Goal: Information Seeking & Learning: Learn about a topic

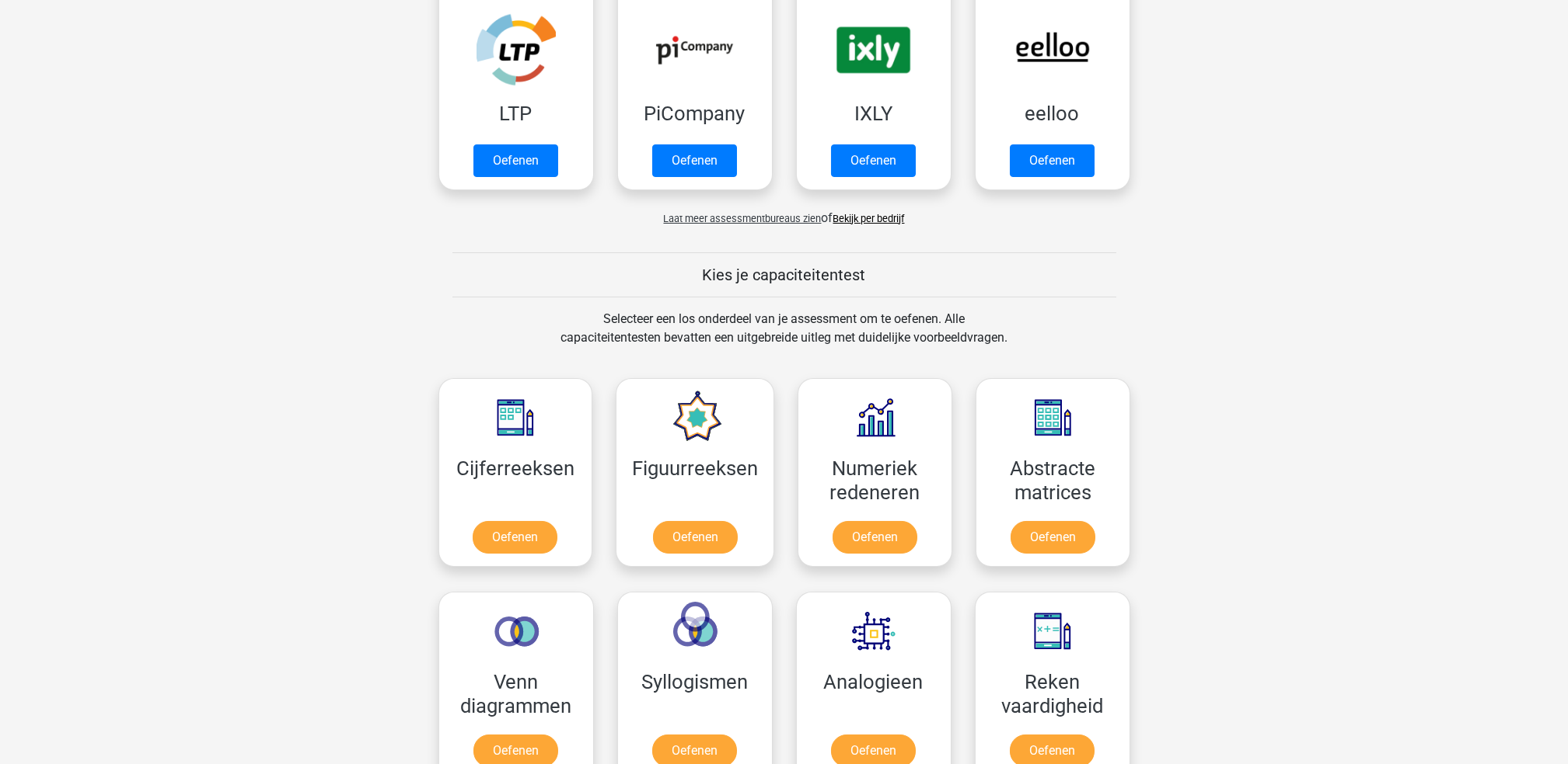
scroll to position [454, 0]
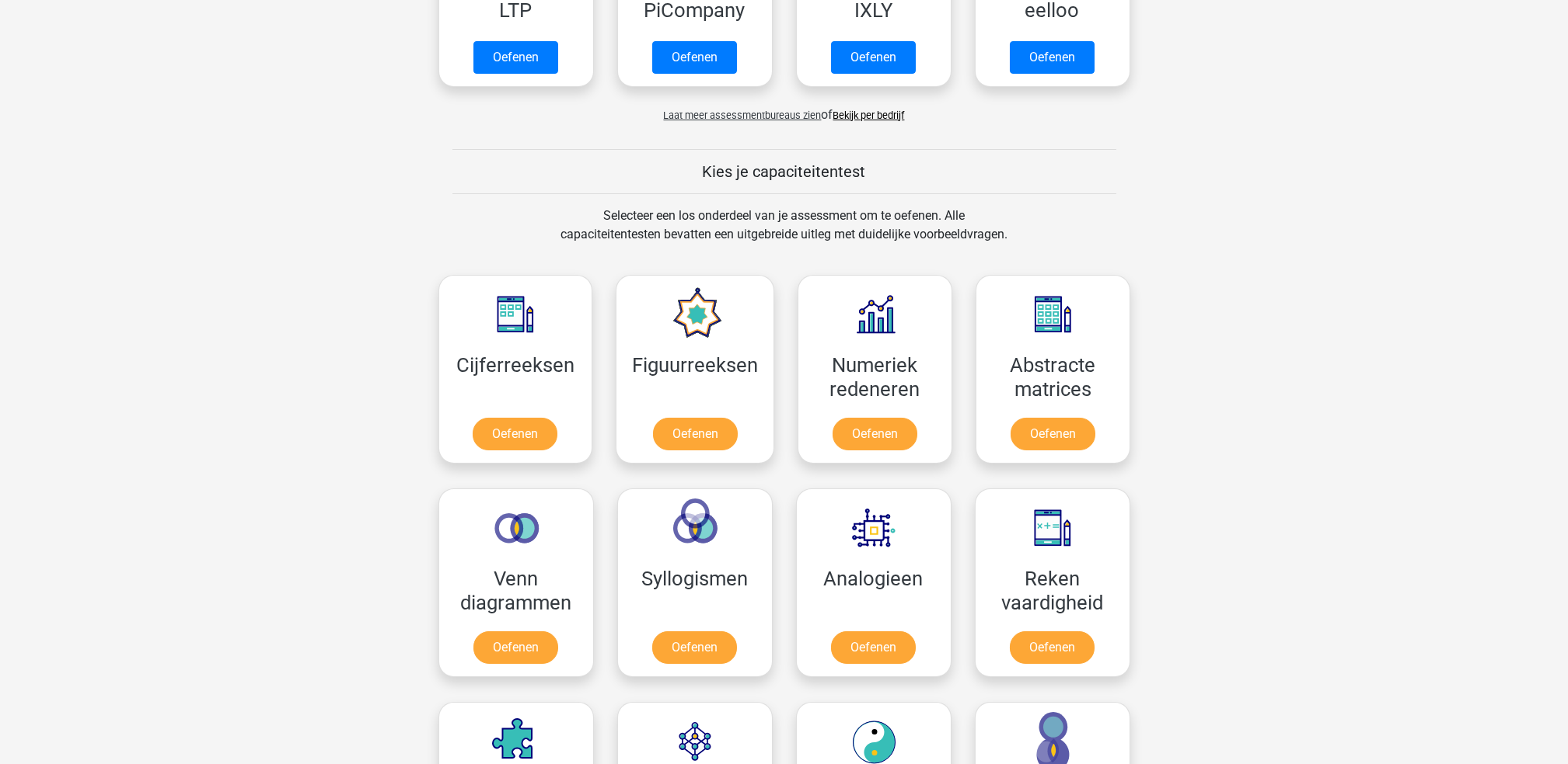
click at [1365, 253] on div "Dominique dominiquewesterneng@outlook.com Nederlands English" at bounding box center [784, 778] width 1568 height 2464
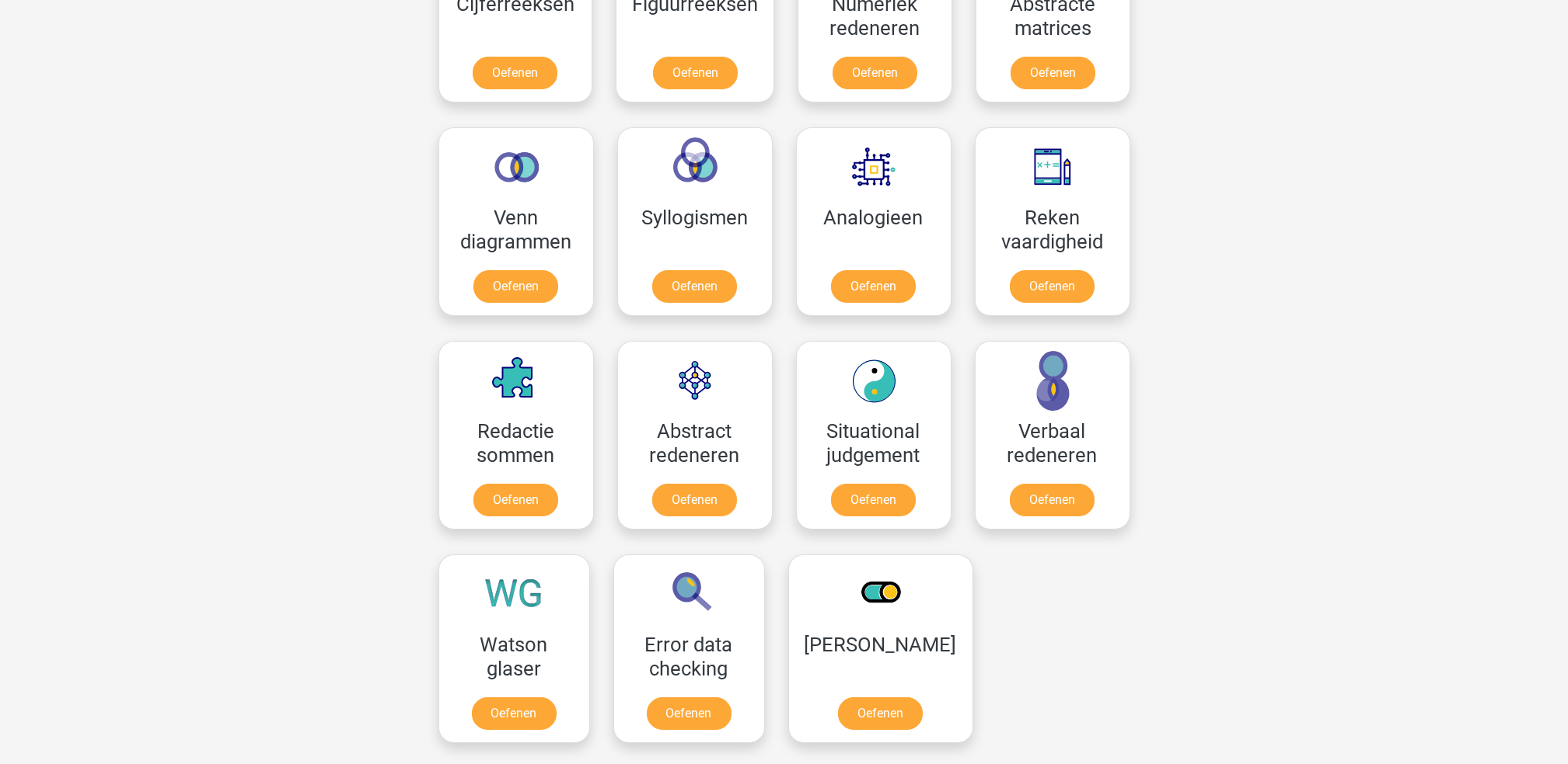
scroll to position [768, 0]
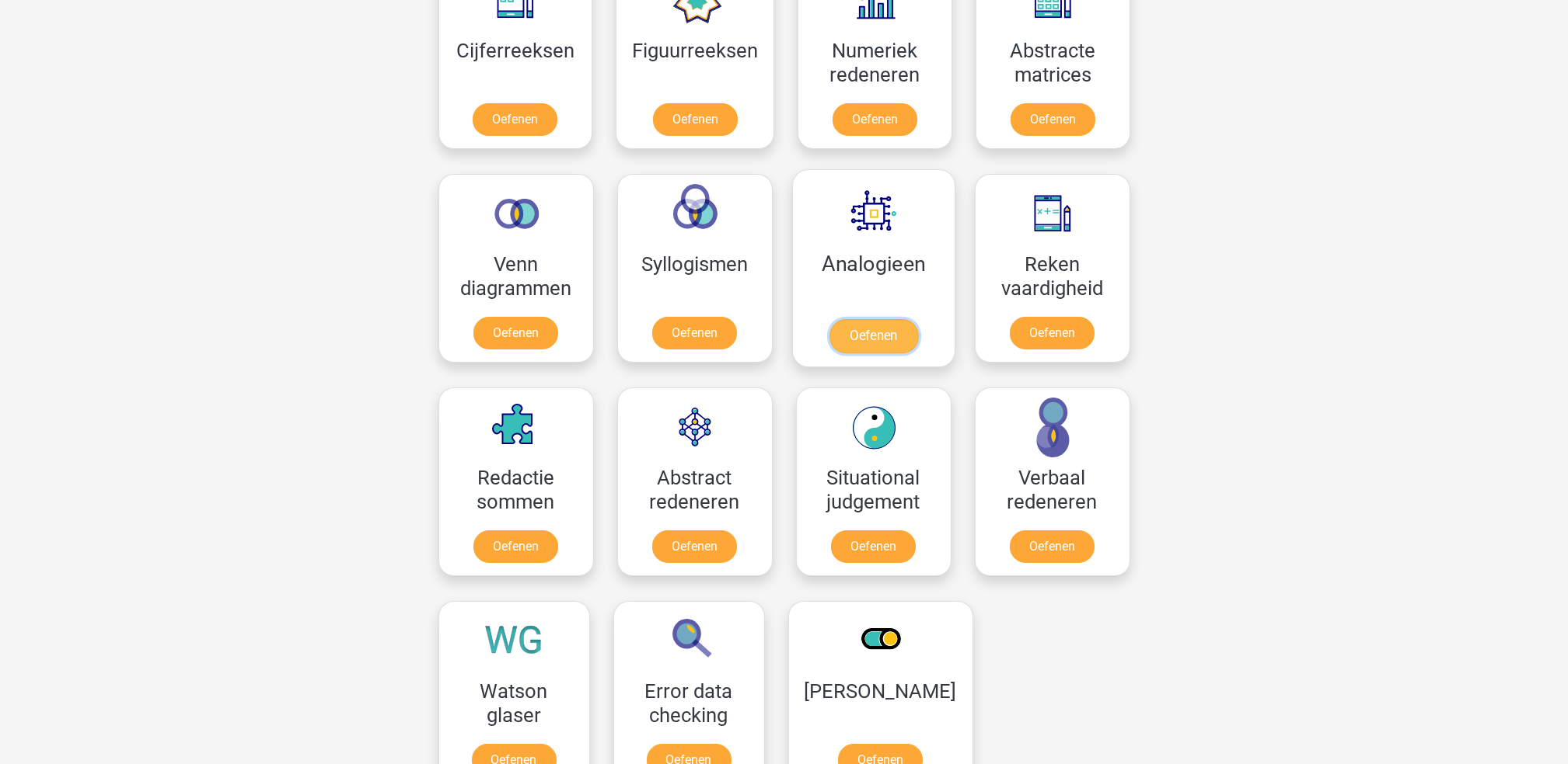
click at [881, 340] on link "Oefenen" at bounding box center [873, 336] width 88 height 34
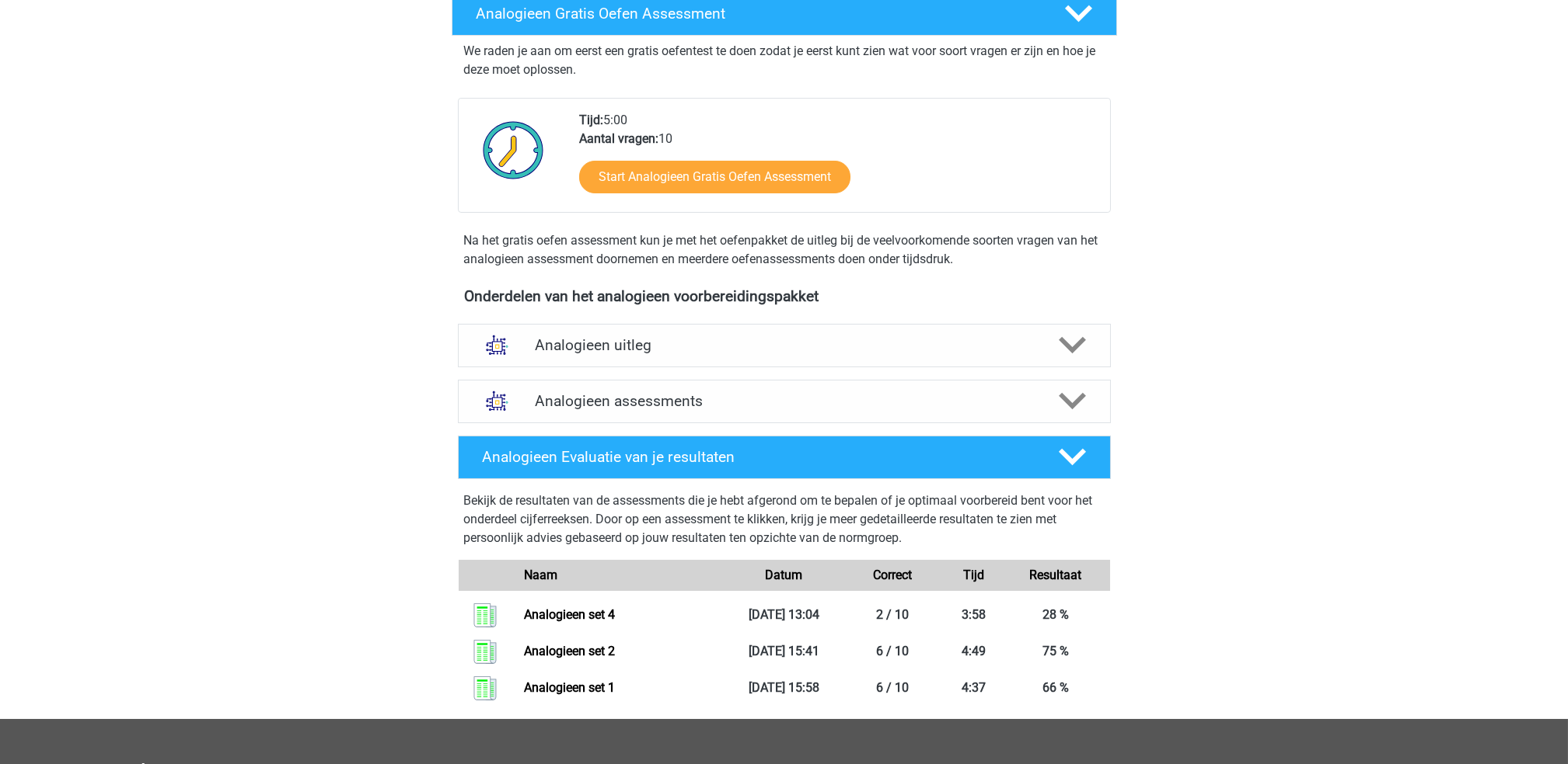
scroll to position [265, 0]
click at [861, 398] on h4 "Analogieen assessments" at bounding box center [784, 400] width 499 height 18
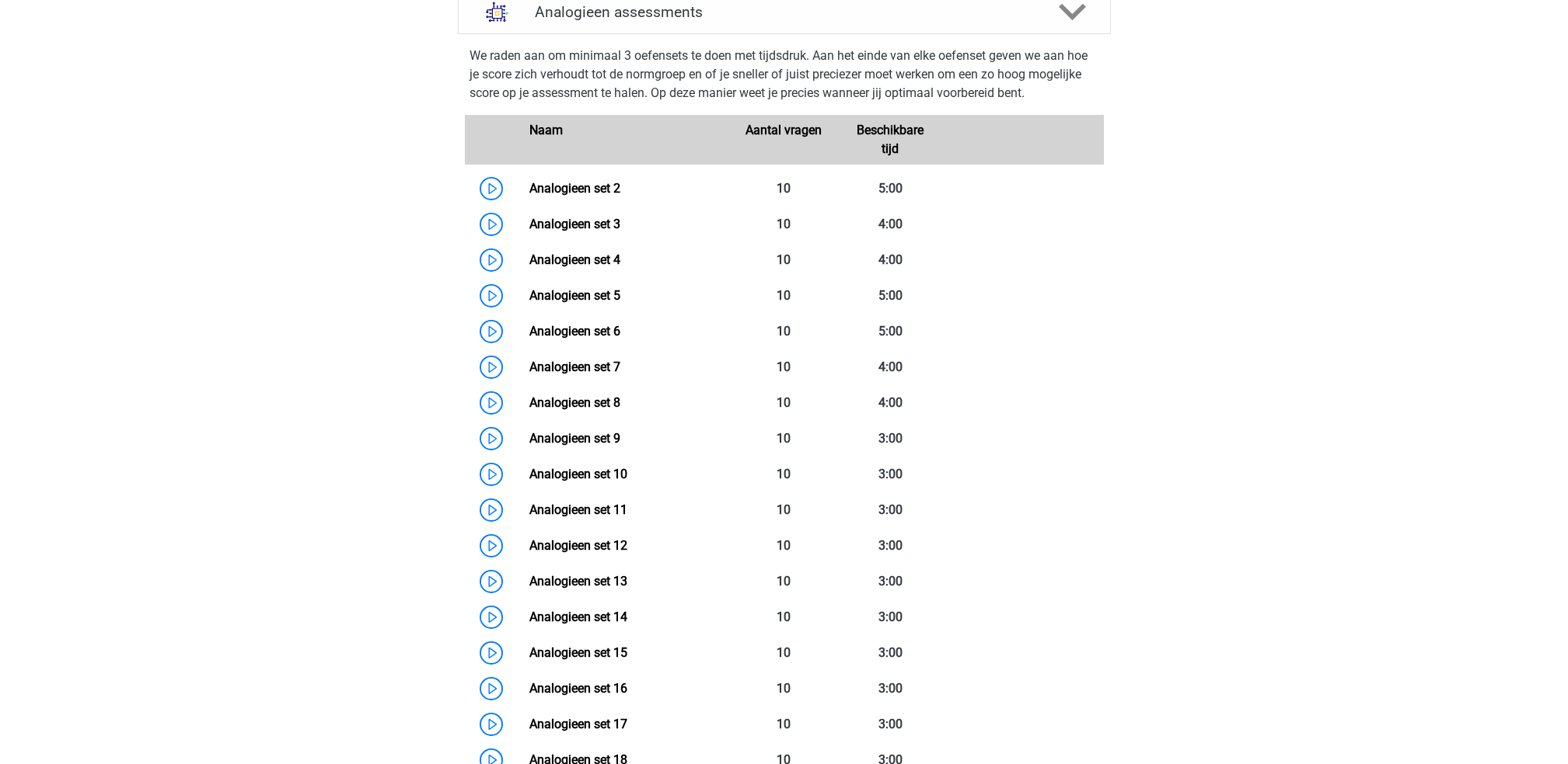
scroll to position [667, 0]
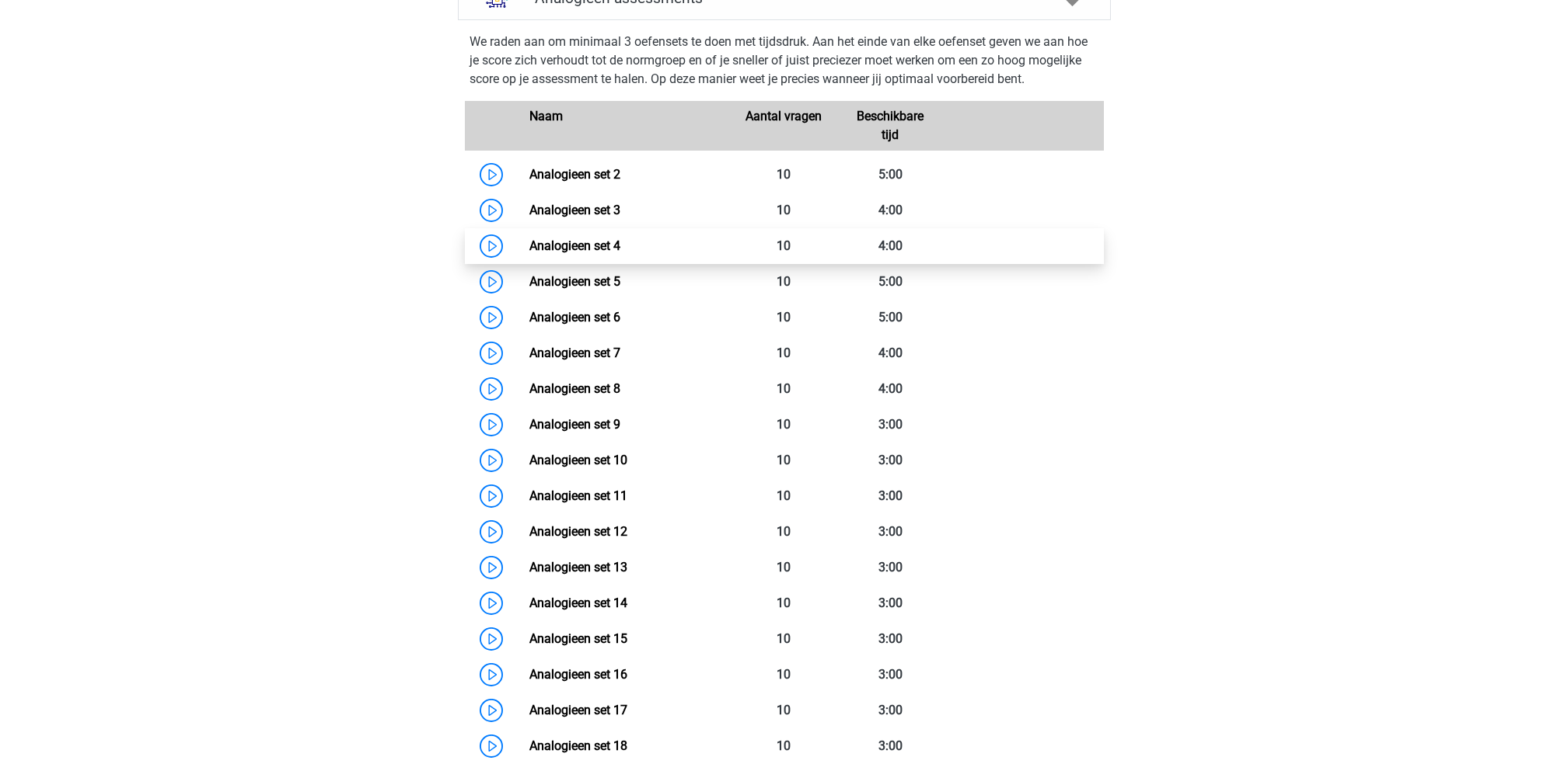
click at [529, 249] on link "Analogieen set 4" at bounding box center [574, 246] width 91 height 15
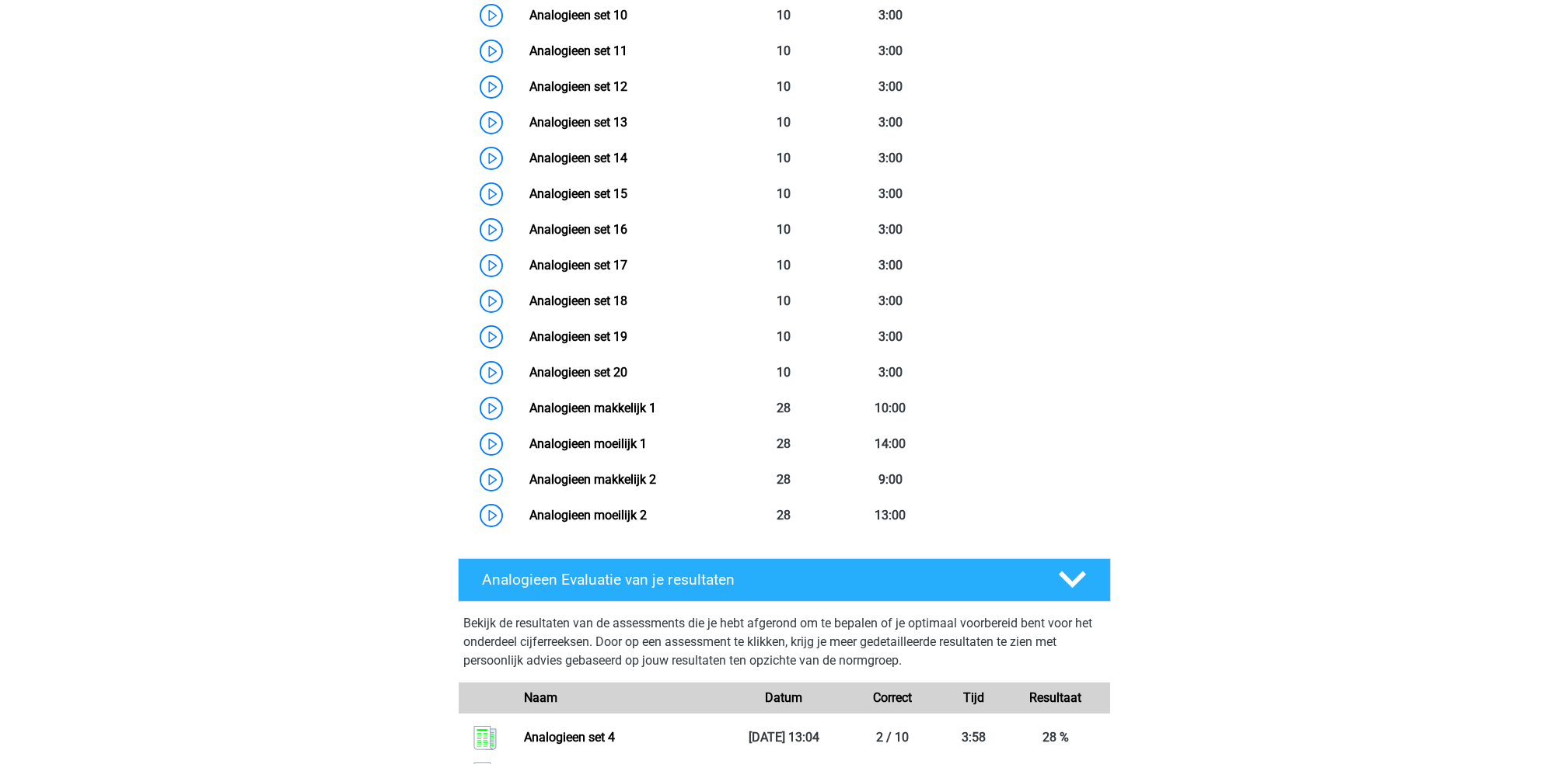
scroll to position [1114, 0]
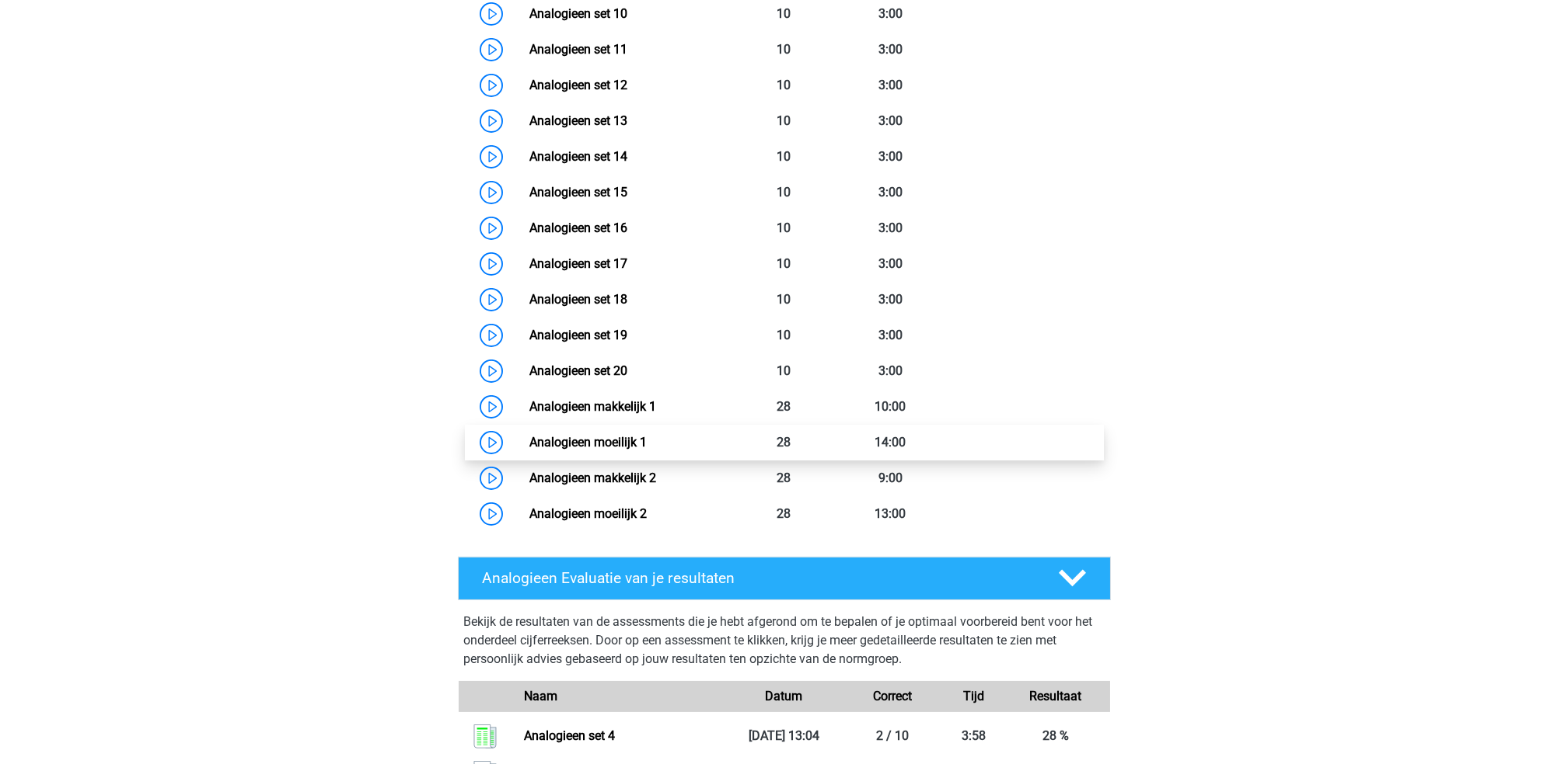
click at [529, 435] on link "Analogieen moeilijk 1" at bounding box center [587, 443] width 118 height 15
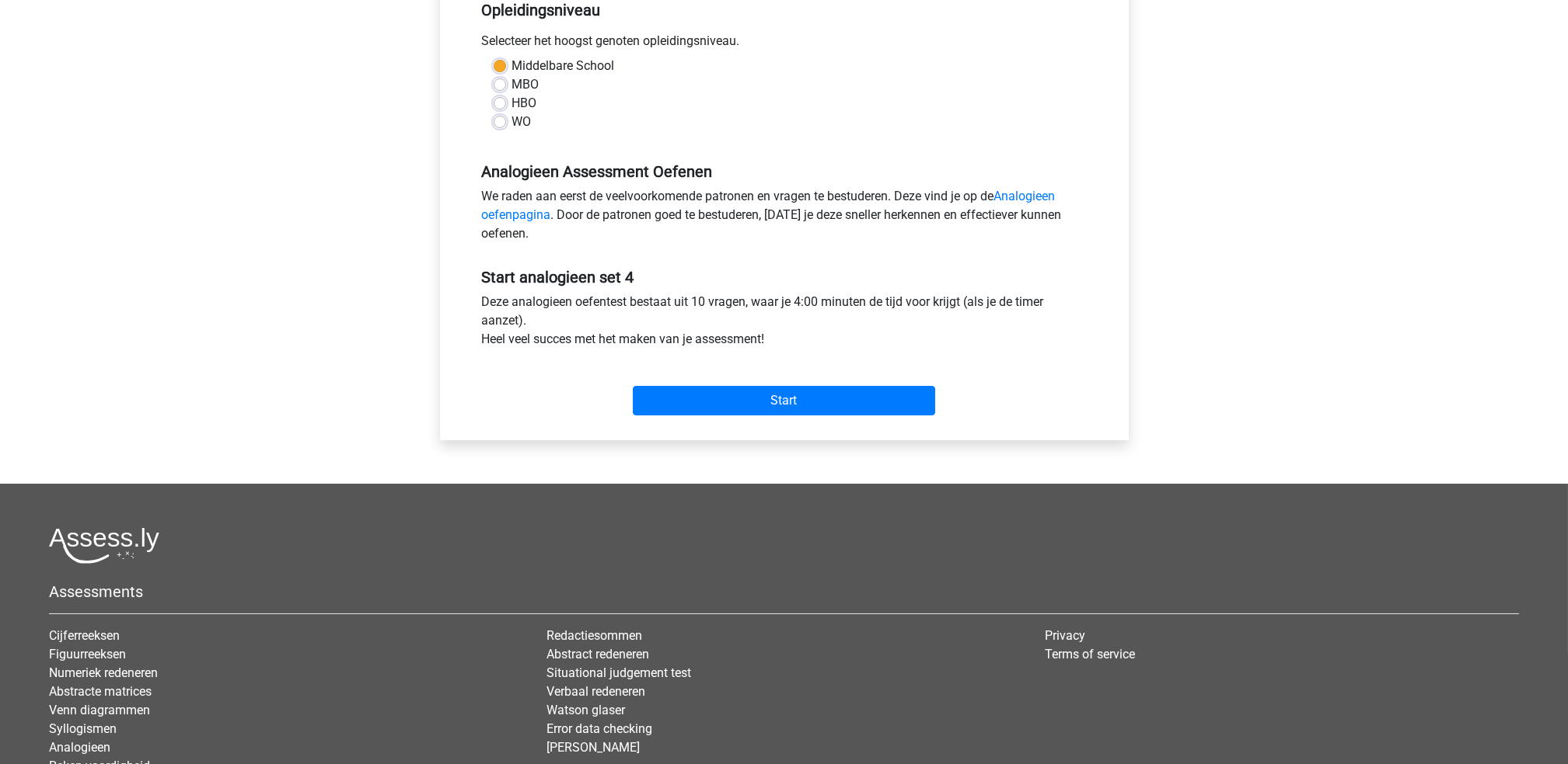
scroll to position [335, 0]
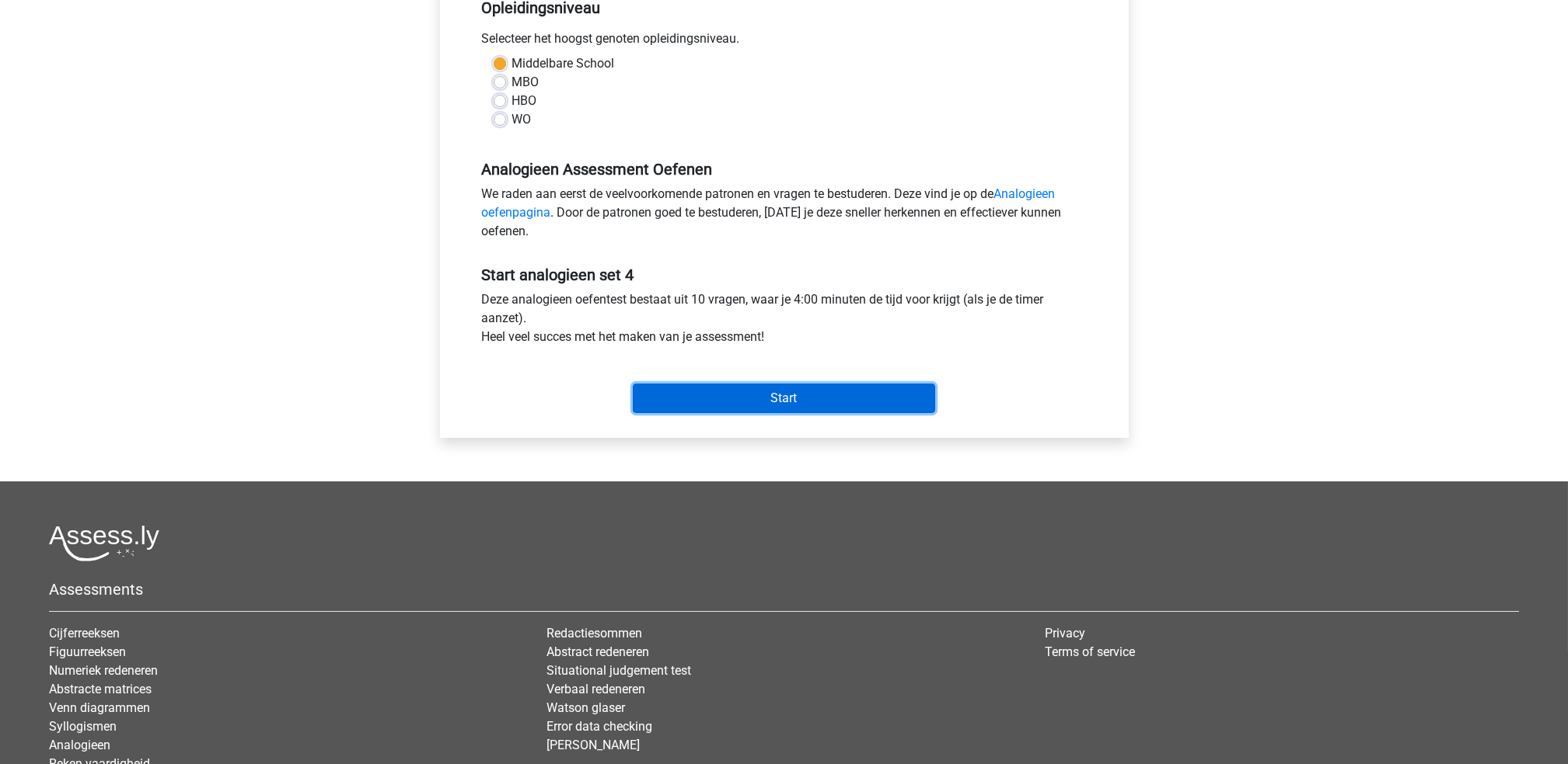
click at [824, 390] on input "Start" at bounding box center [784, 398] width 302 height 29
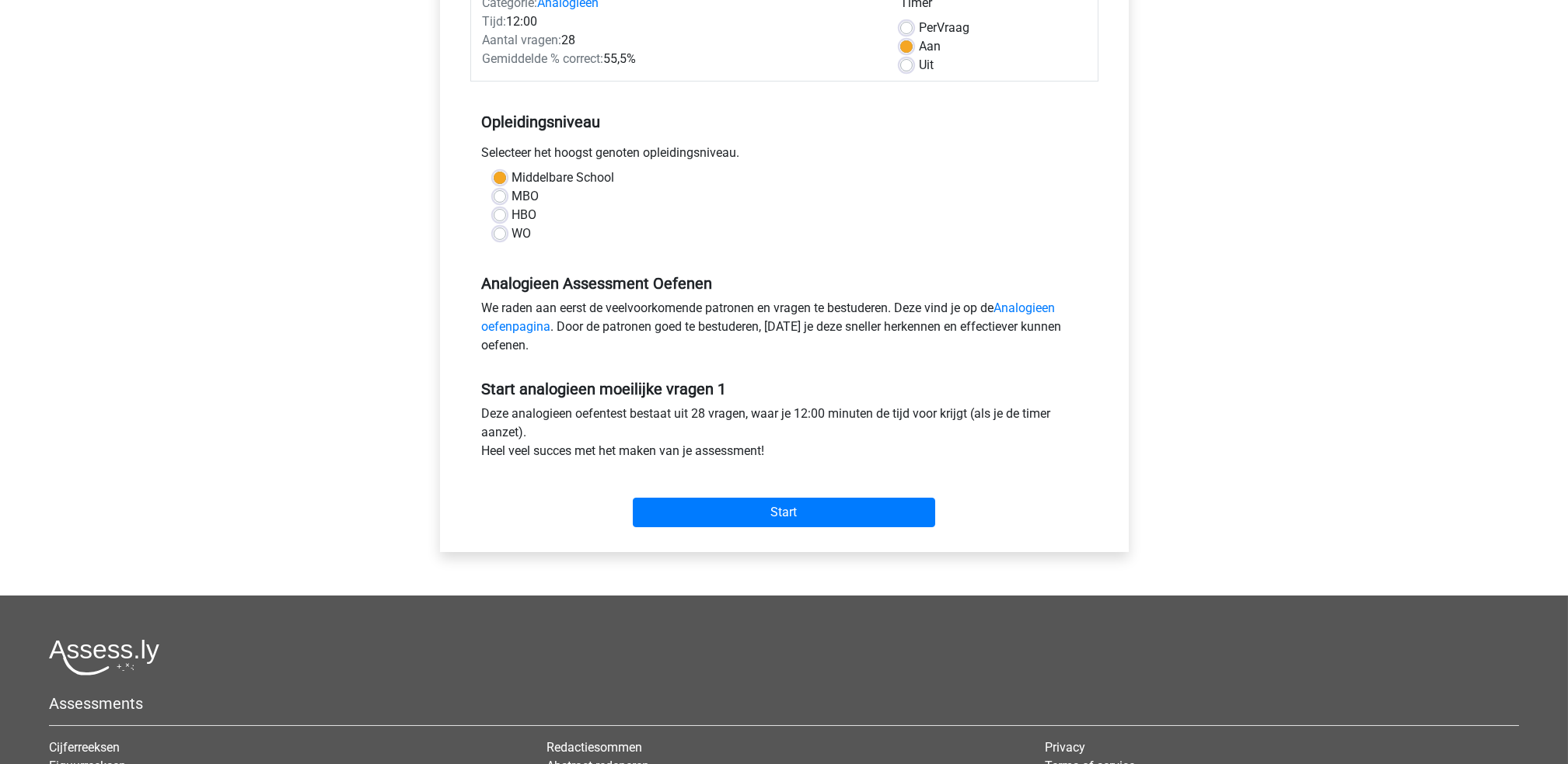
scroll to position [222, 0]
click at [875, 509] on input "Start" at bounding box center [784, 511] width 302 height 29
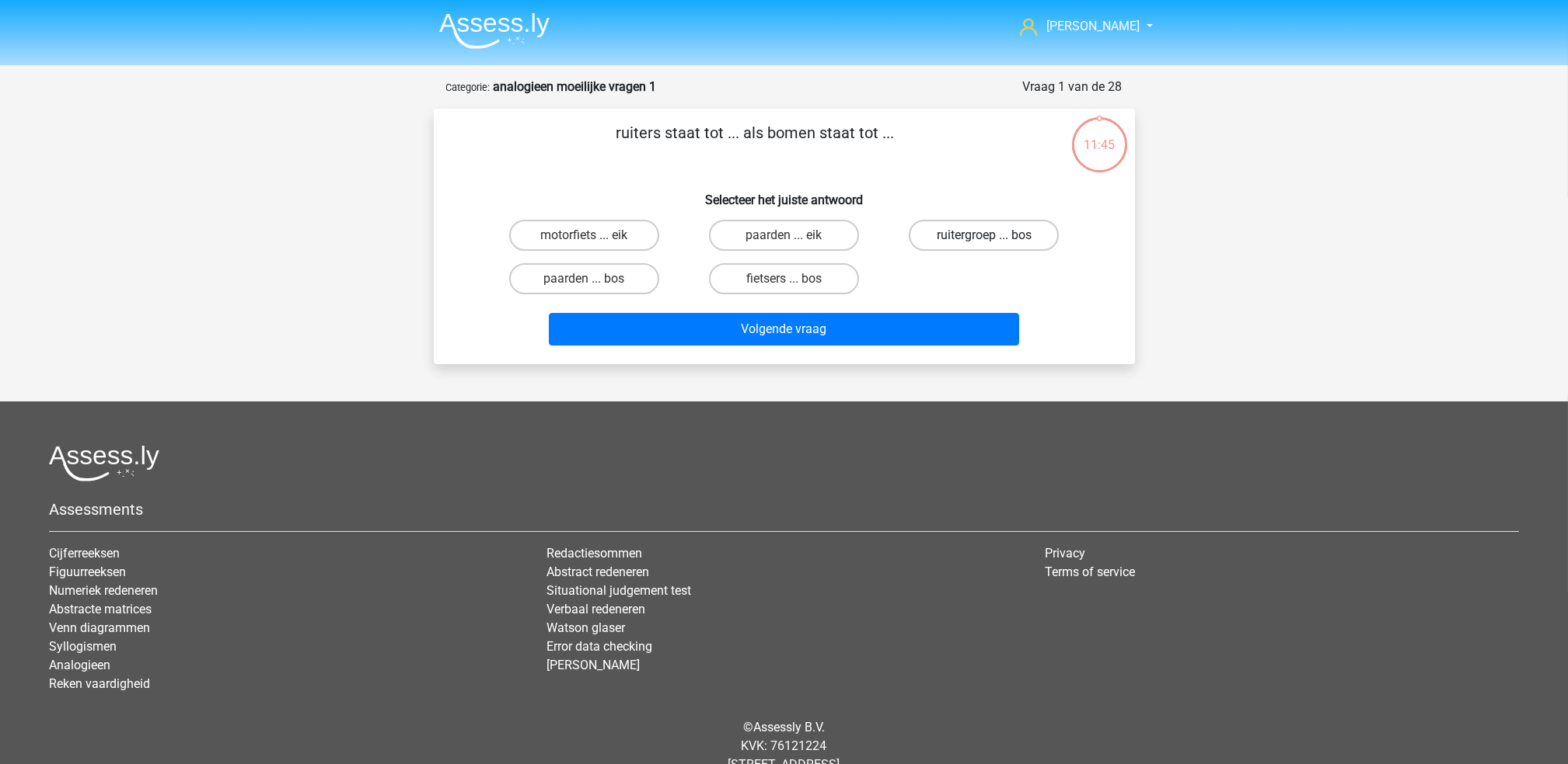
click at [955, 237] on label "ruitergroep ... bos" at bounding box center [984, 235] width 150 height 31
click at [984, 237] on input "ruitergroep ... bos" at bounding box center [989, 240] width 10 height 10
radio input "true"
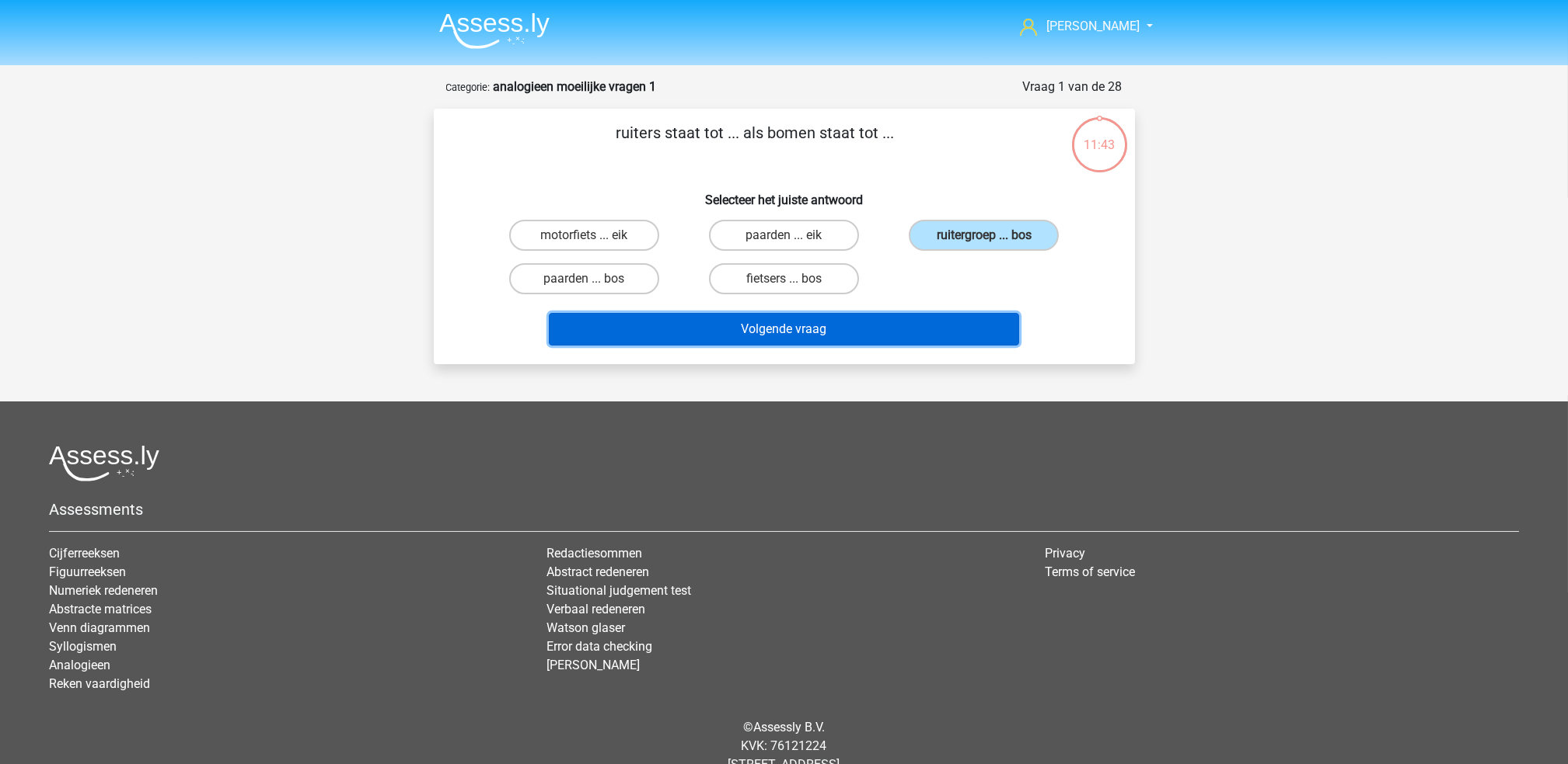
click at [918, 315] on button "Volgende vraag" at bounding box center [784, 329] width 470 height 33
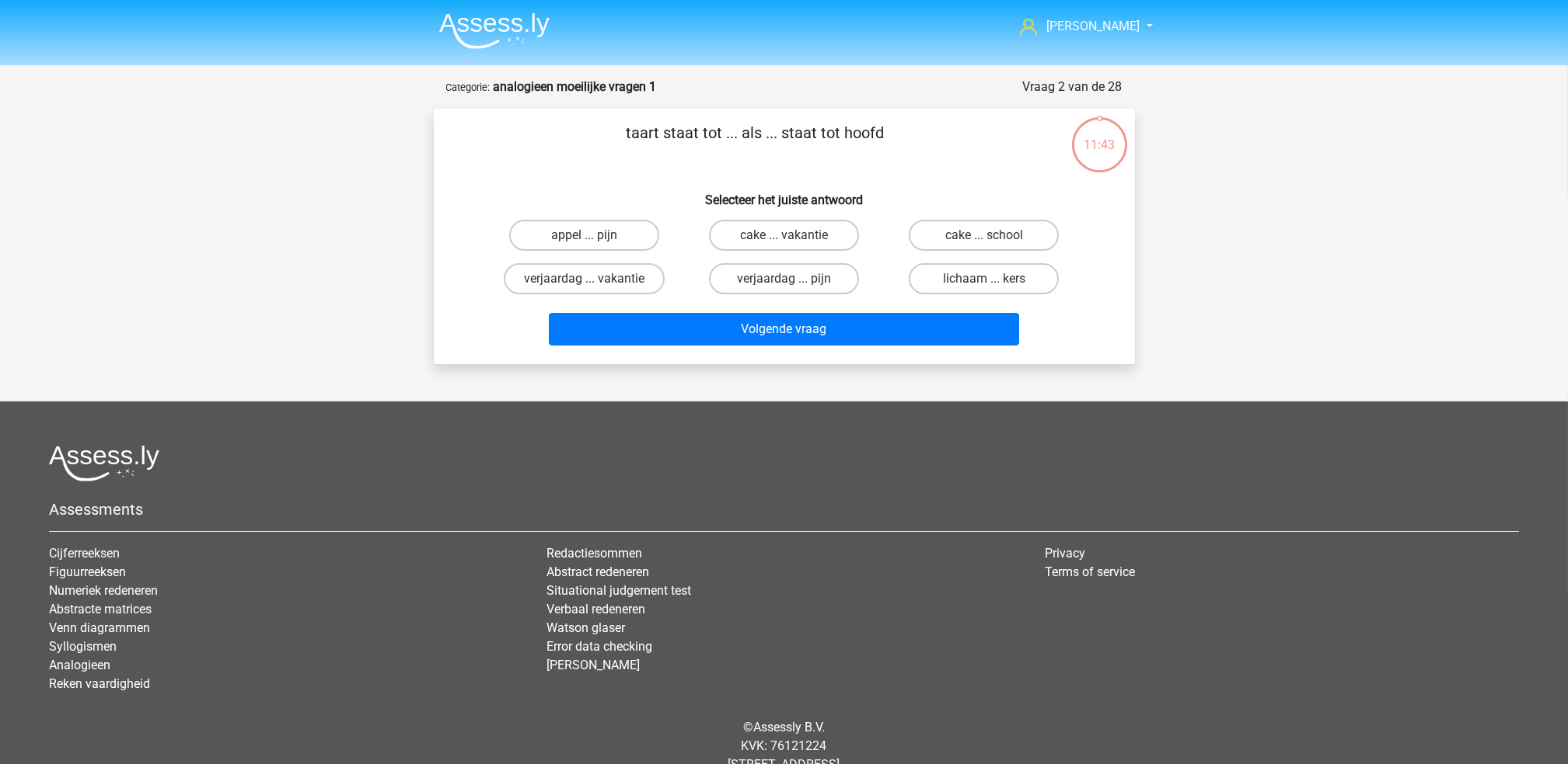
scroll to position [44, 0]
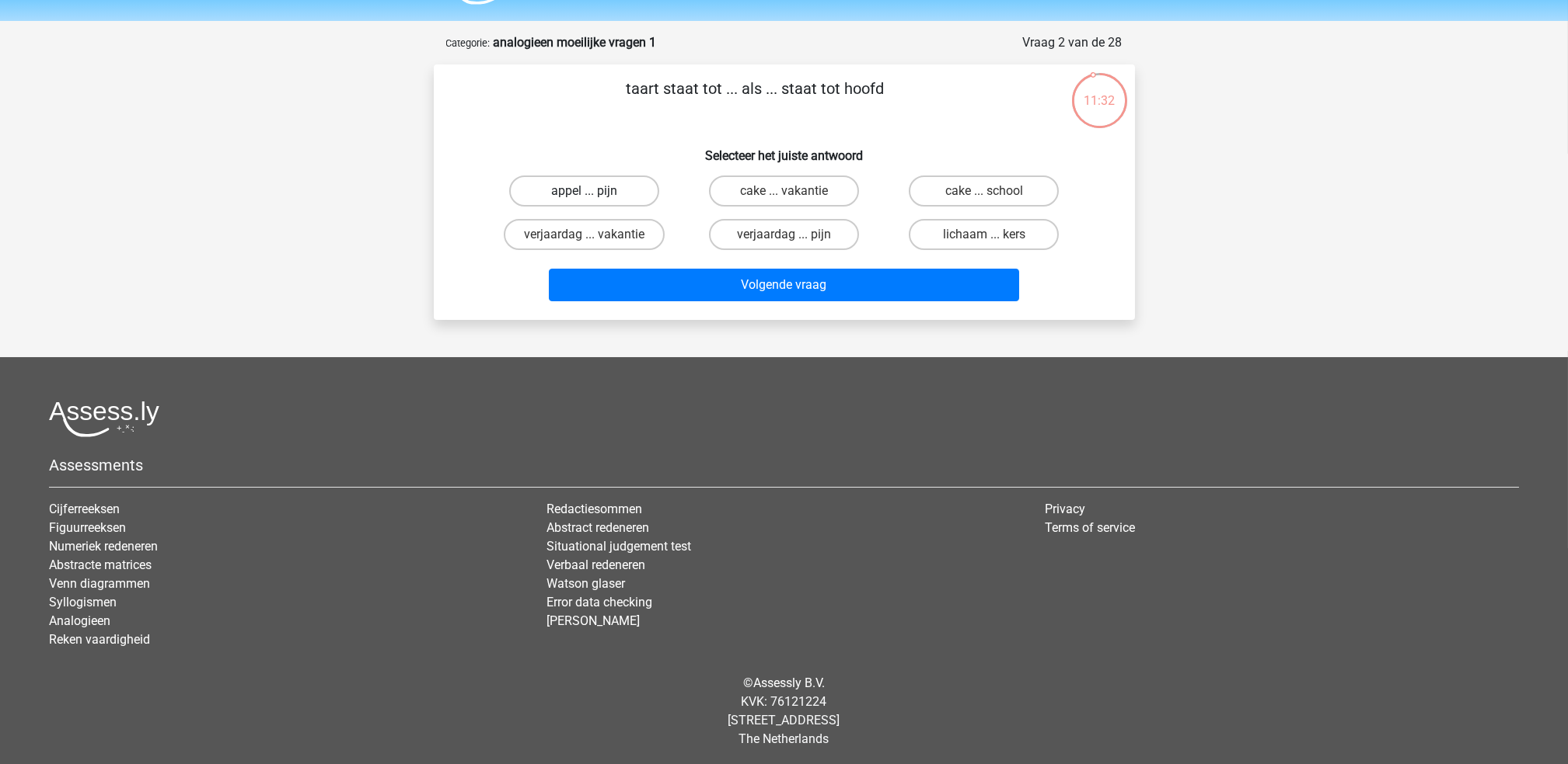
click at [613, 198] on label "appel ... pijn" at bounding box center [584, 190] width 150 height 31
click at [594, 198] on input "appel ... pijn" at bounding box center [588, 196] width 10 height 10
radio input "true"
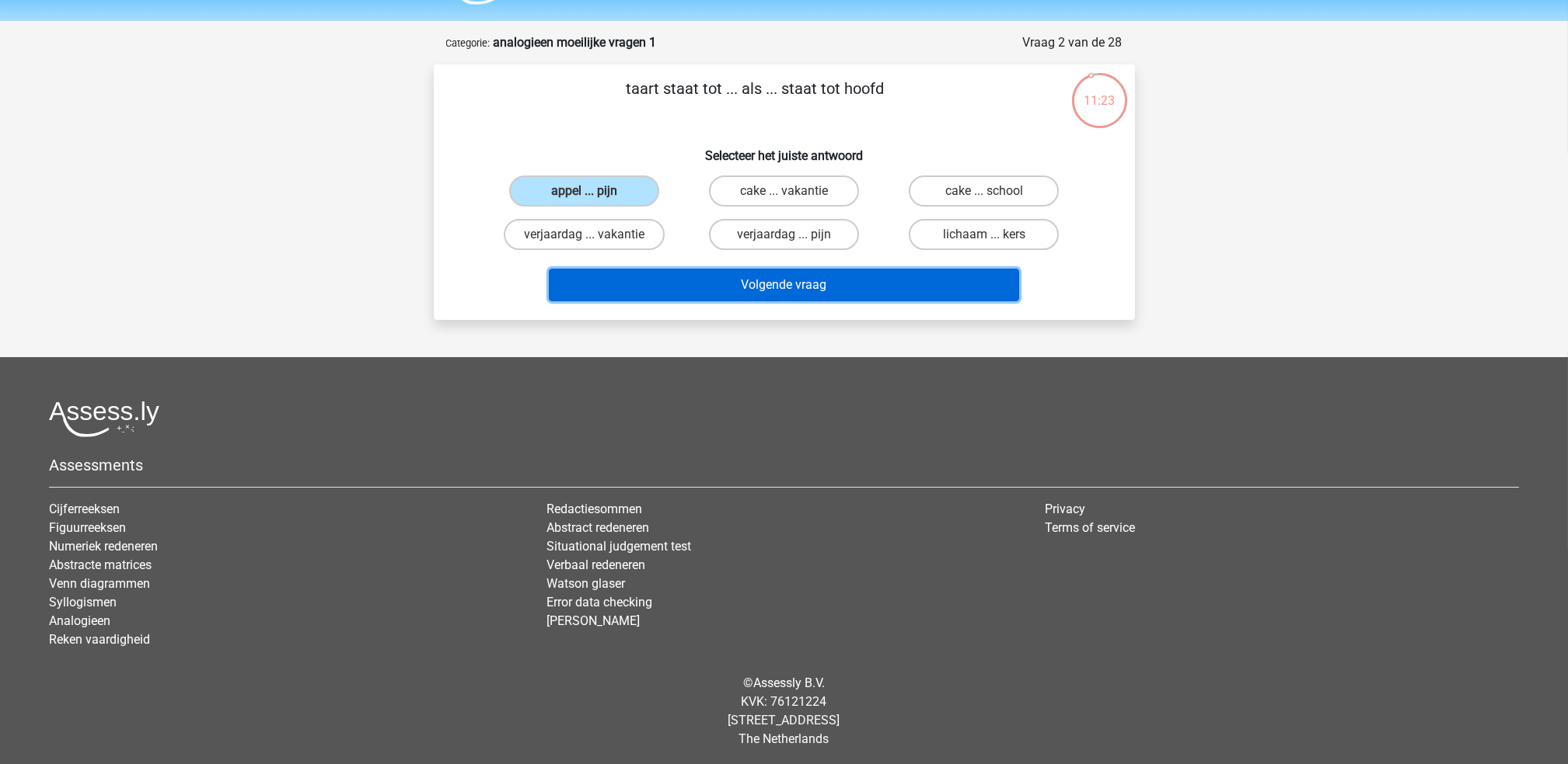
click at [665, 274] on button "Volgende vraag" at bounding box center [784, 284] width 470 height 33
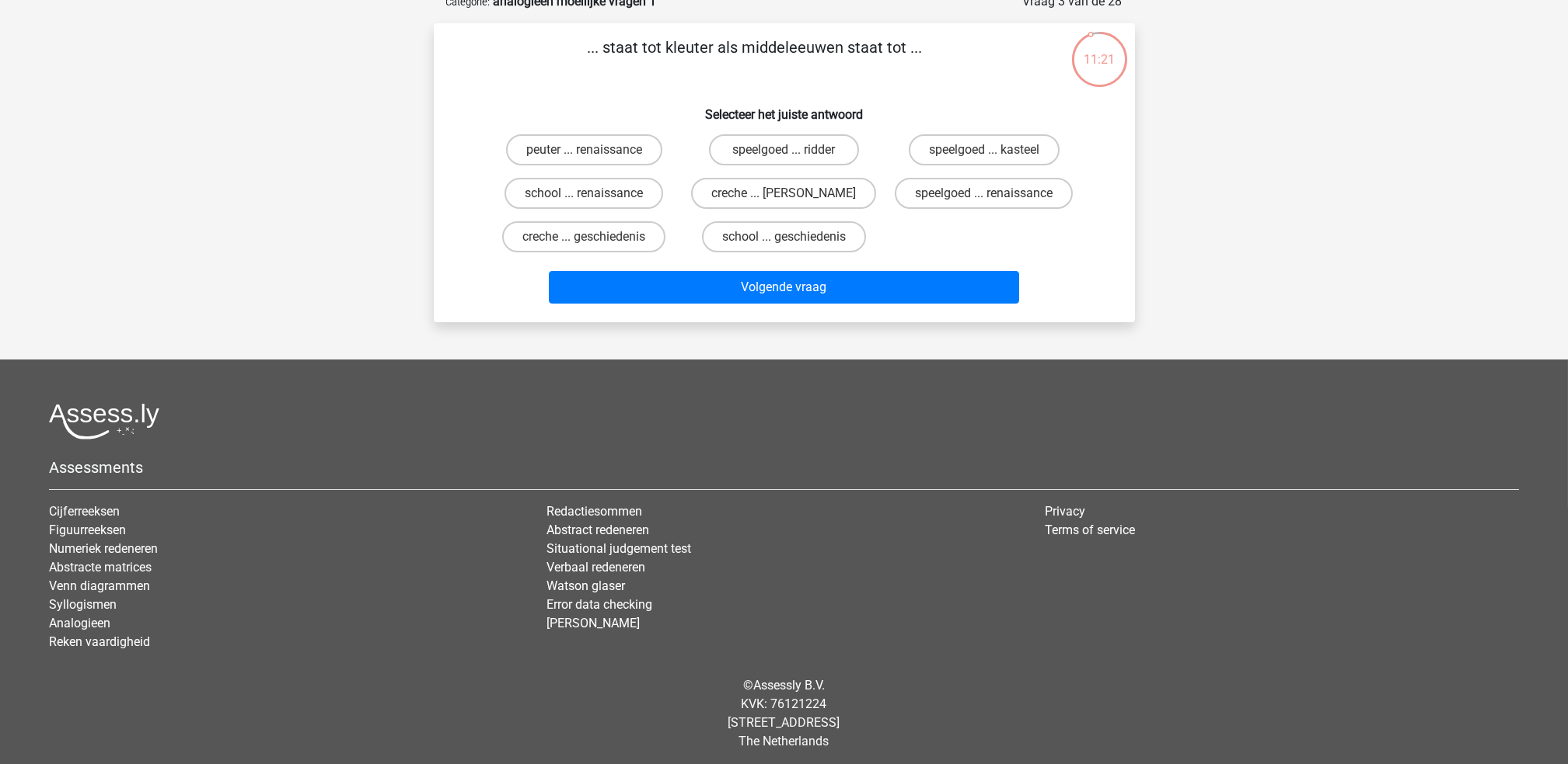
scroll to position [0, 0]
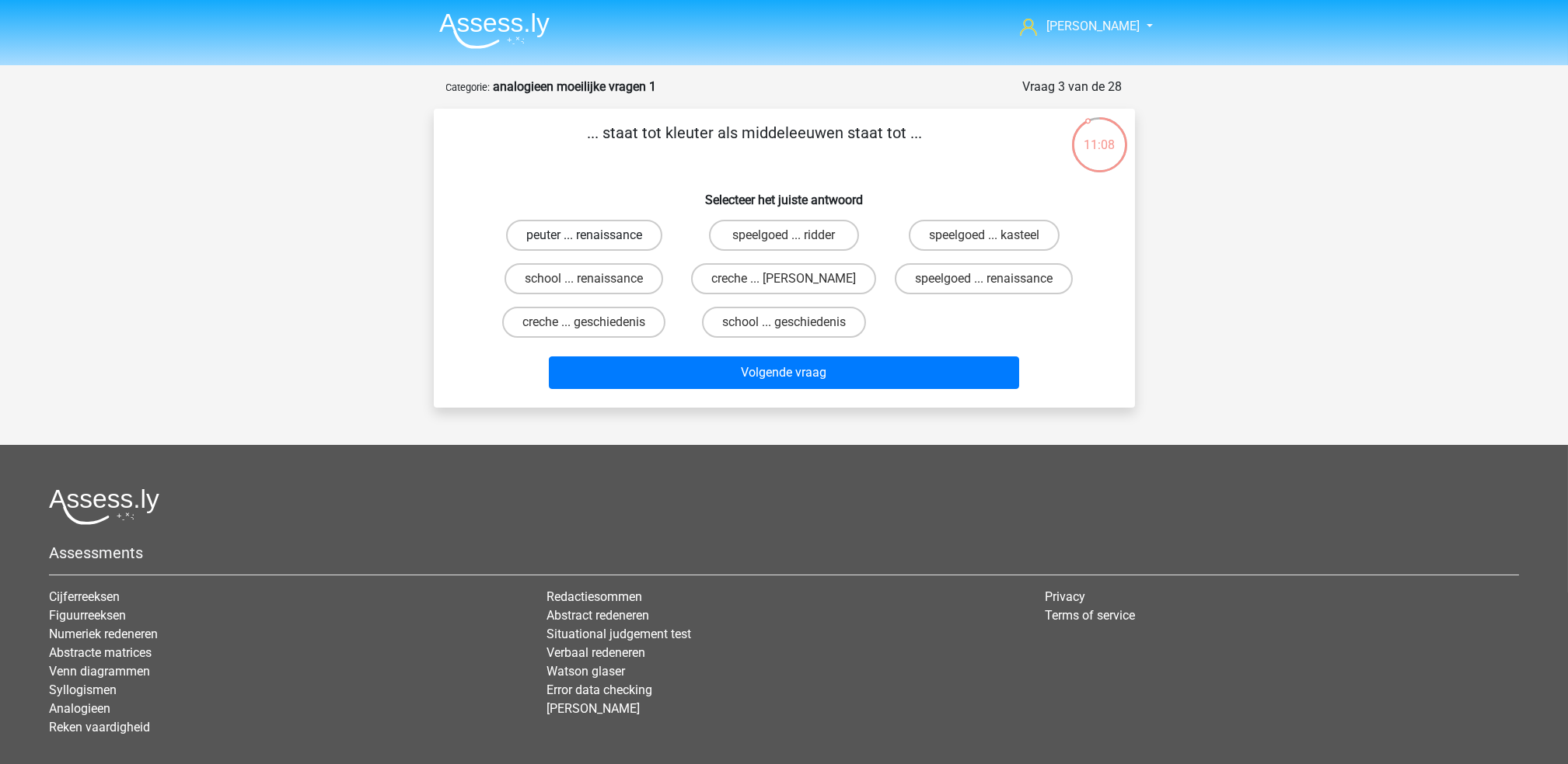
click at [626, 239] on label "peuter ... renaissance" at bounding box center [583, 235] width 156 height 31
click at [594, 239] on input "peuter ... renaissance" at bounding box center [588, 240] width 10 height 10
radio input "true"
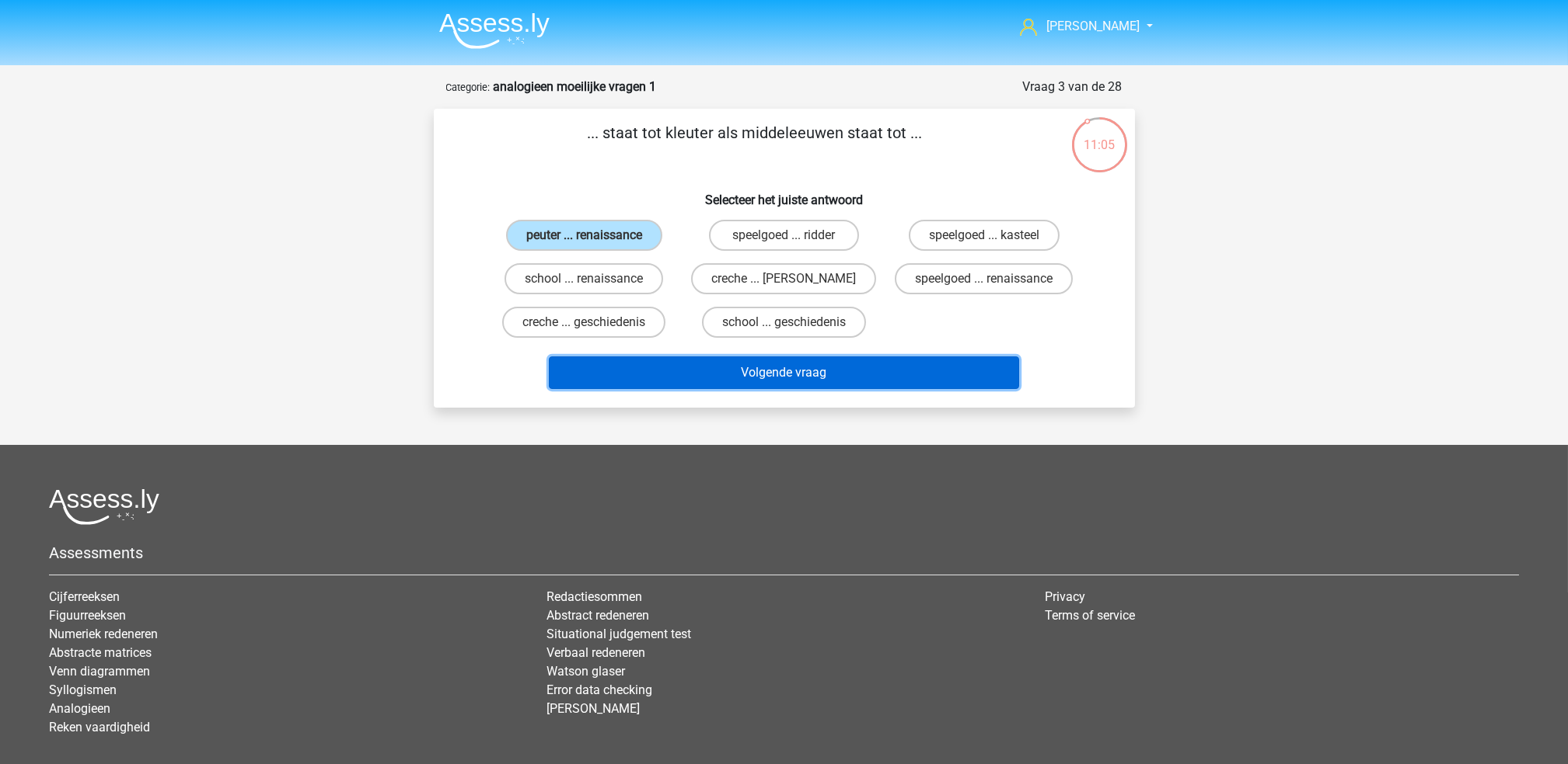
click at [750, 369] on button "Volgende vraag" at bounding box center [784, 372] width 470 height 33
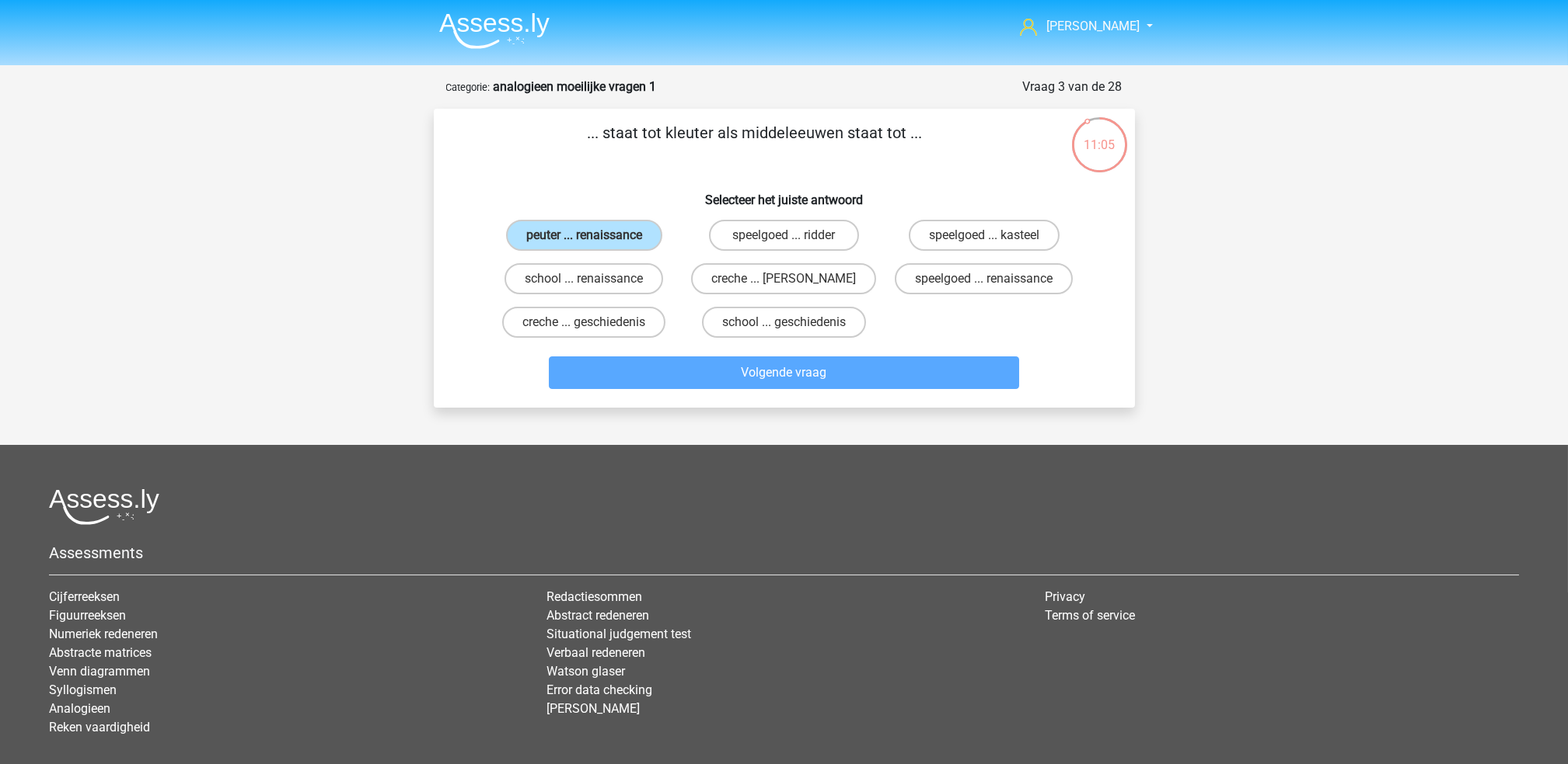
scroll to position [44, 0]
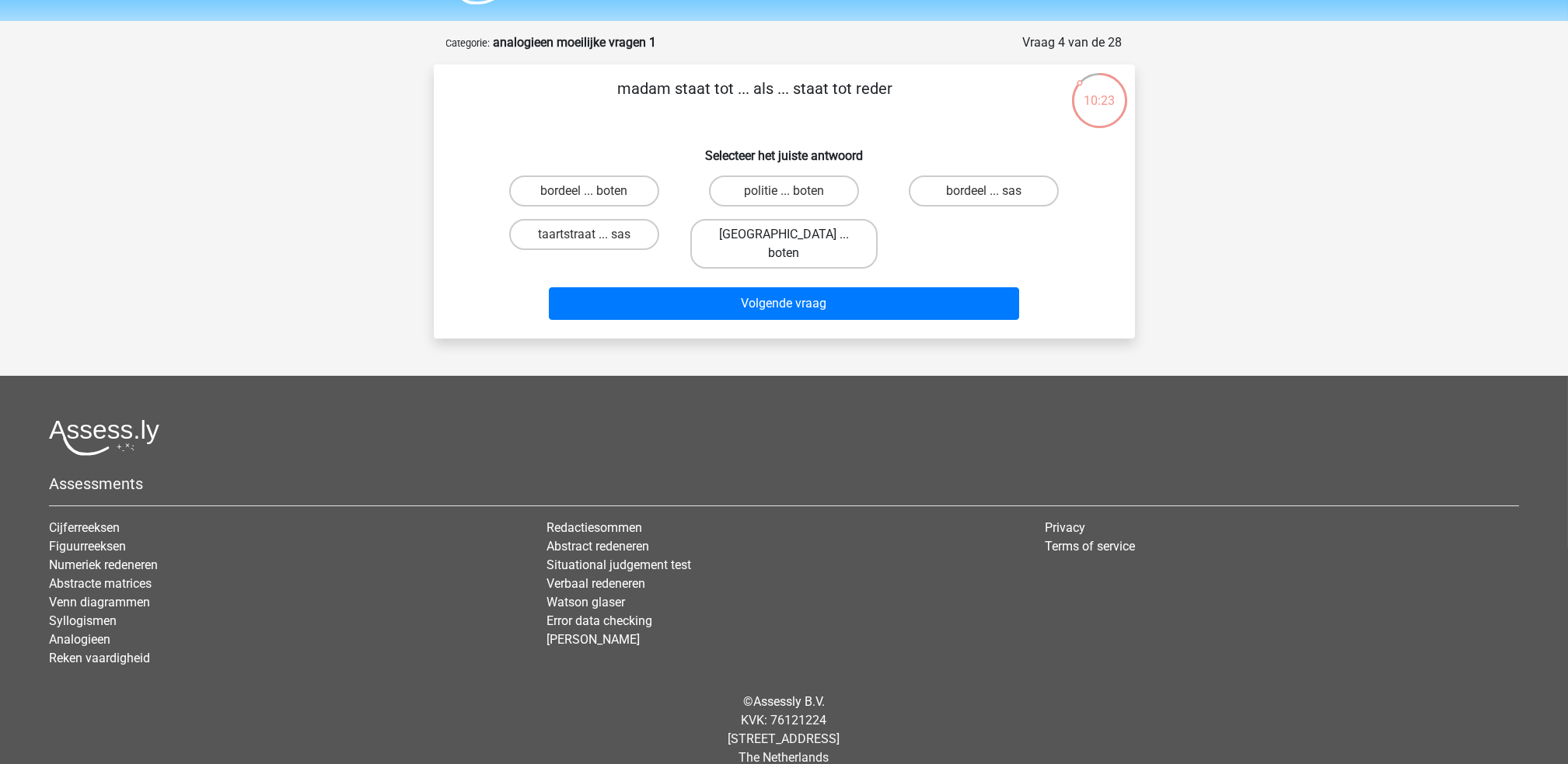
click at [798, 234] on label "parijs ... boten" at bounding box center [784, 244] width 187 height 50
click at [794, 234] on input "parijs ... boten" at bounding box center [789, 239] width 10 height 10
radio input "true"
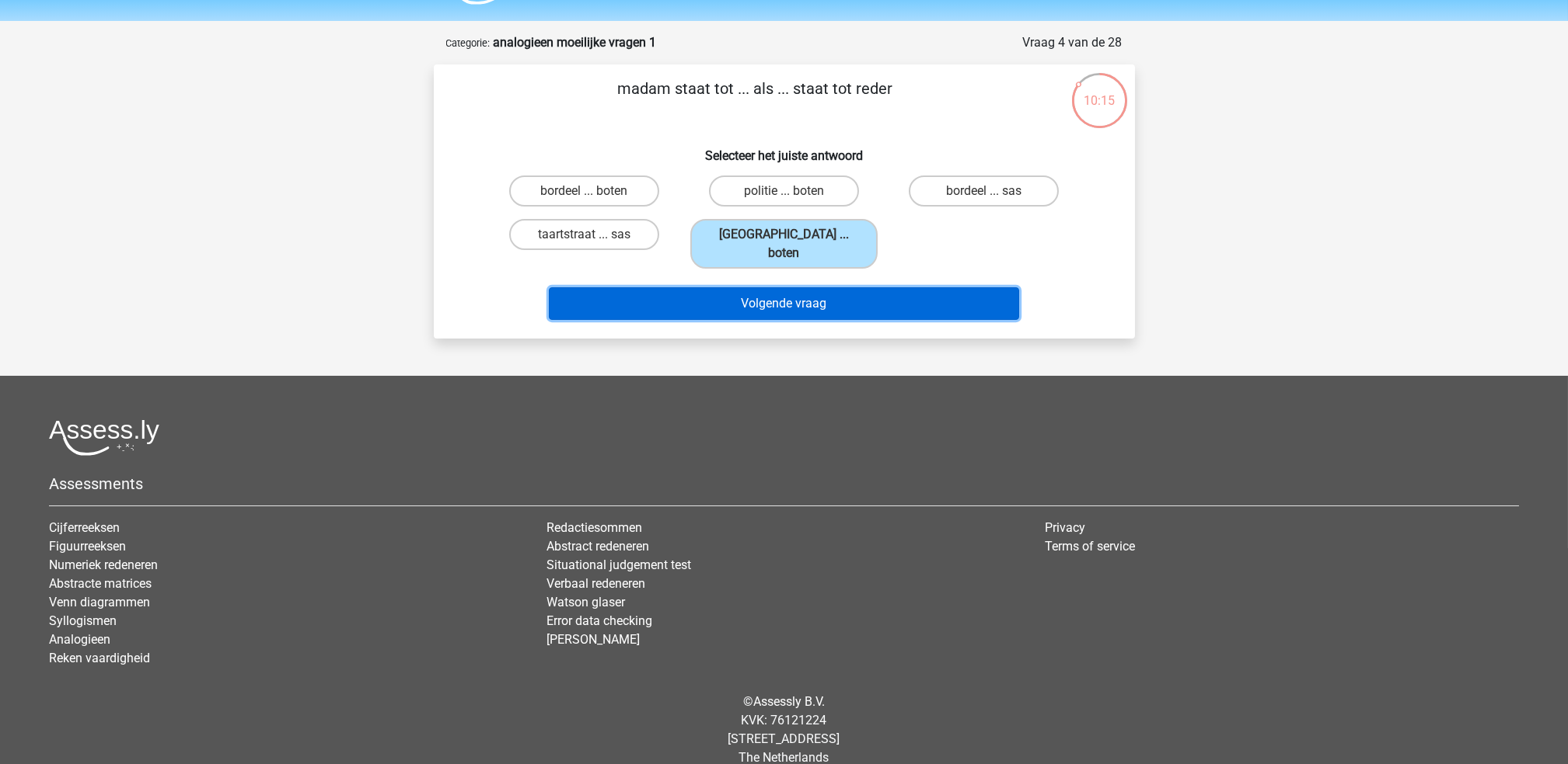
click at [693, 289] on button "Volgende vraag" at bounding box center [784, 304] width 470 height 33
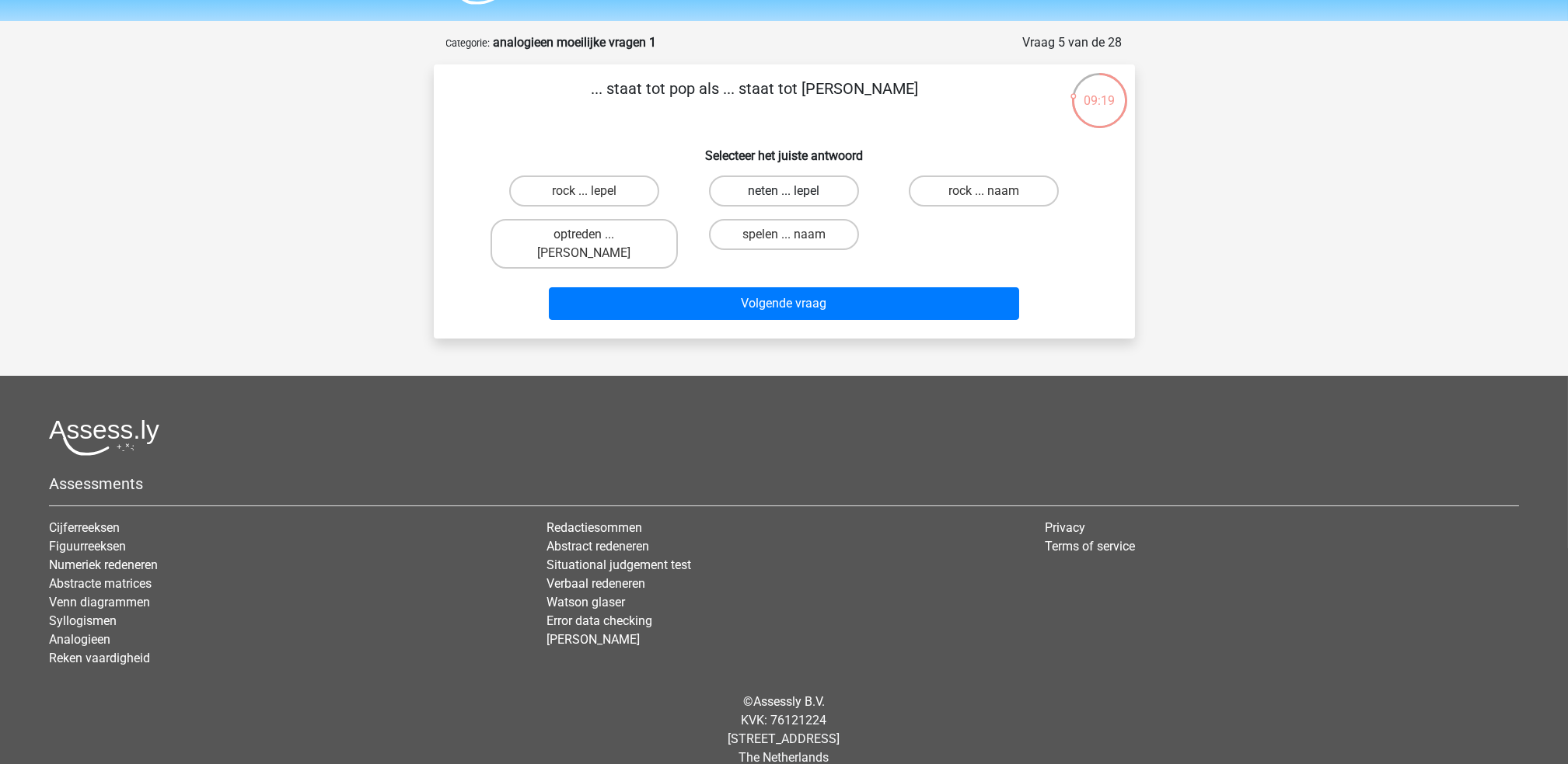
click at [814, 194] on label "neten ... lepel" at bounding box center [784, 190] width 150 height 31
click at [794, 194] on input "neten ... lepel" at bounding box center [789, 196] width 10 height 10
radio input "true"
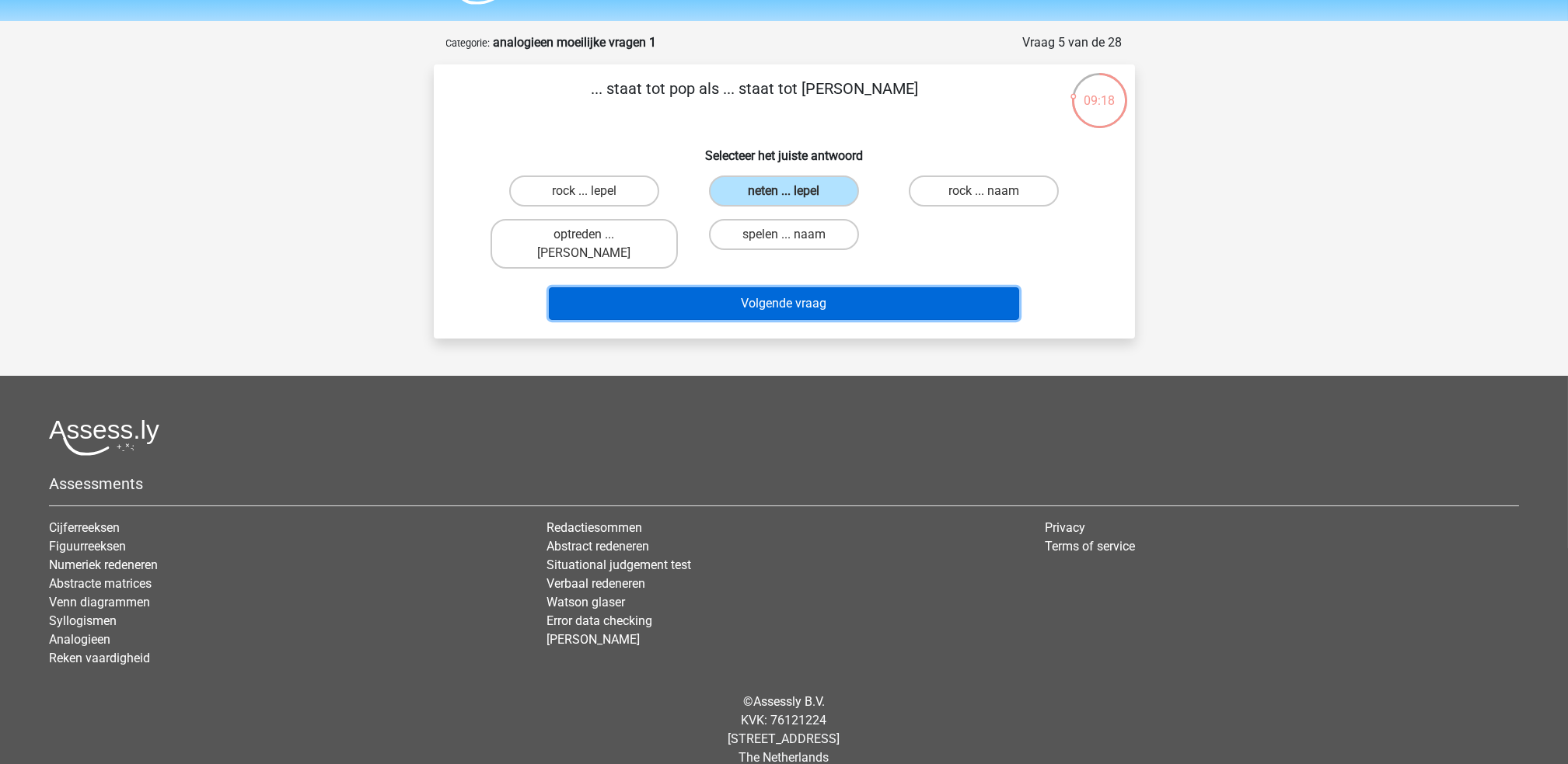
click at [824, 288] on button "Volgende vraag" at bounding box center [784, 304] width 470 height 33
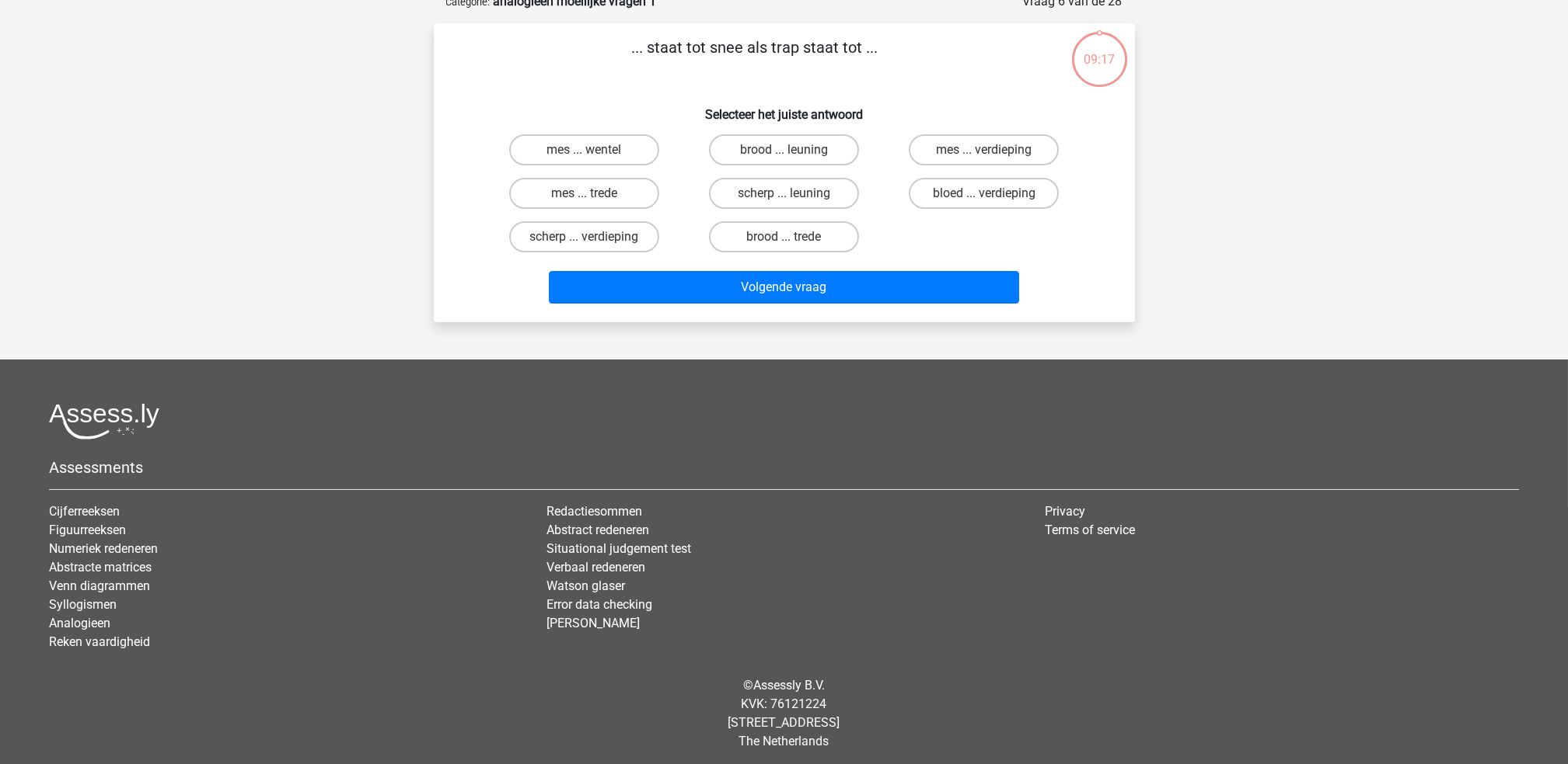
scroll to position [0, 0]
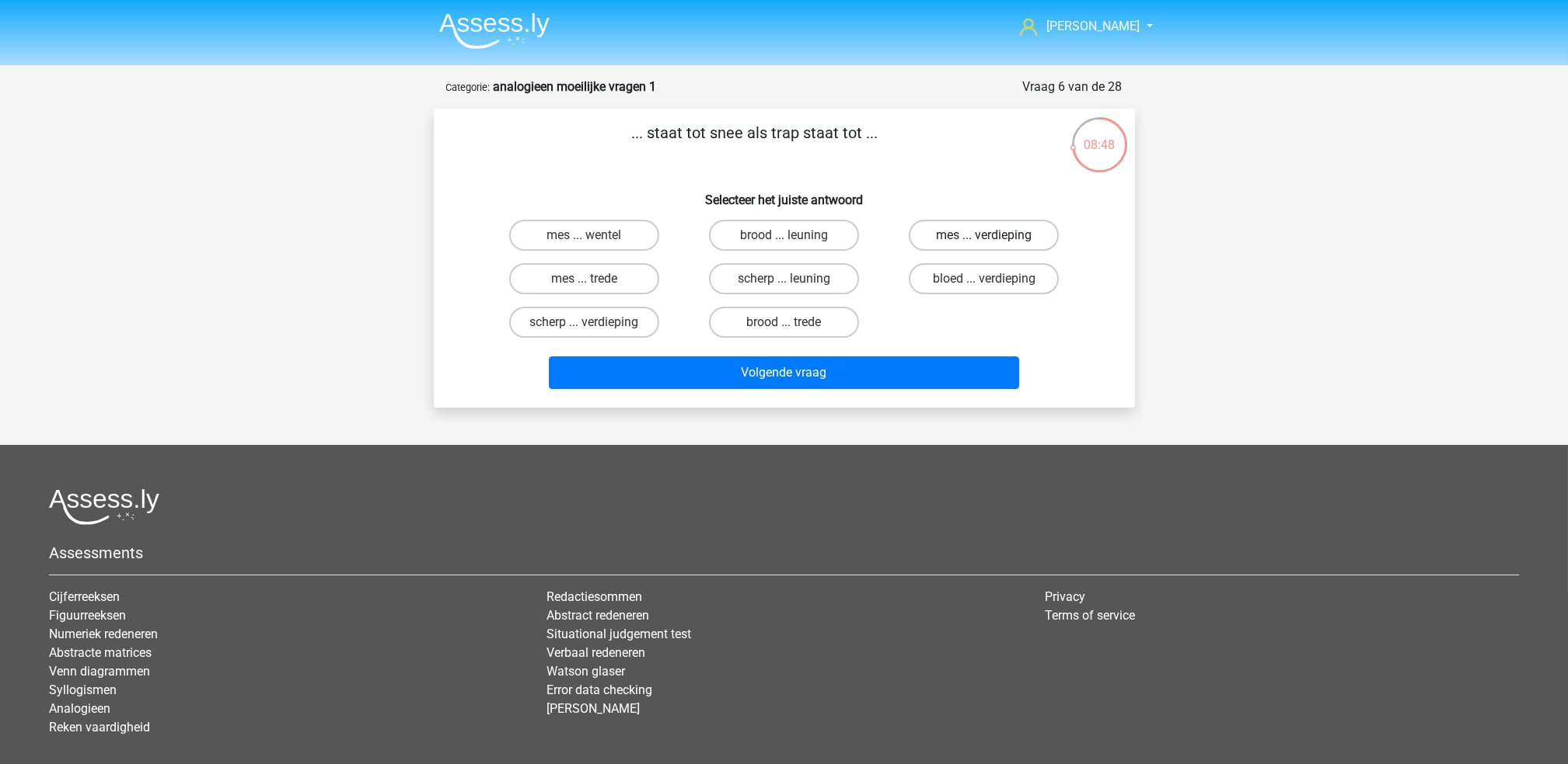
click at [1000, 236] on label "mes ... verdieping" at bounding box center [984, 235] width 150 height 31
click at [994, 236] on input "mes ... verdieping" at bounding box center [989, 240] width 10 height 10
radio input "true"
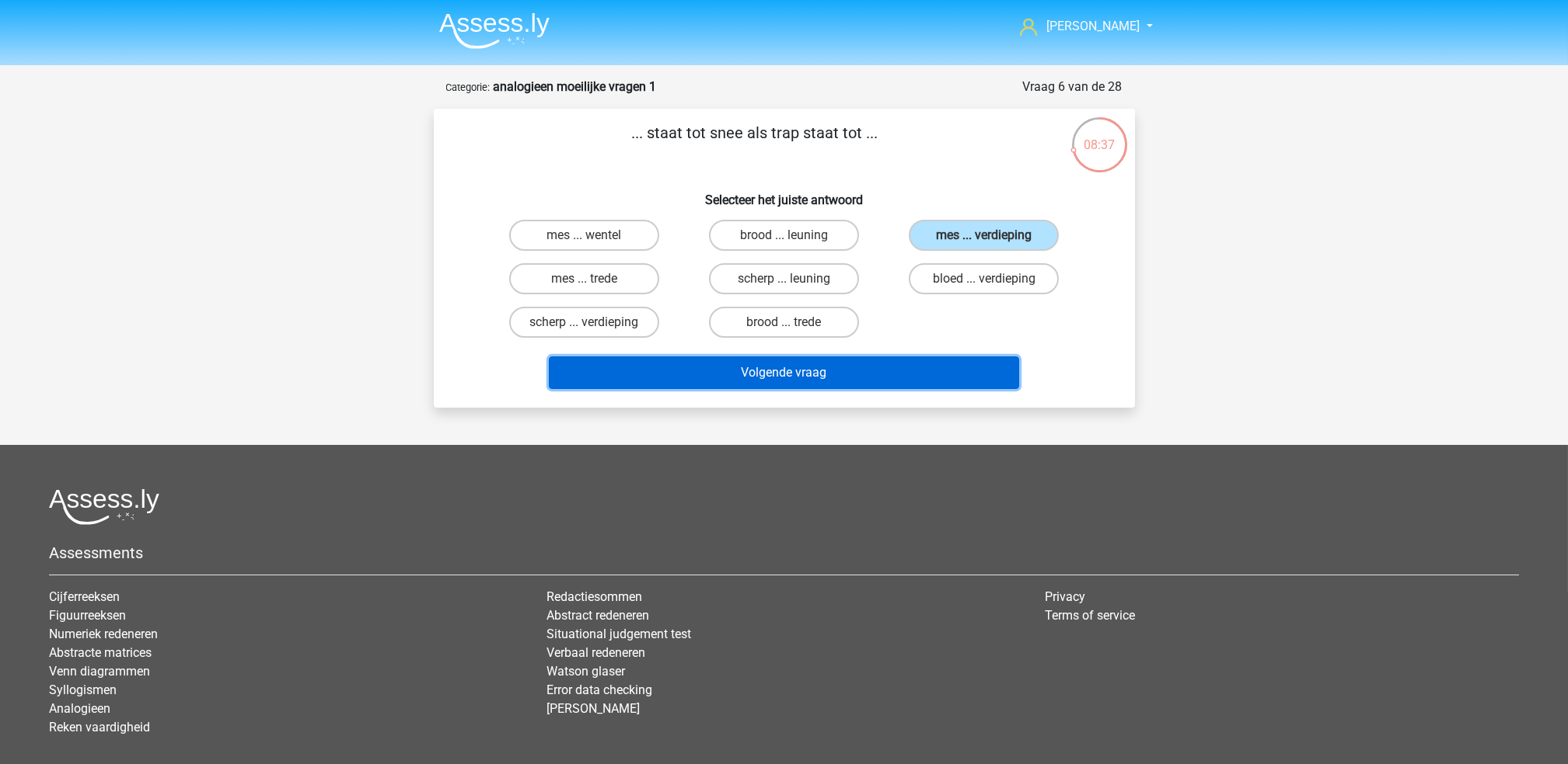
click at [951, 367] on button "Volgende vraag" at bounding box center [784, 372] width 470 height 33
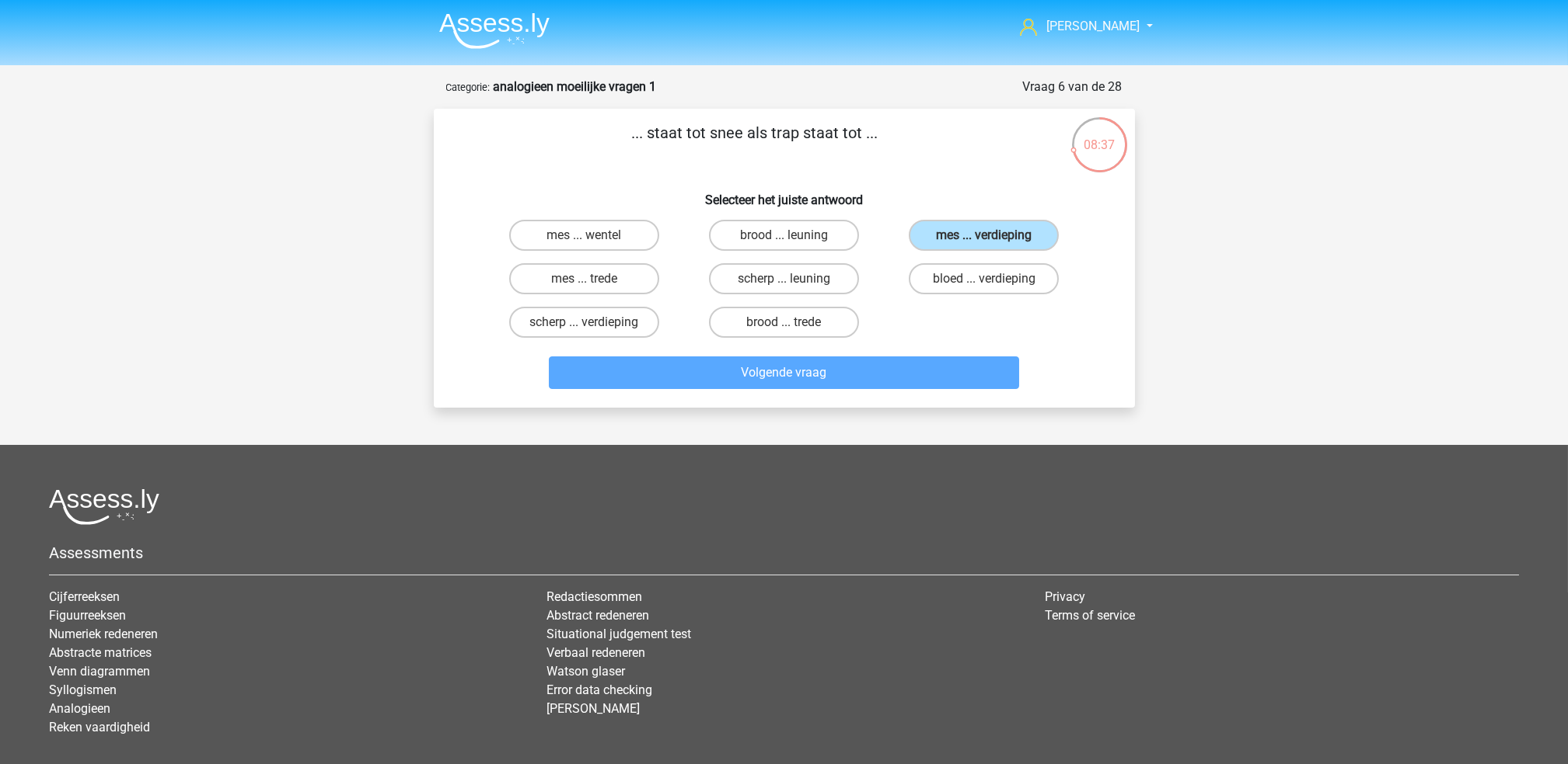
scroll to position [44, 0]
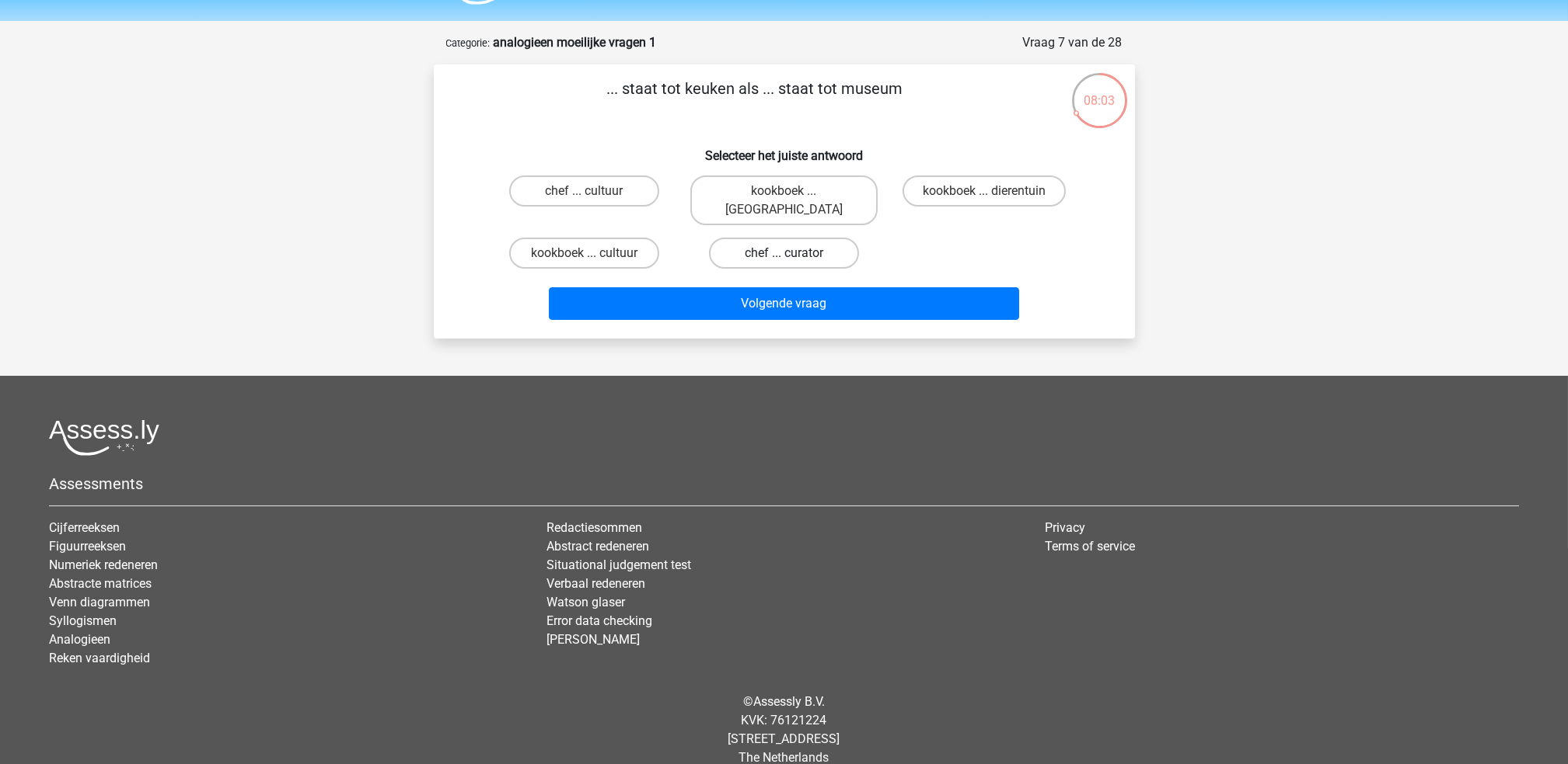
click at [768, 238] on label "chef ... curator" at bounding box center [784, 253] width 150 height 31
click at [784, 254] on input "chef ... curator" at bounding box center [789, 259] width 10 height 10
radio input "true"
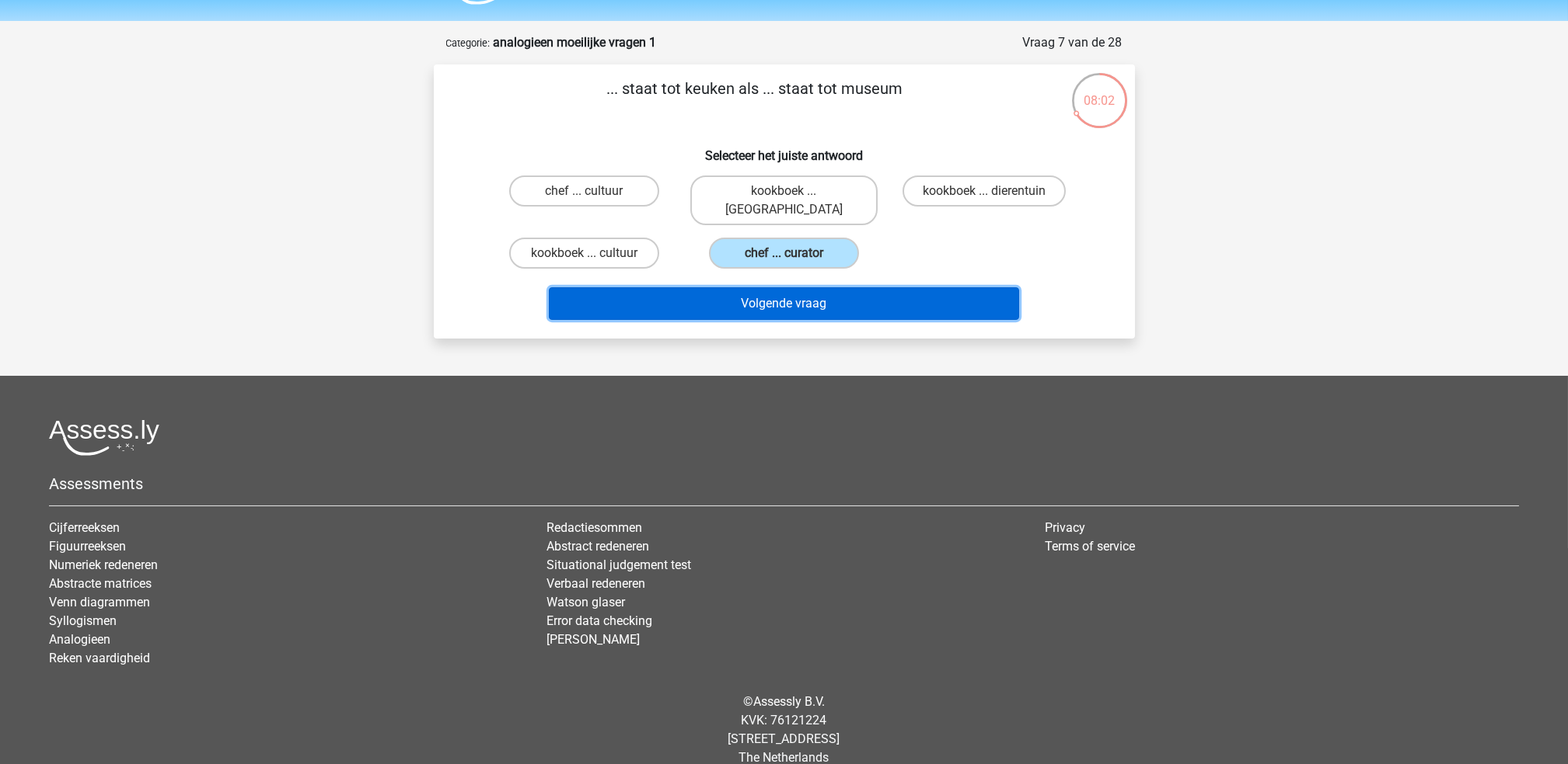
click at [777, 288] on button "Volgende vraag" at bounding box center [784, 304] width 470 height 33
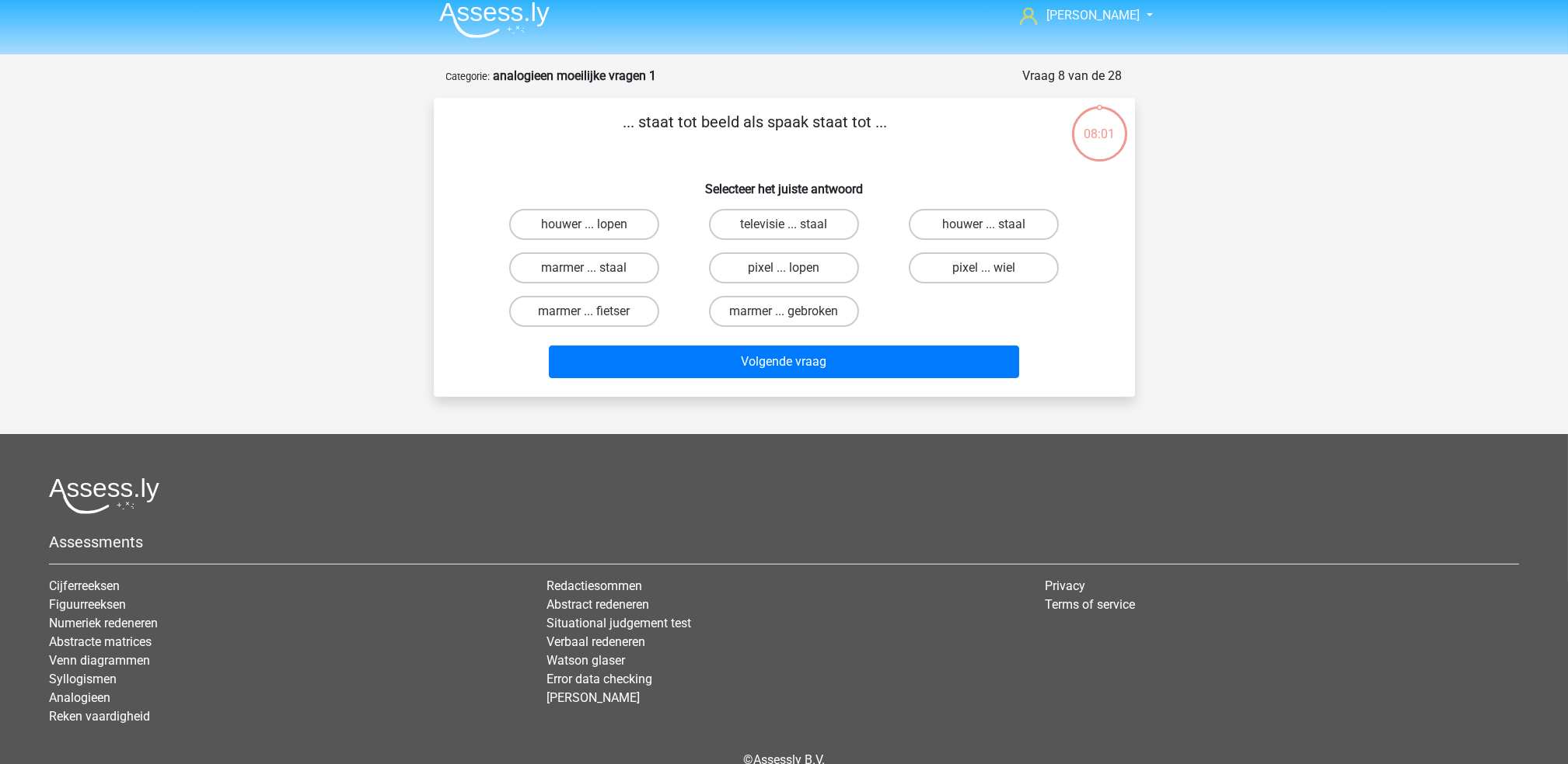
scroll to position [0, 0]
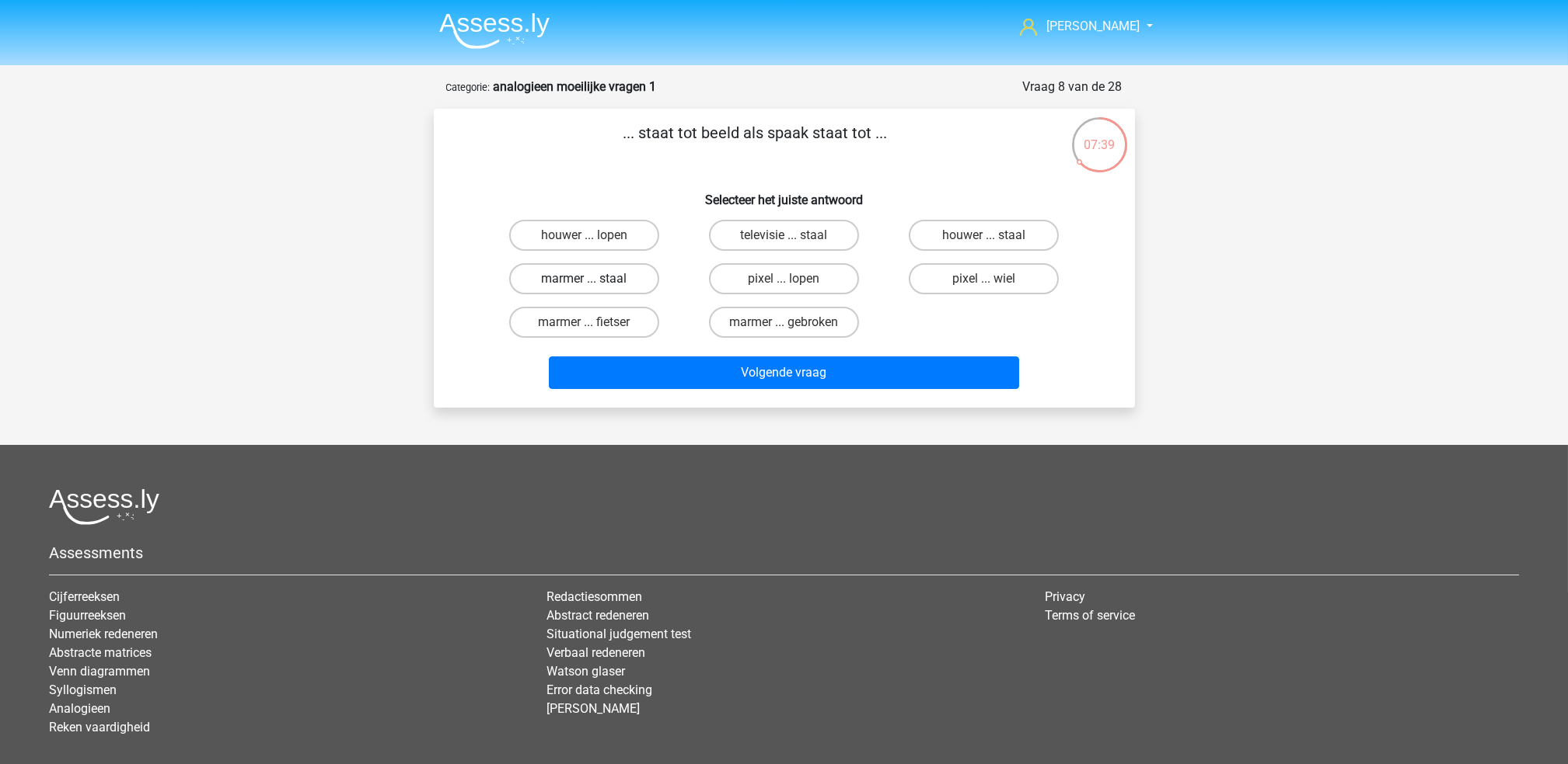
click at [613, 276] on label "marmer ... staal" at bounding box center [584, 279] width 150 height 31
click at [594, 279] on input "marmer ... staal" at bounding box center [588, 284] width 10 height 10
radio input "true"
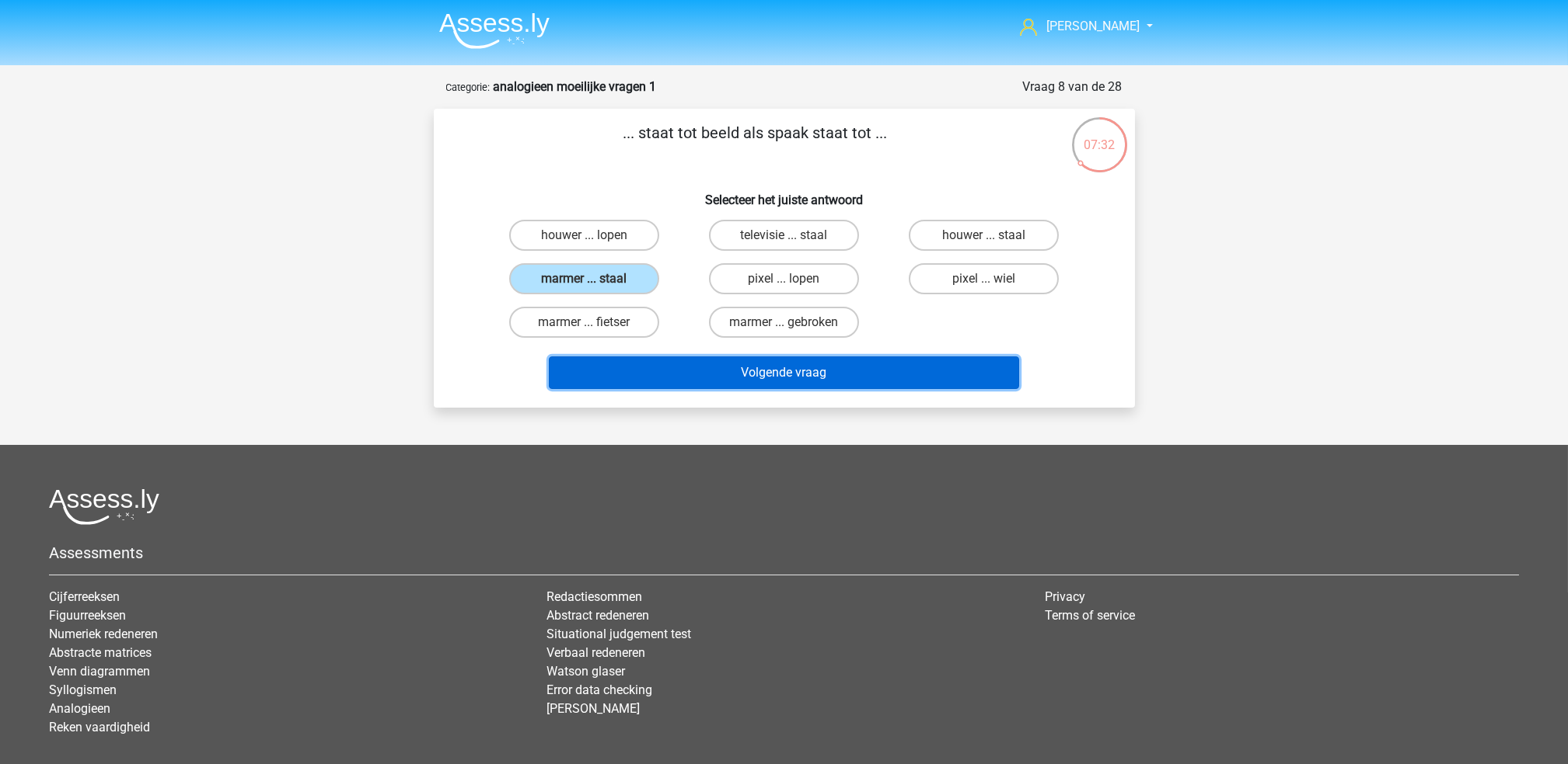
click at [731, 364] on button "Volgende vraag" at bounding box center [784, 372] width 470 height 33
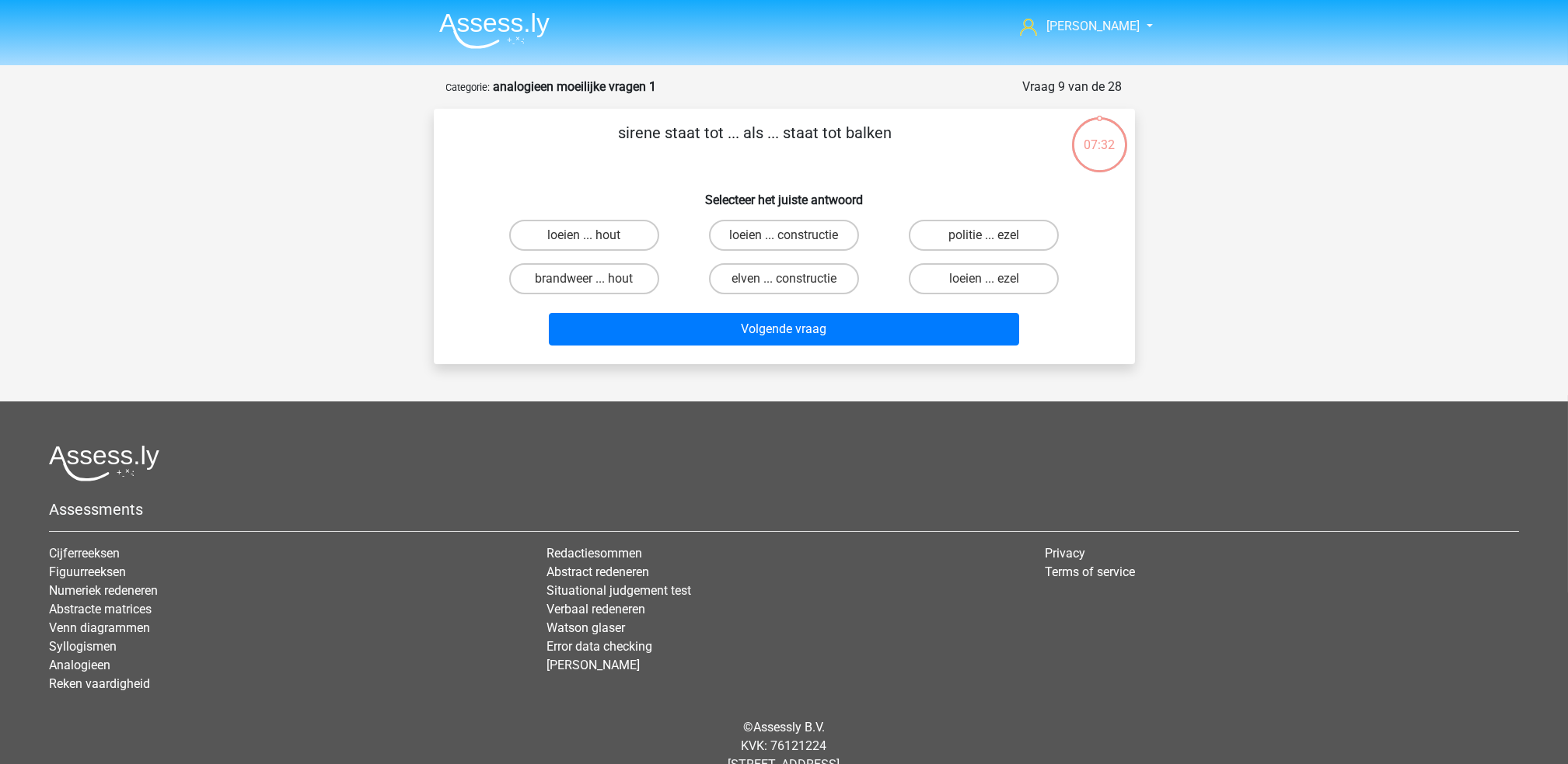
scroll to position [44, 0]
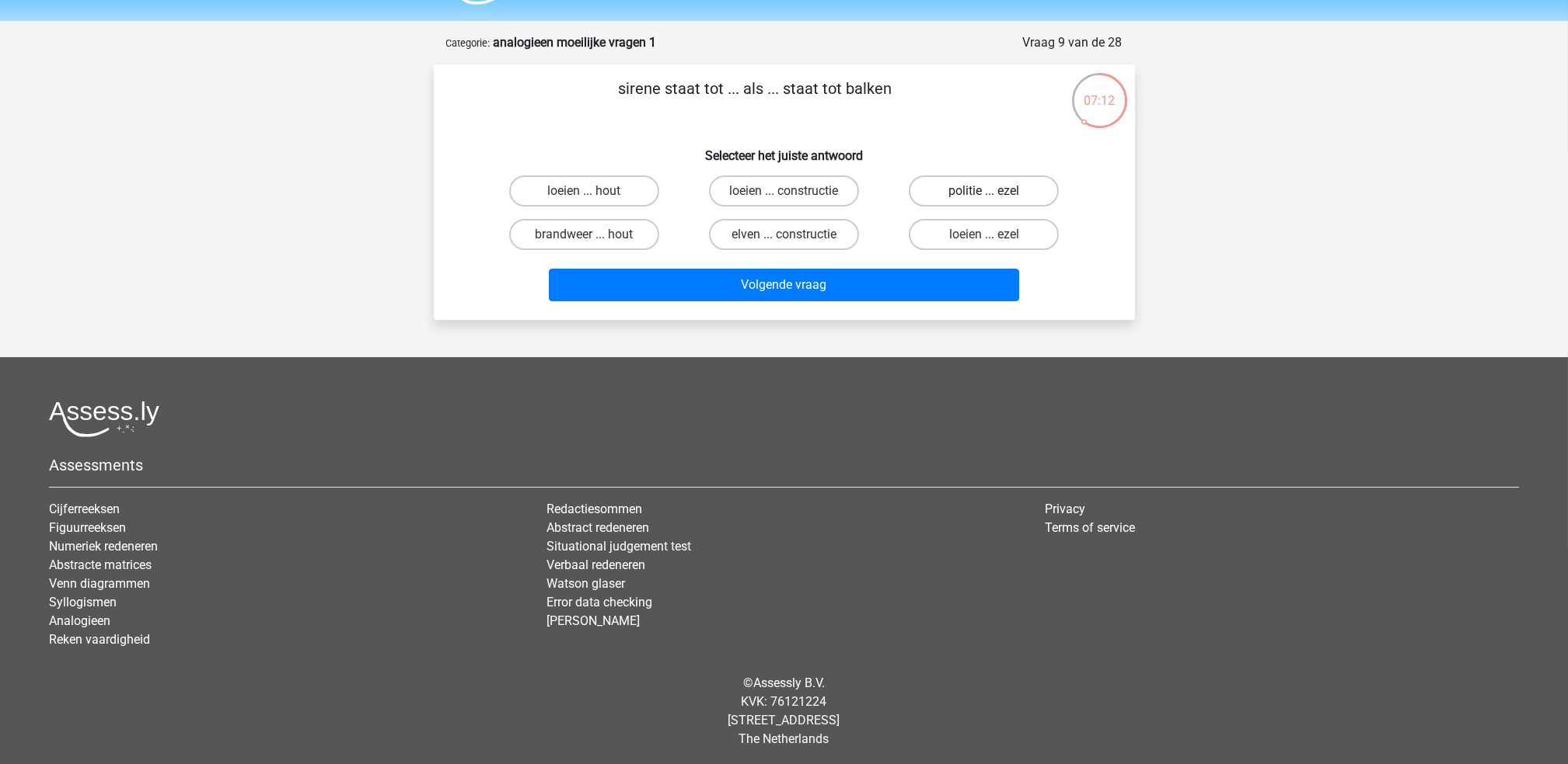
click at [979, 184] on label "politie ... ezel" at bounding box center [984, 190] width 150 height 31
click at [984, 191] on input "politie ... ezel" at bounding box center [989, 196] width 10 height 10
radio input "true"
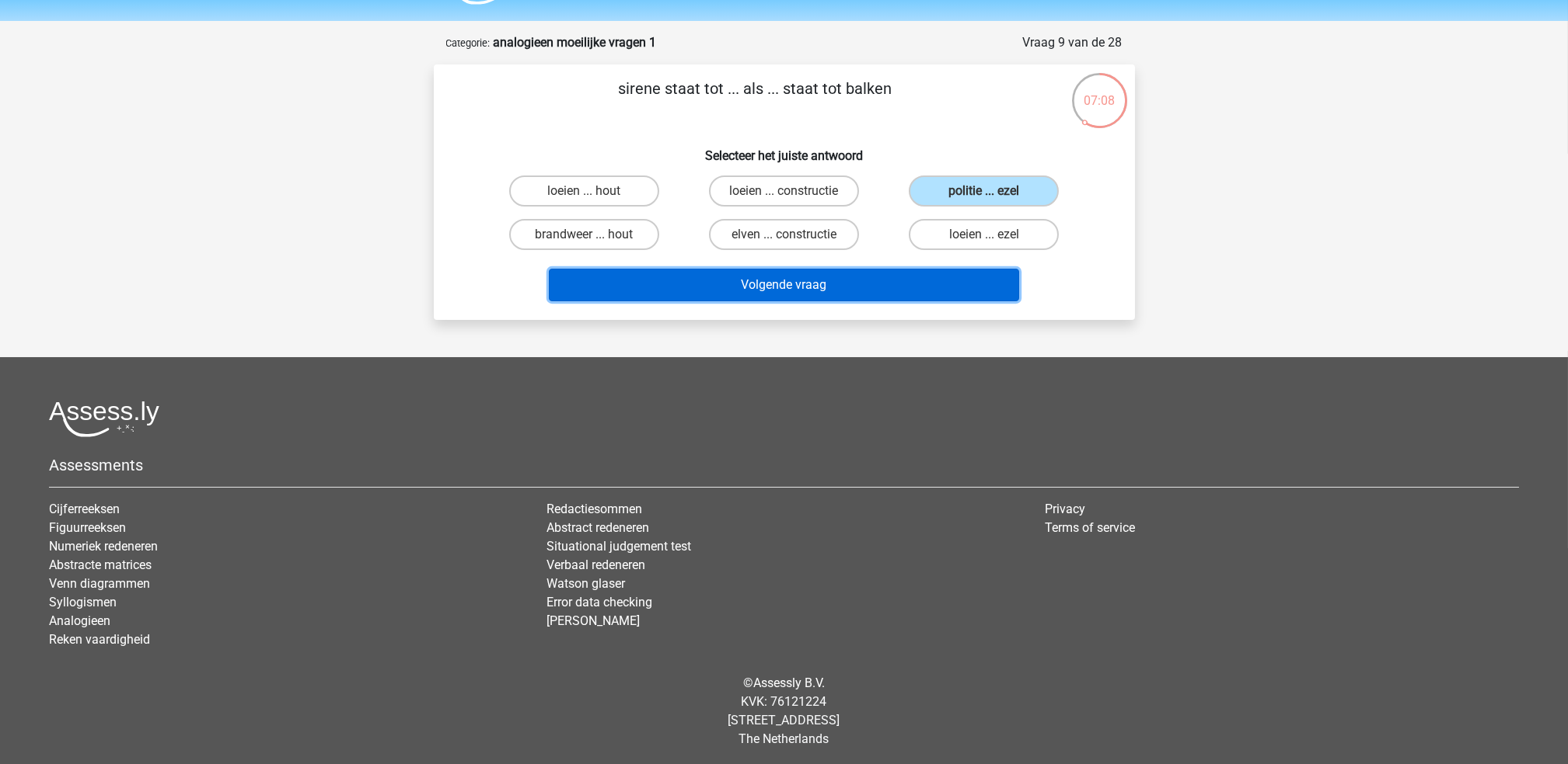
click at [899, 281] on button "Volgende vraag" at bounding box center [784, 284] width 470 height 33
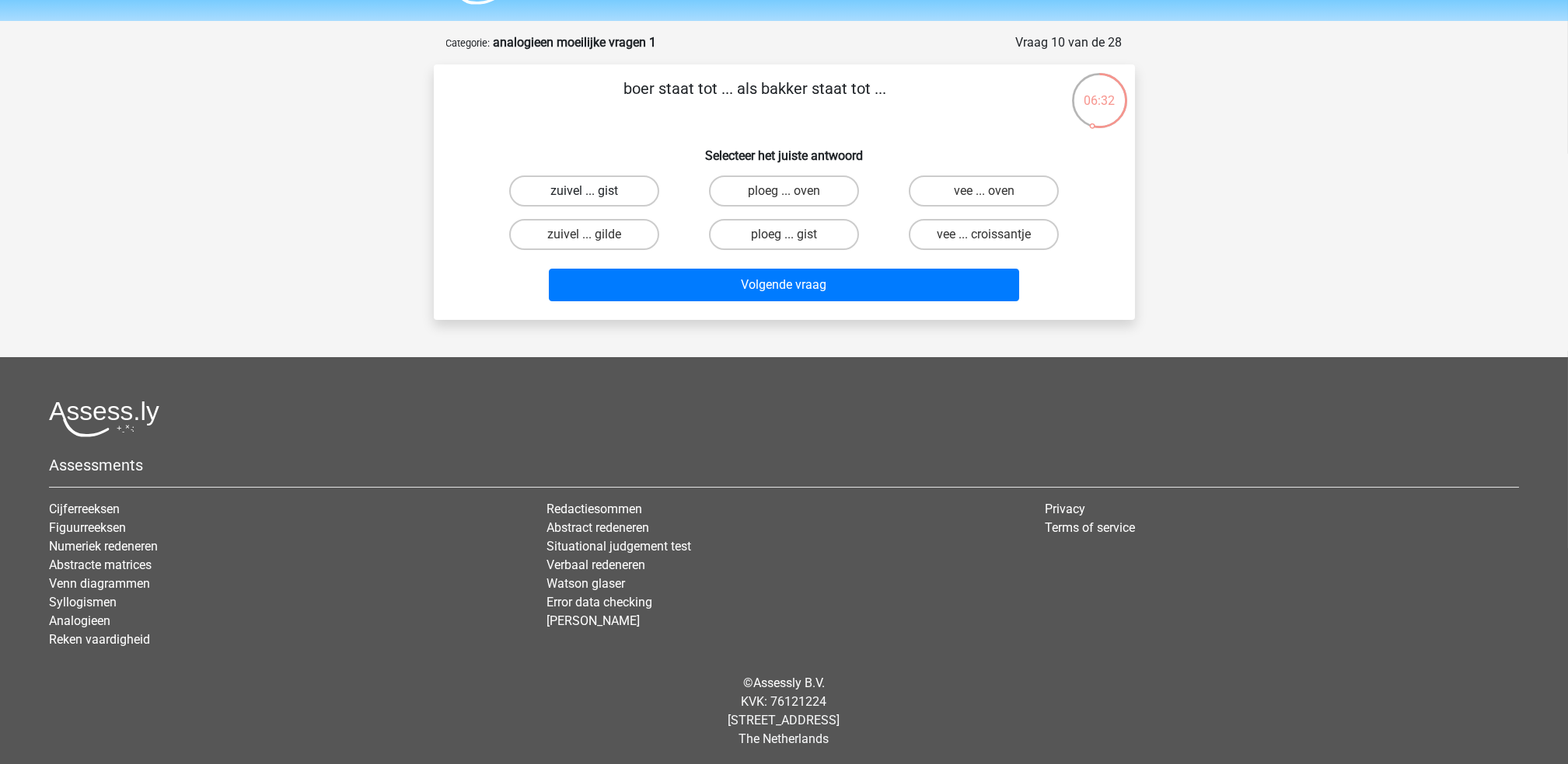
click at [628, 186] on label "zuivel ... gist" at bounding box center [584, 190] width 150 height 31
click at [594, 191] on input "zuivel ... gist" at bounding box center [588, 196] width 10 height 10
radio input "true"
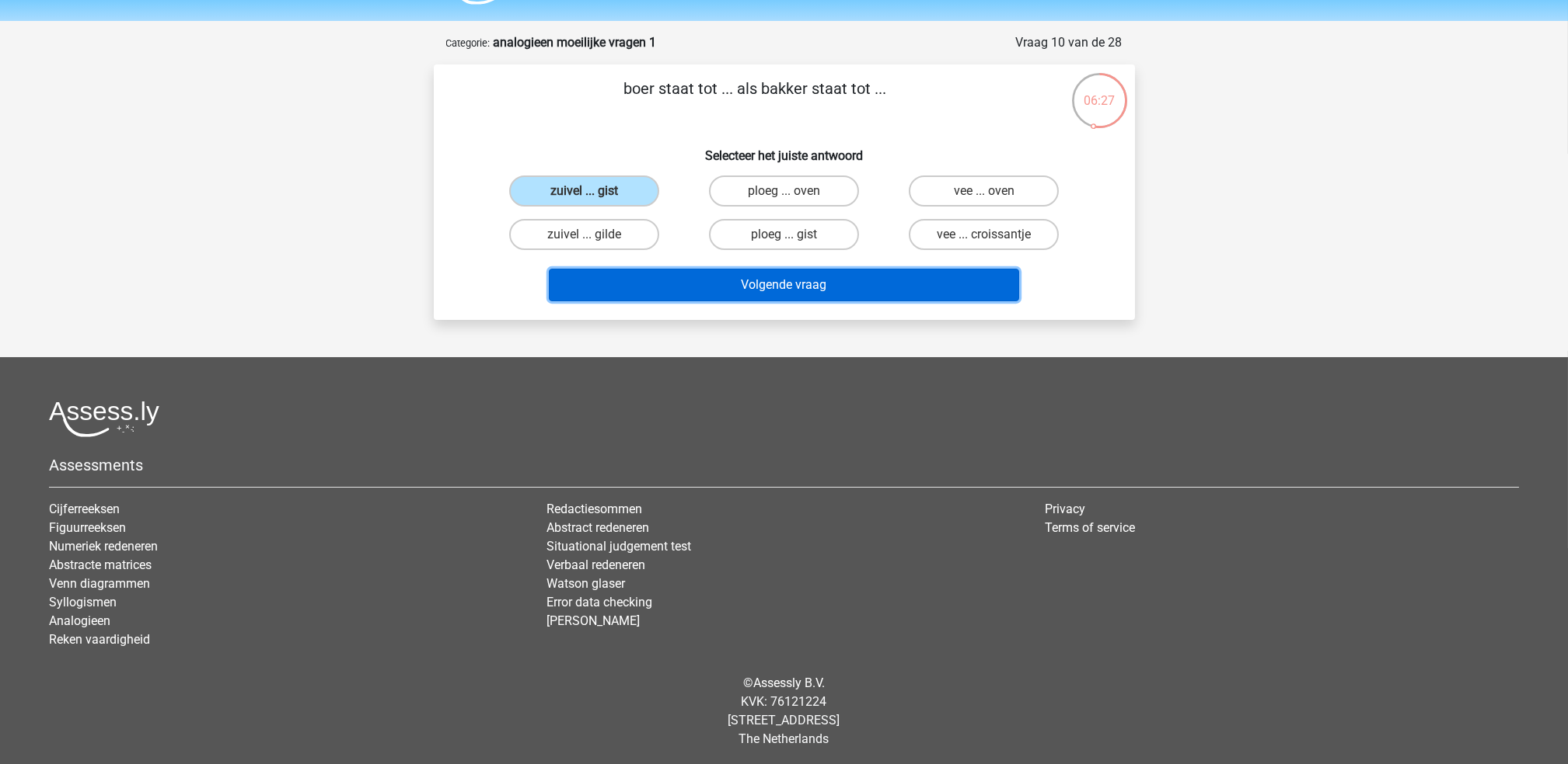
click at [736, 279] on button "Volgende vraag" at bounding box center [784, 284] width 470 height 33
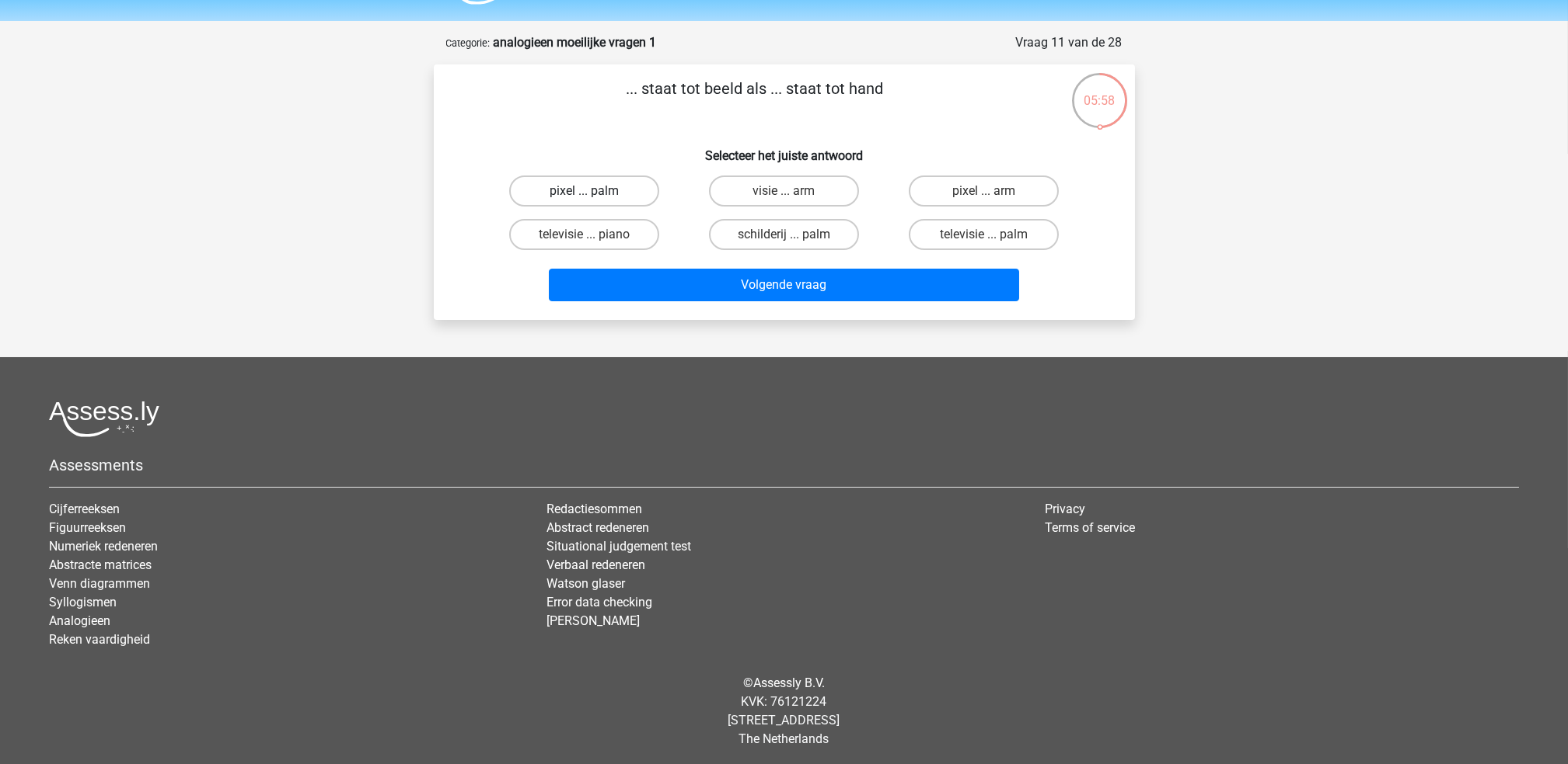
click at [631, 187] on label "pixel ... palm" at bounding box center [584, 190] width 150 height 31
click at [594, 191] on input "pixel ... palm" at bounding box center [588, 196] width 10 height 10
radio input "true"
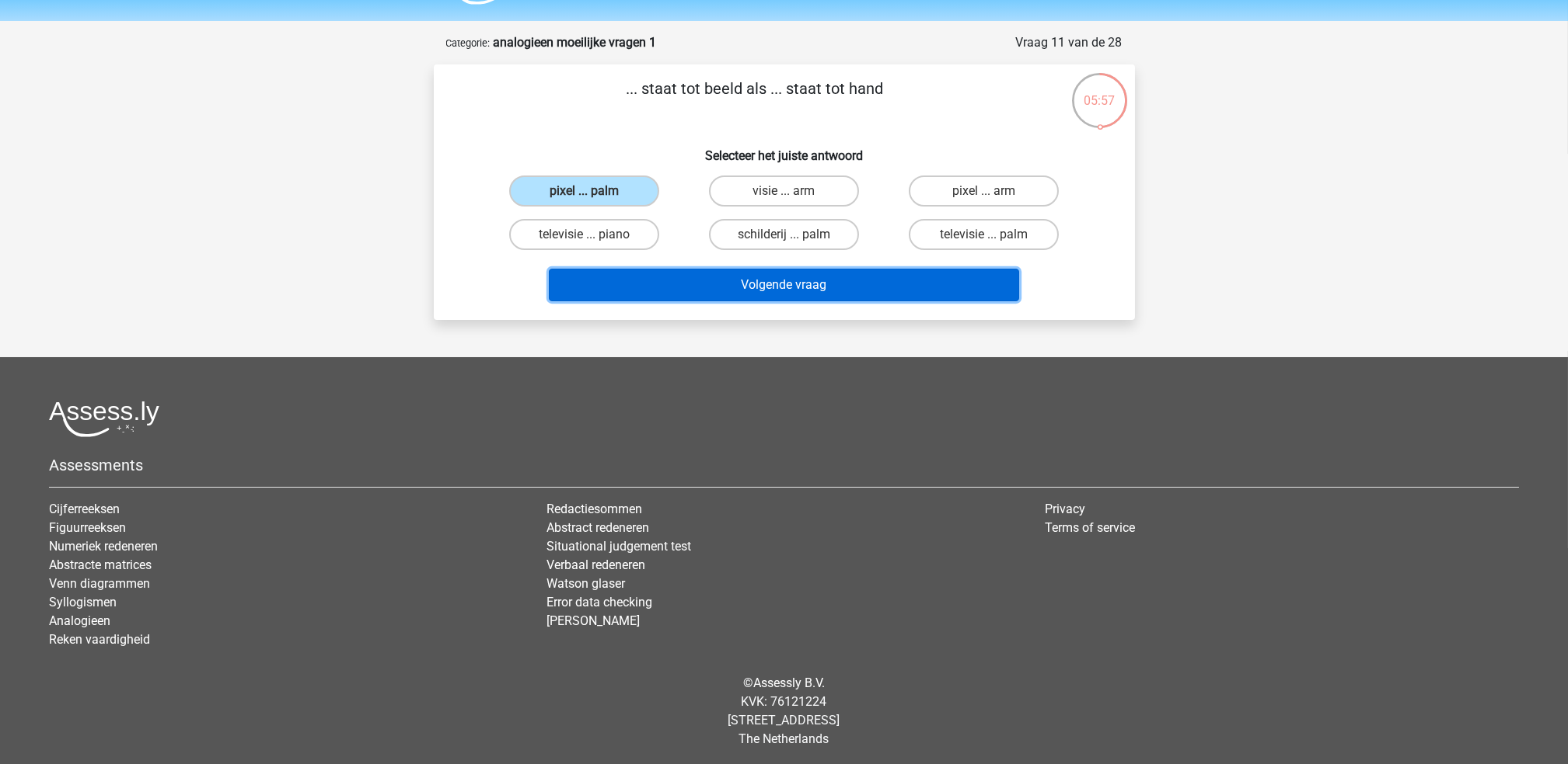
click at [713, 290] on button "Volgende vraag" at bounding box center [784, 284] width 470 height 33
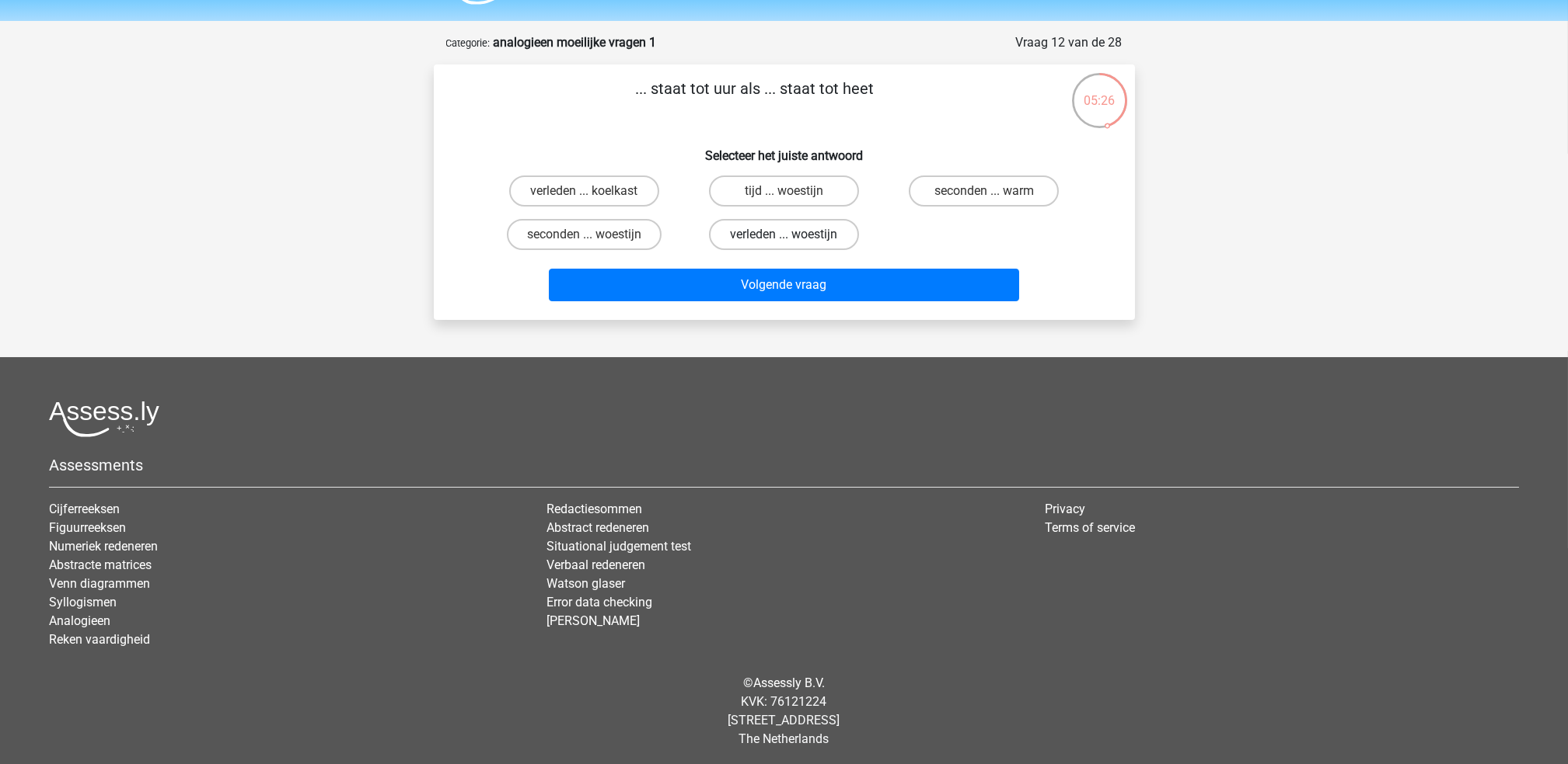
click at [820, 232] on label "verleden ... woestijn" at bounding box center [784, 234] width 150 height 31
click at [794, 234] on input "verleden ... woestijn" at bounding box center [789, 239] width 10 height 10
radio input "true"
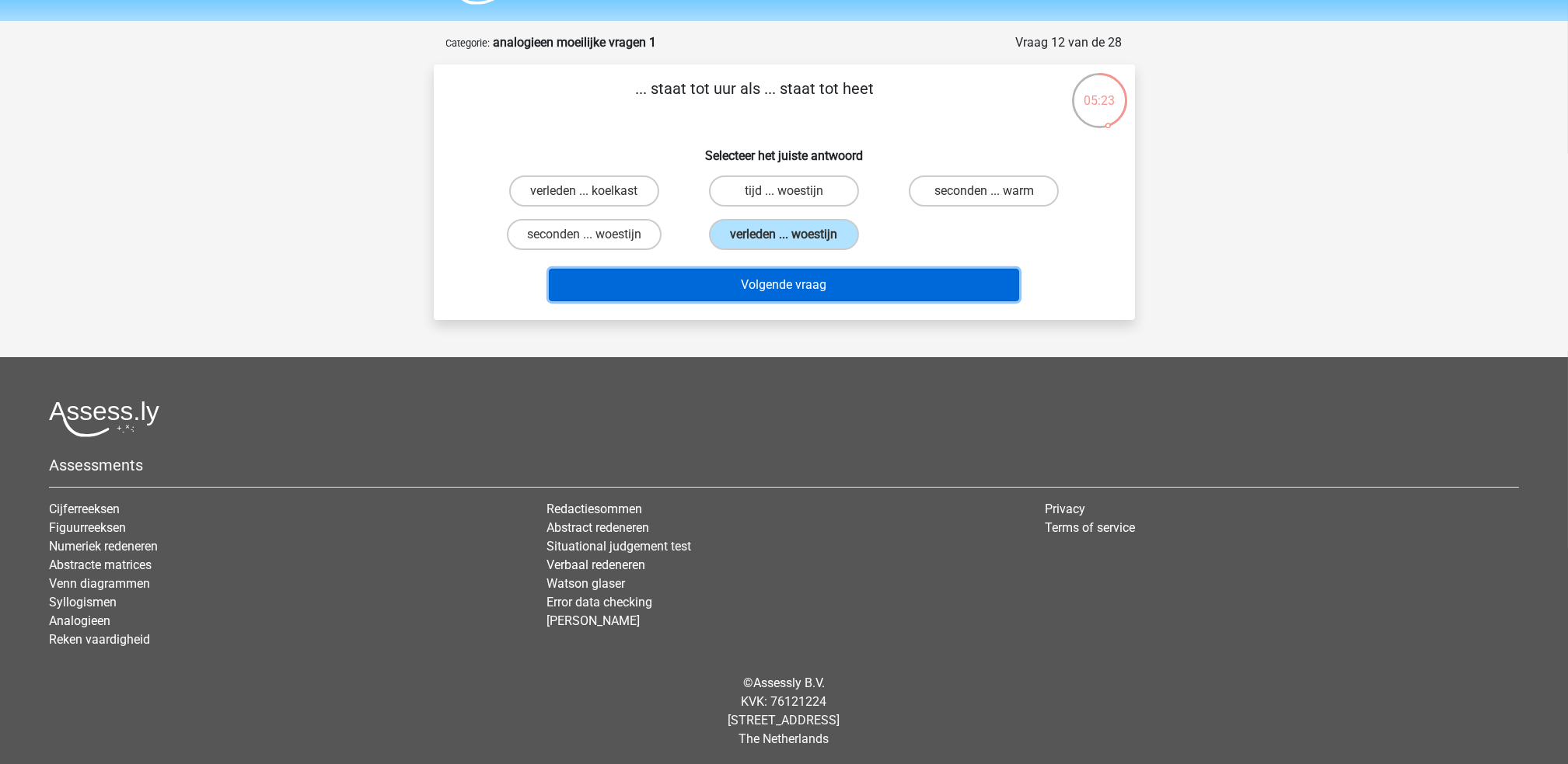
click at [832, 279] on button "Volgende vraag" at bounding box center [784, 284] width 470 height 33
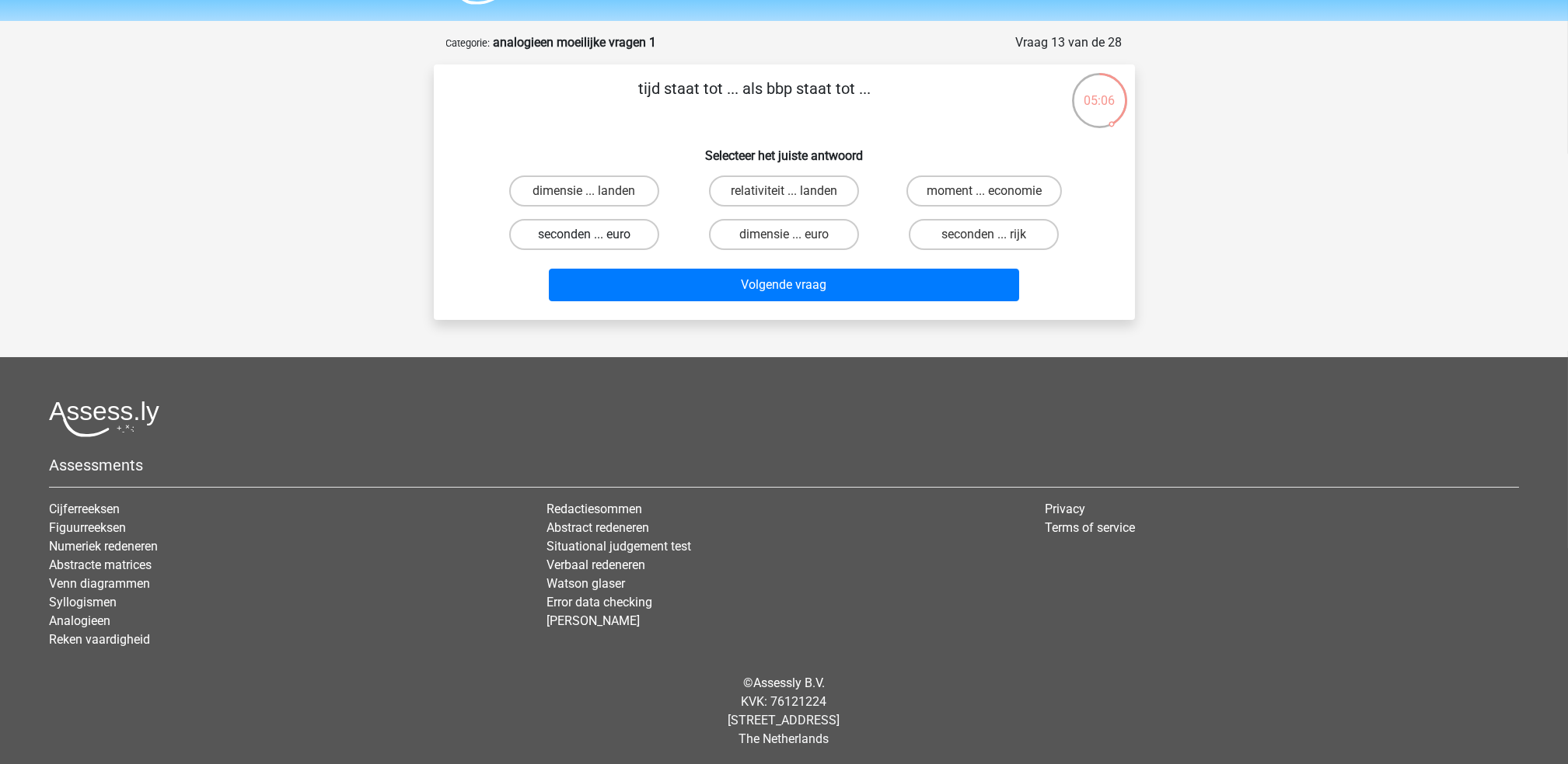
click at [638, 234] on label "seconden ... euro" at bounding box center [584, 234] width 150 height 31
click at [594, 234] on input "seconden ... euro" at bounding box center [588, 239] width 10 height 10
radio input "true"
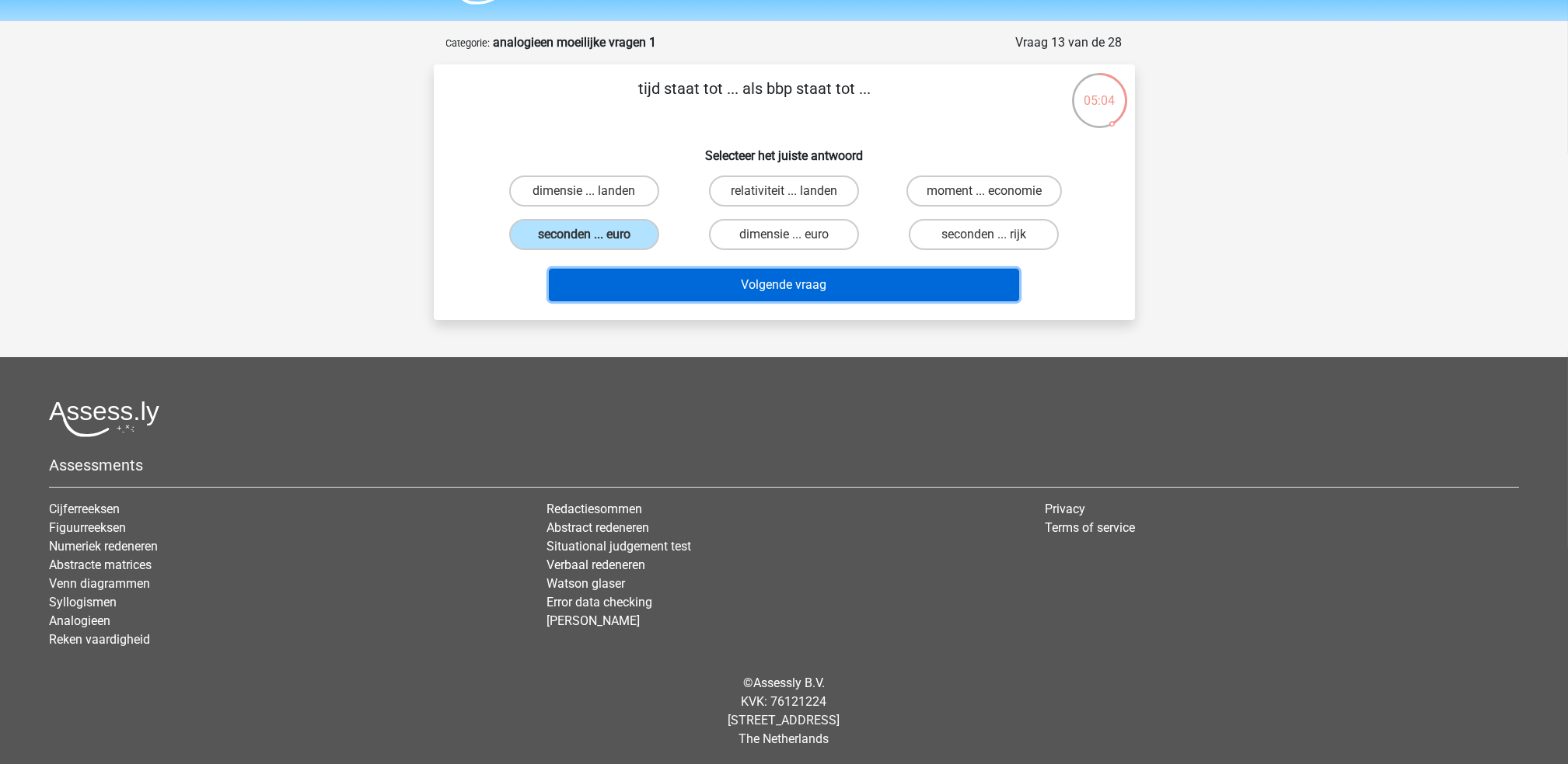
click at [775, 286] on button "Volgende vraag" at bounding box center [784, 284] width 470 height 33
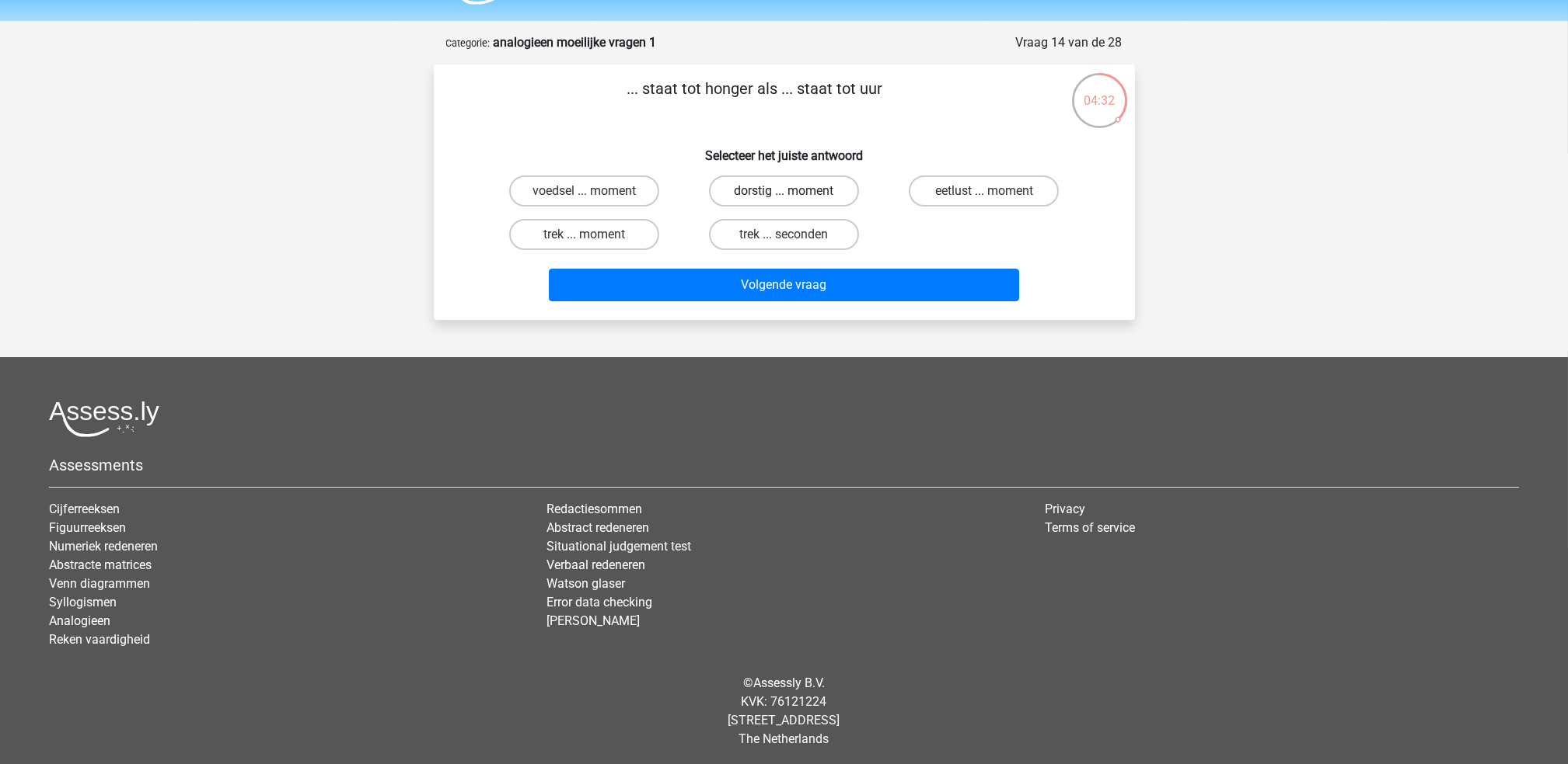
click at [777, 203] on label "dorstig ... moment" at bounding box center [784, 190] width 150 height 31
click at [784, 201] on input "dorstig ... moment" at bounding box center [789, 196] width 10 height 10
radio input "true"
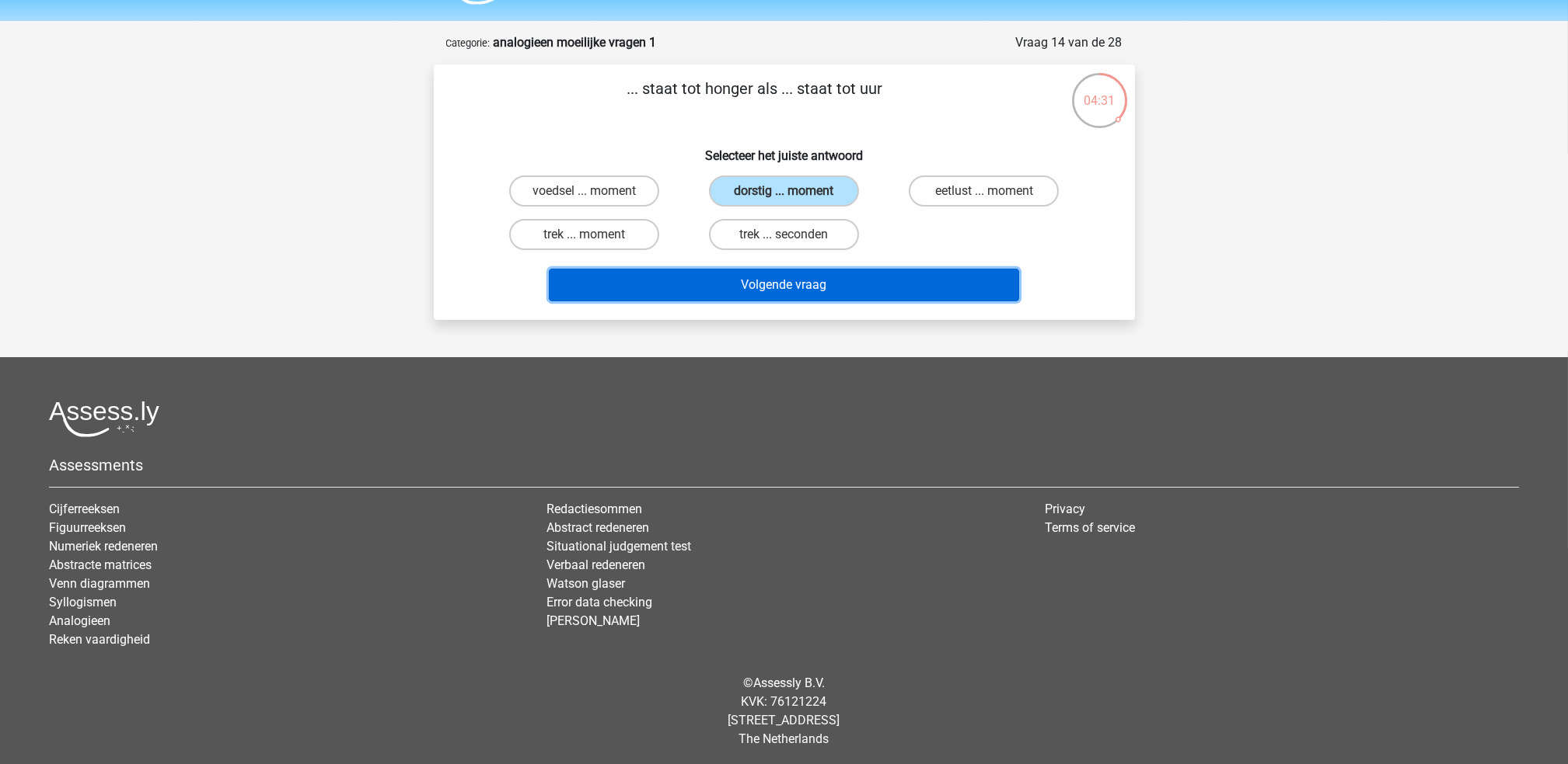
click at [787, 289] on button "Volgende vraag" at bounding box center [784, 284] width 470 height 33
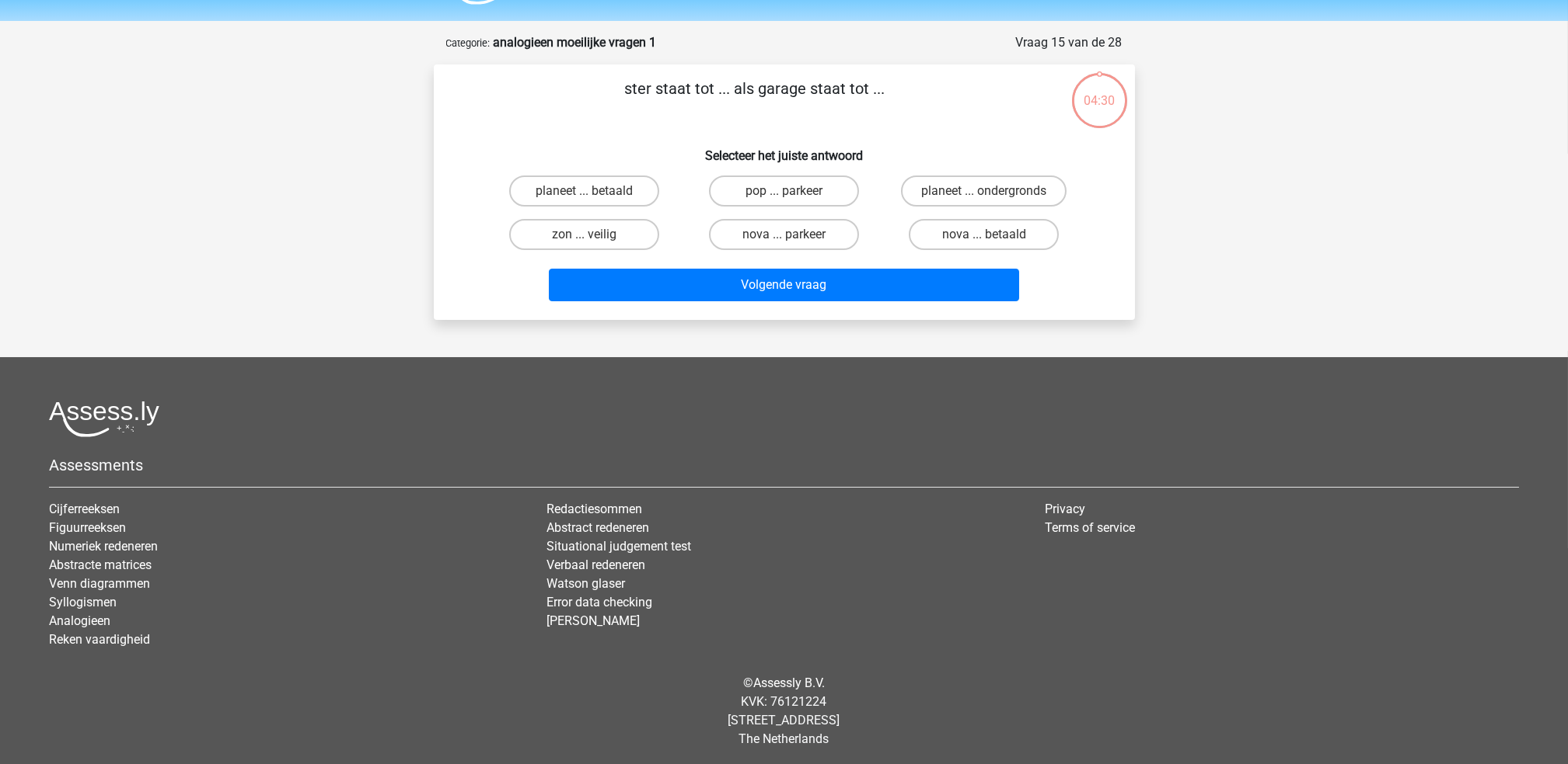
scroll to position [38, 0]
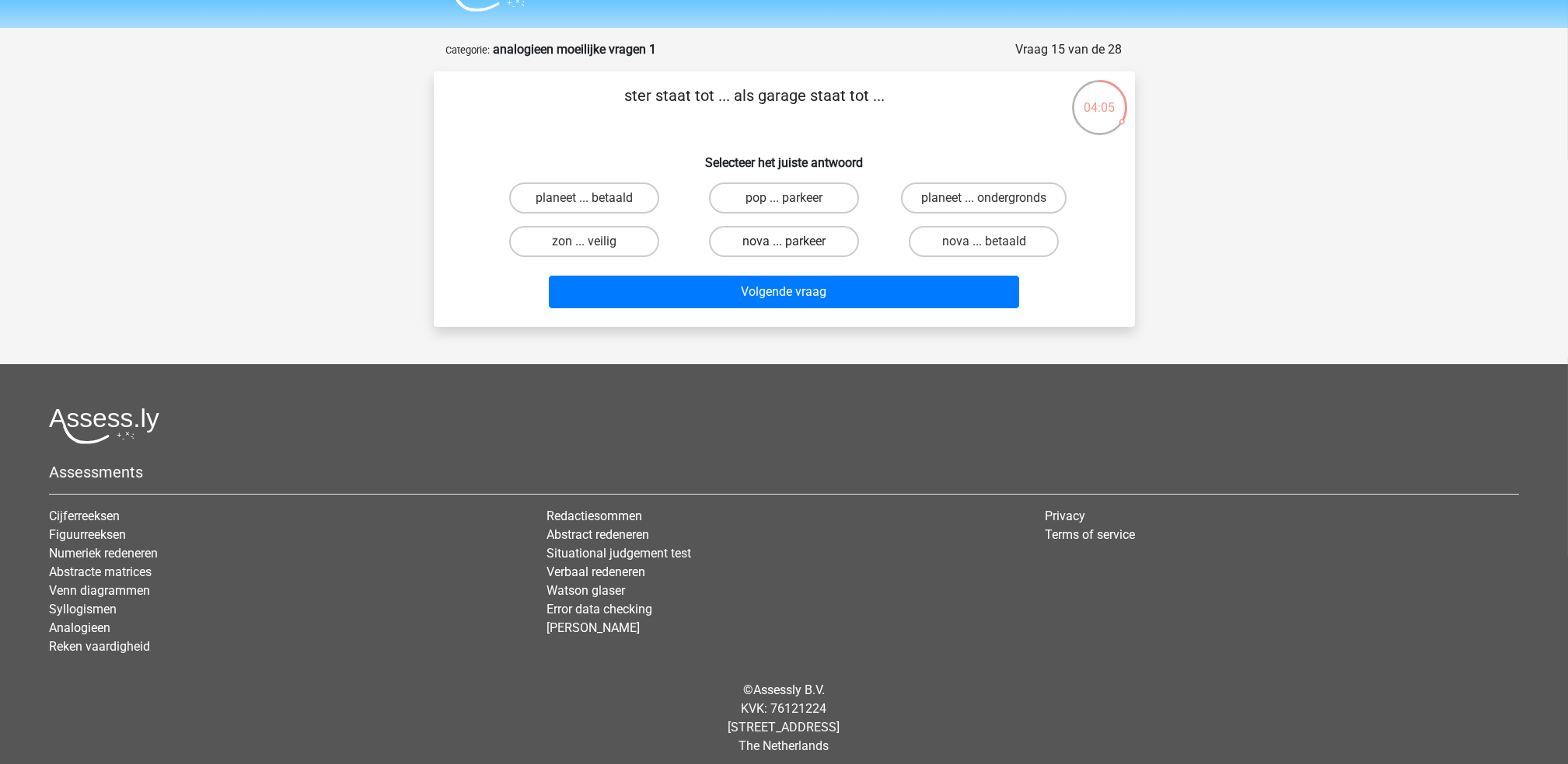
click at [777, 235] on label "nova ... parkeer" at bounding box center [784, 241] width 150 height 31
click at [784, 242] on input "nova ... parkeer" at bounding box center [789, 247] width 10 height 10
radio input "true"
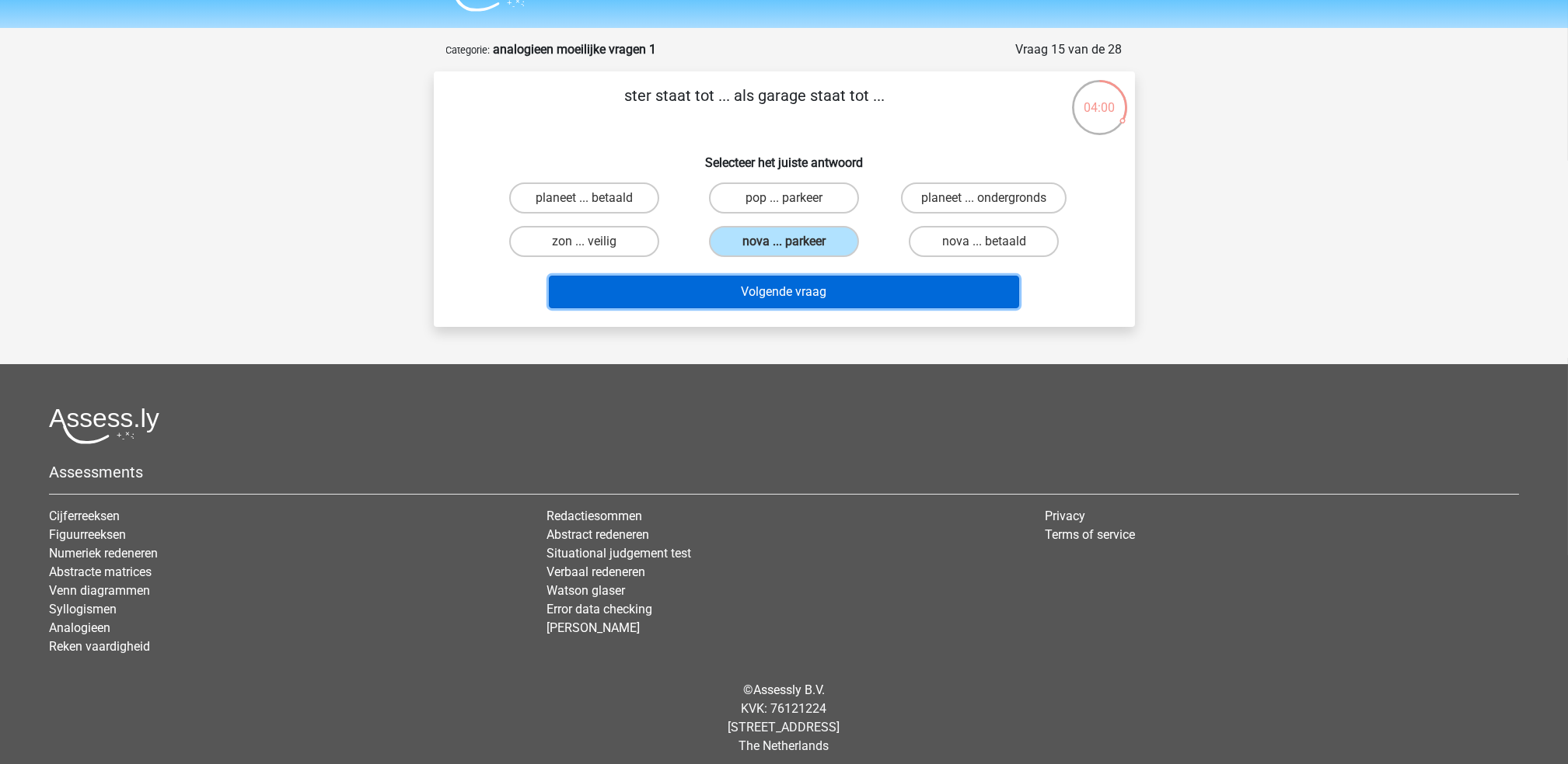
click at [809, 298] on button "Volgende vraag" at bounding box center [784, 292] width 470 height 33
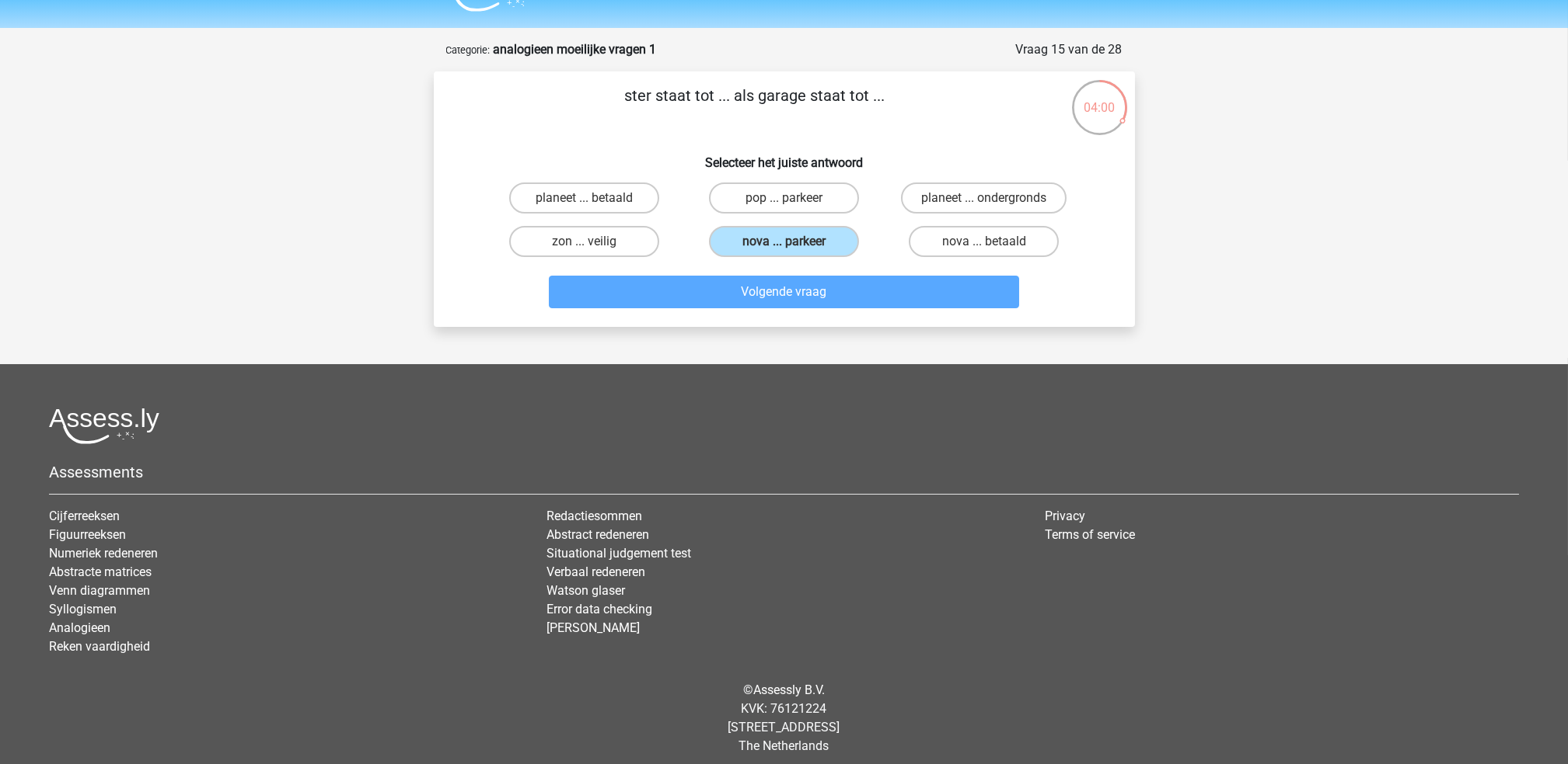
scroll to position [44, 0]
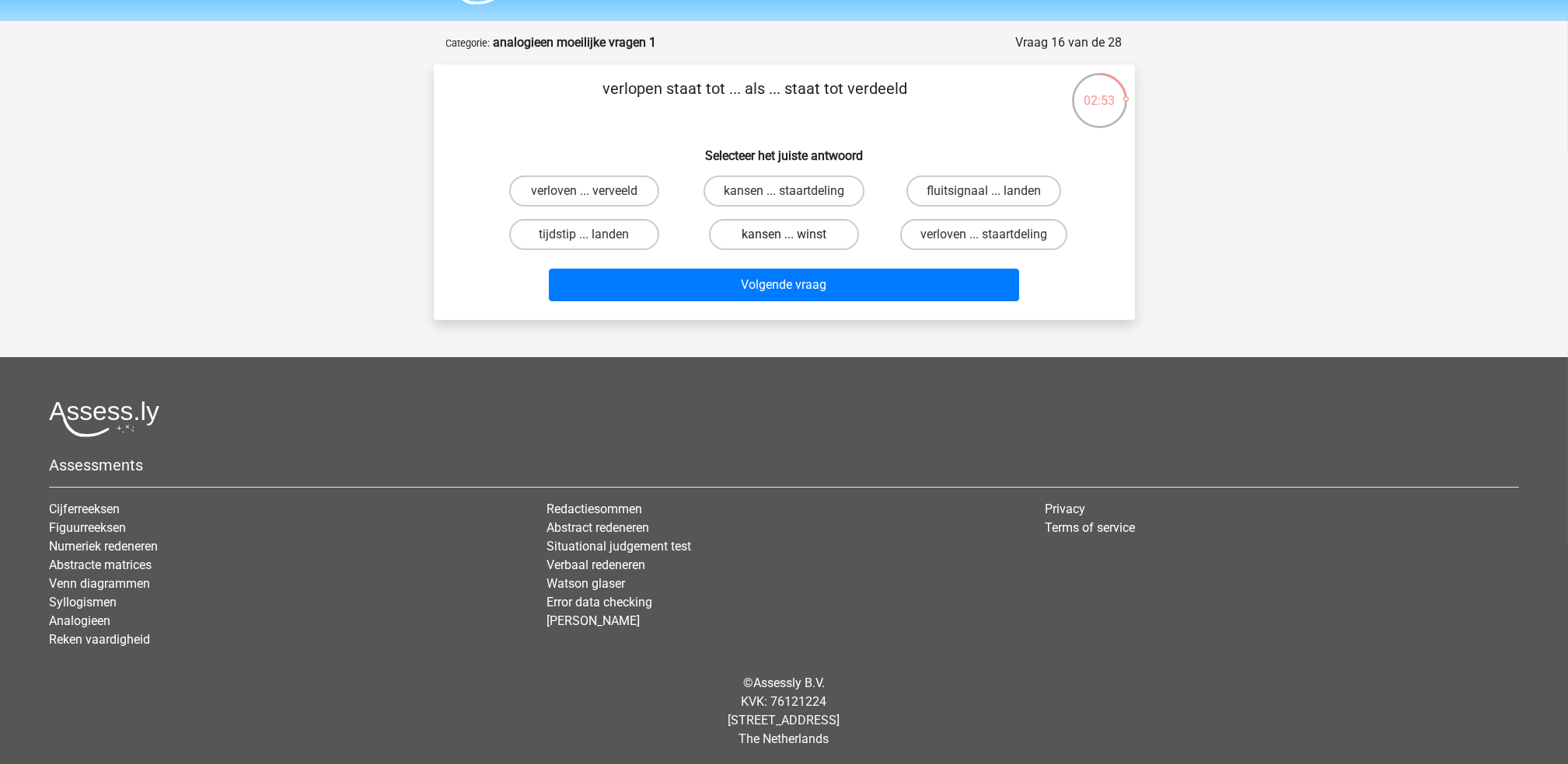
click at [752, 229] on label "kansen ... winst" at bounding box center [784, 234] width 150 height 31
click at [784, 234] on input "kansen ... winst" at bounding box center [789, 239] width 10 height 10
radio input "true"
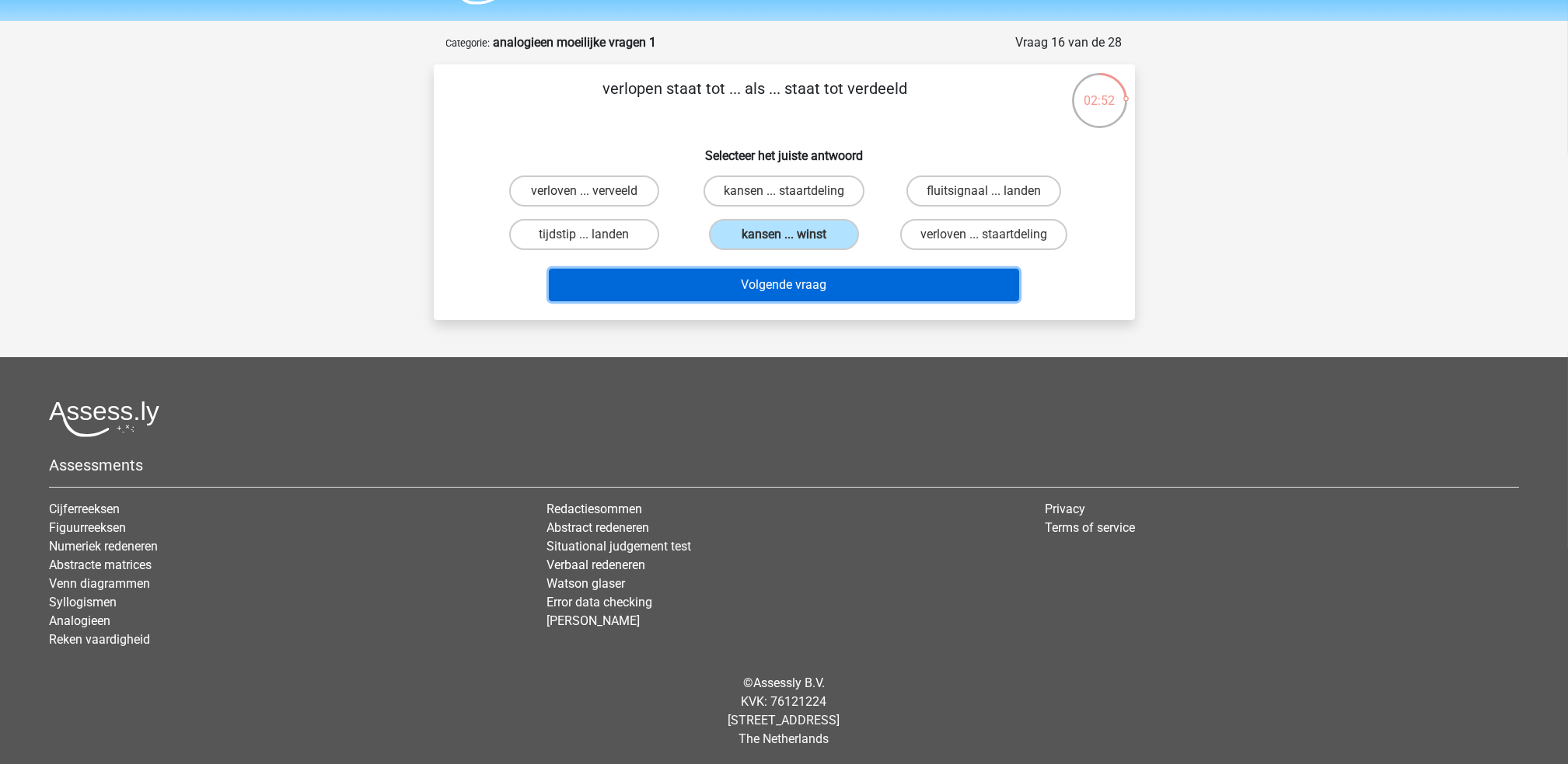
click at [805, 276] on button "Volgende vraag" at bounding box center [784, 284] width 470 height 33
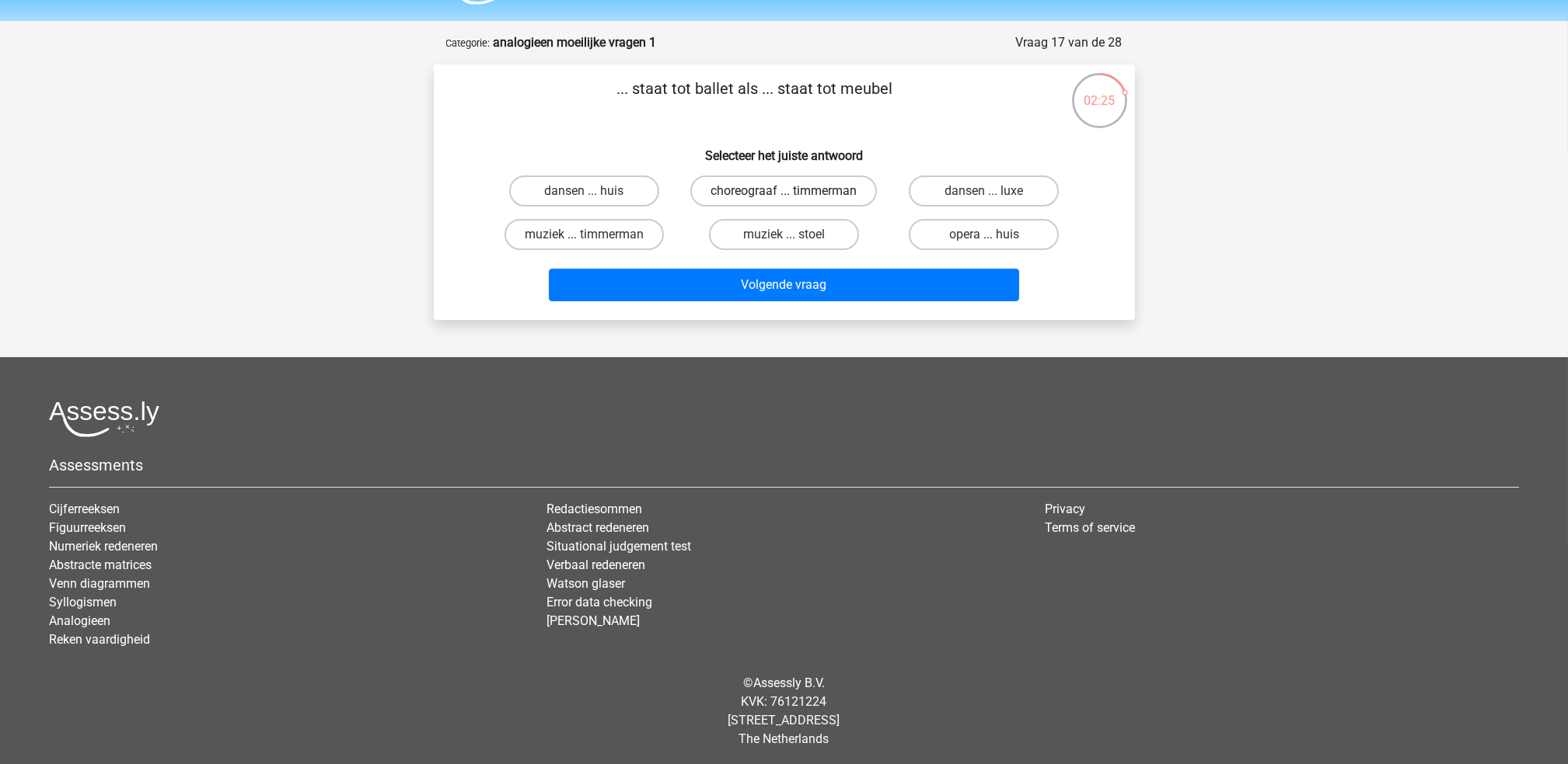
click at [840, 198] on label "choreograaf ... timmerman" at bounding box center [784, 190] width 187 height 31
click at [794, 198] on input "choreograaf ... timmerman" at bounding box center [789, 196] width 10 height 10
radio input "true"
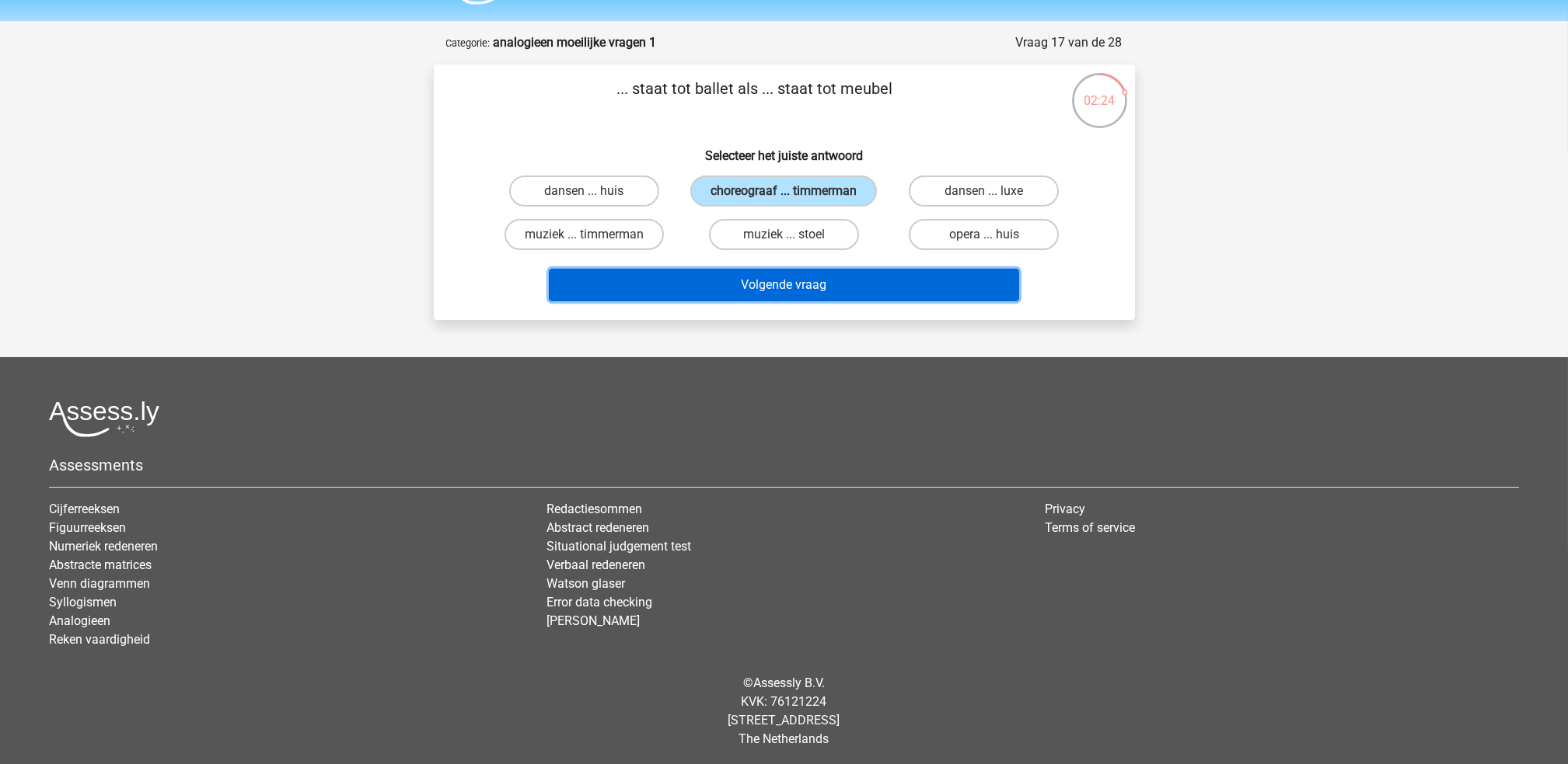
click at [846, 275] on button "Volgende vraag" at bounding box center [784, 284] width 470 height 33
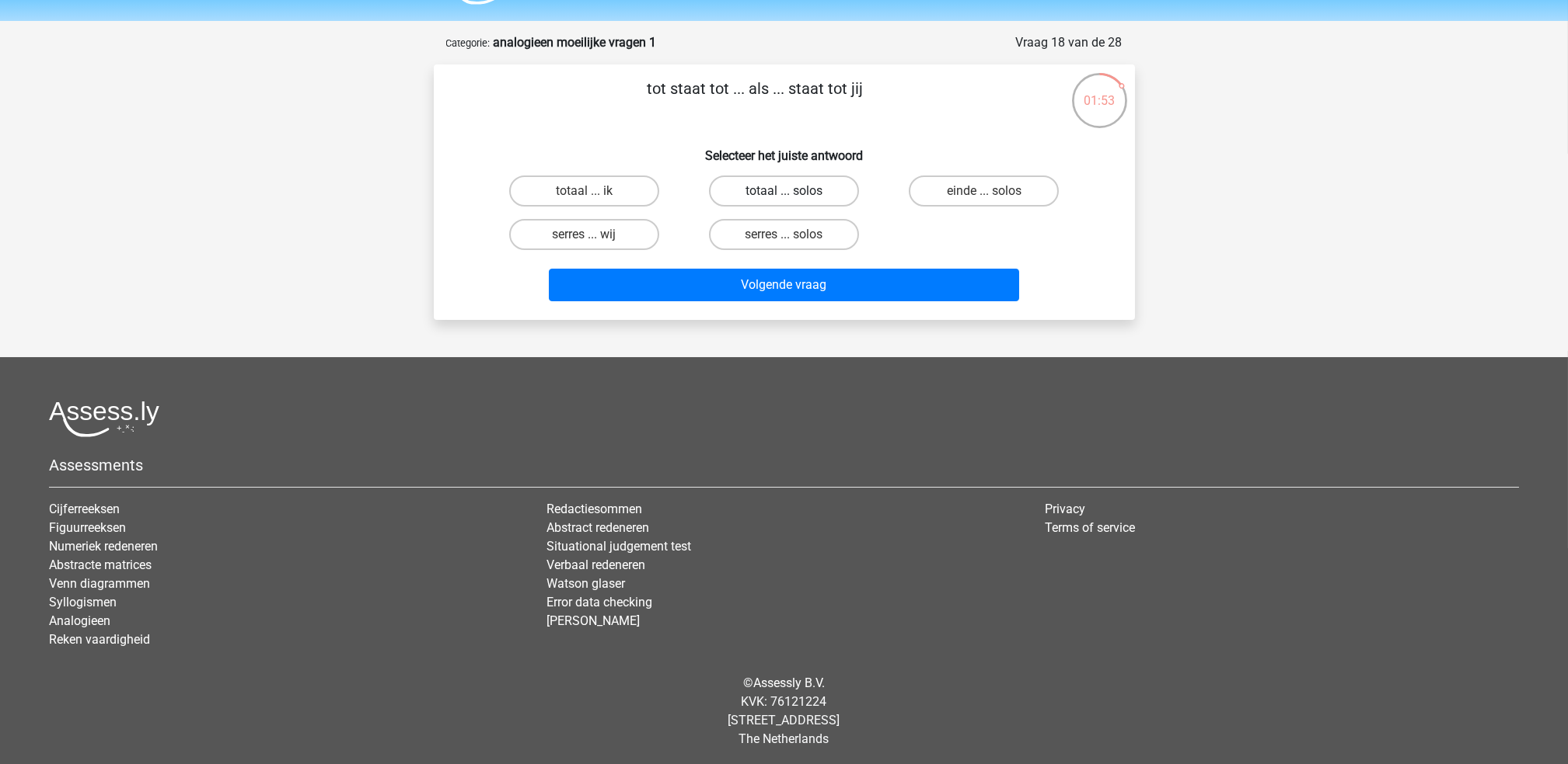
click at [832, 188] on label "totaal ... solos" at bounding box center [784, 190] width 150 height 31
click at [794, 191] on input "totaal ... solos" at bounding box center [789, 196] width 10 height 10
radio input "true"
click at [942, 200] on label "einde ... solos" at bounding box center [984, 190] width 150 height 31
click at [984, 200] on input "einde ... solos" at bounding box center [989, 196] width 10 height 10
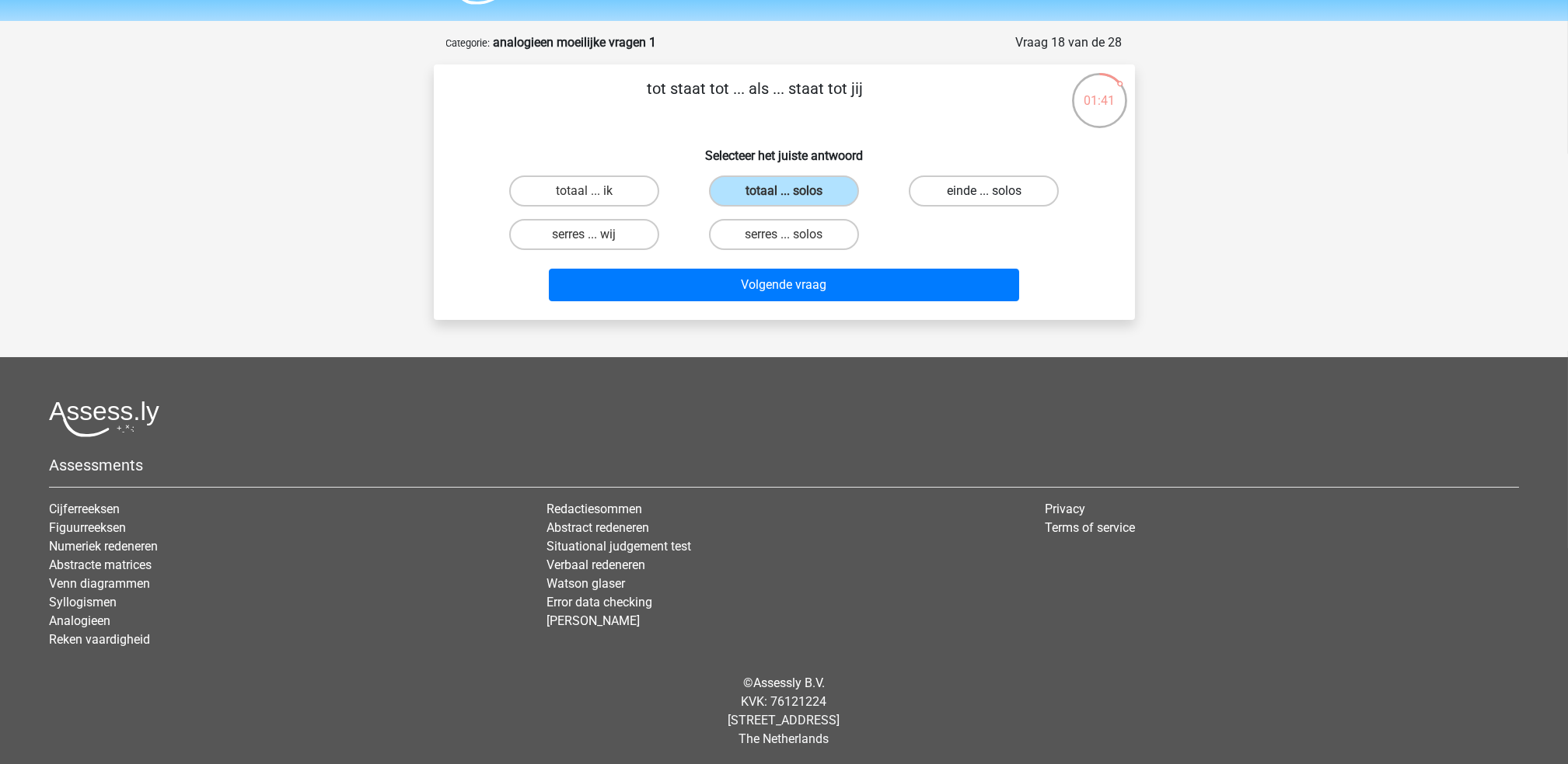
radio input "true"
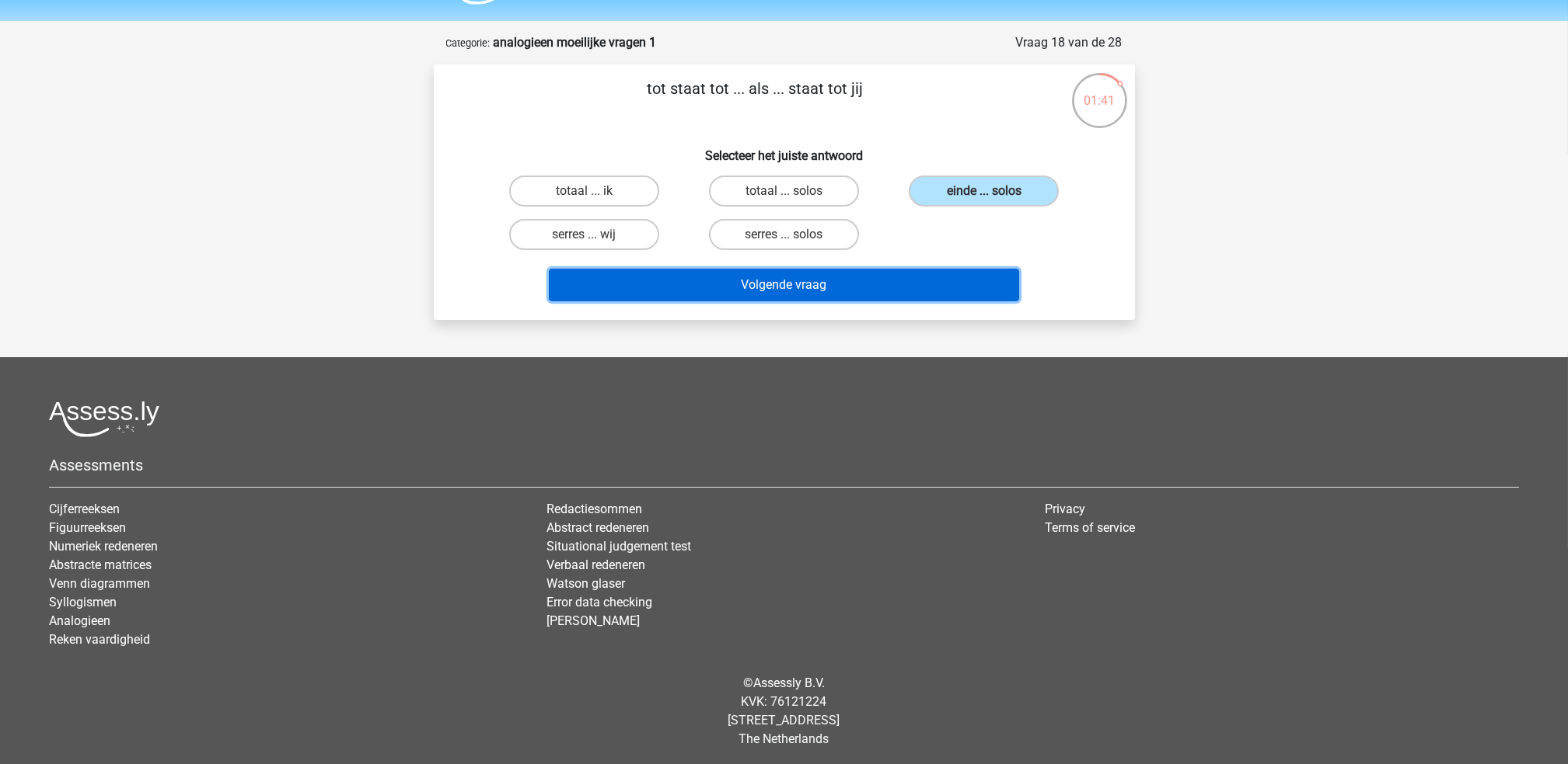
click at [911, 272] on button "Volgende vraag" at bounding box center [784, 284] width 470 height 33
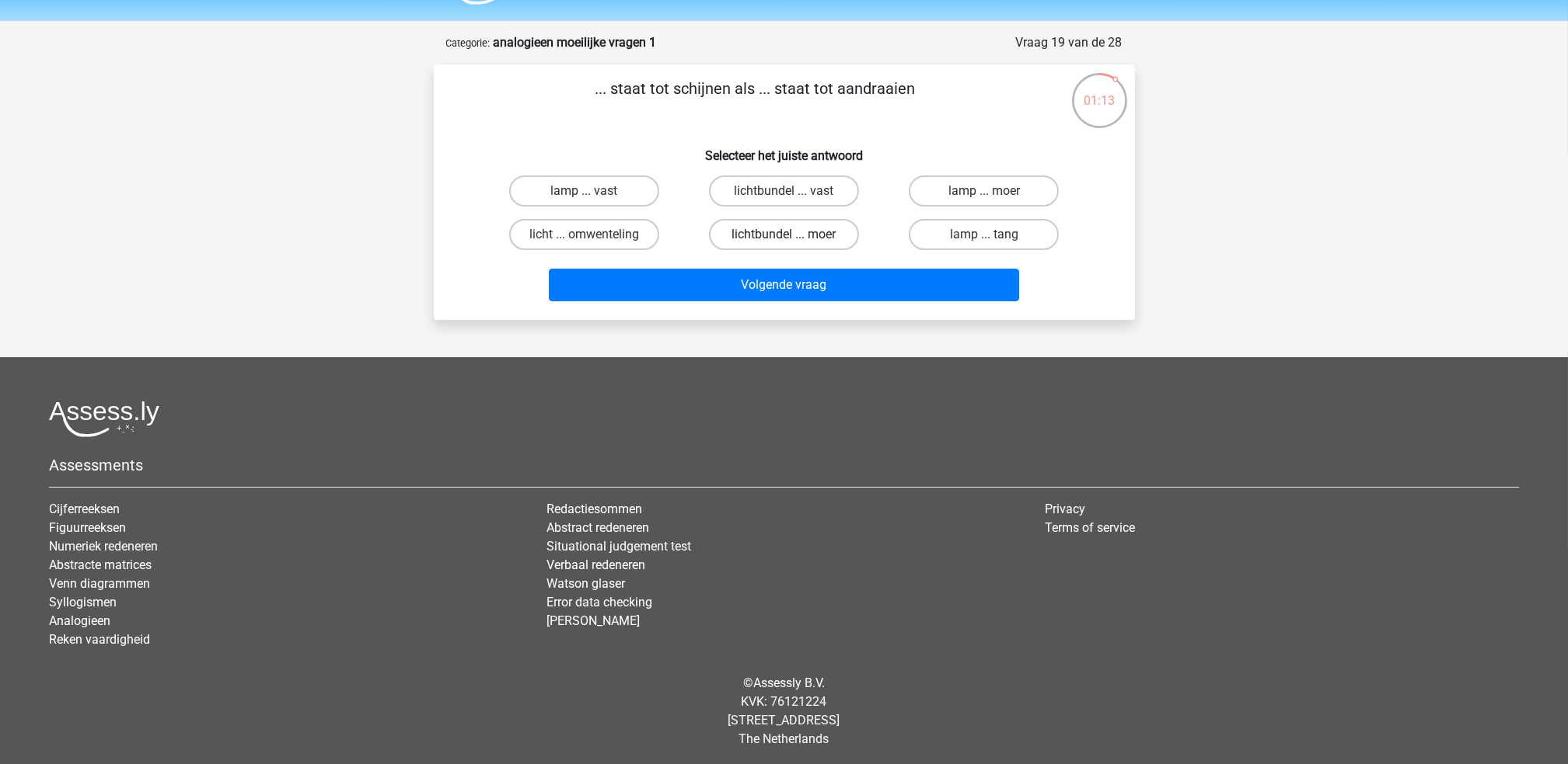
click at [829, 231] on label "lichtbundel ... moer" at bounding box center [784, 234] width 150 height 31
click at [794, 234] on input "lichtbundel ... moer" at bounding box center [789, 239] width 10 height 10
radio input "true"
click at [960, 240] on label "lamp ... tang" at bounding box center [984, 234] width 150 height 31
click at [984, 240] on input "lamp ... tang" at bounding box center [989, 239] width 10 height 10
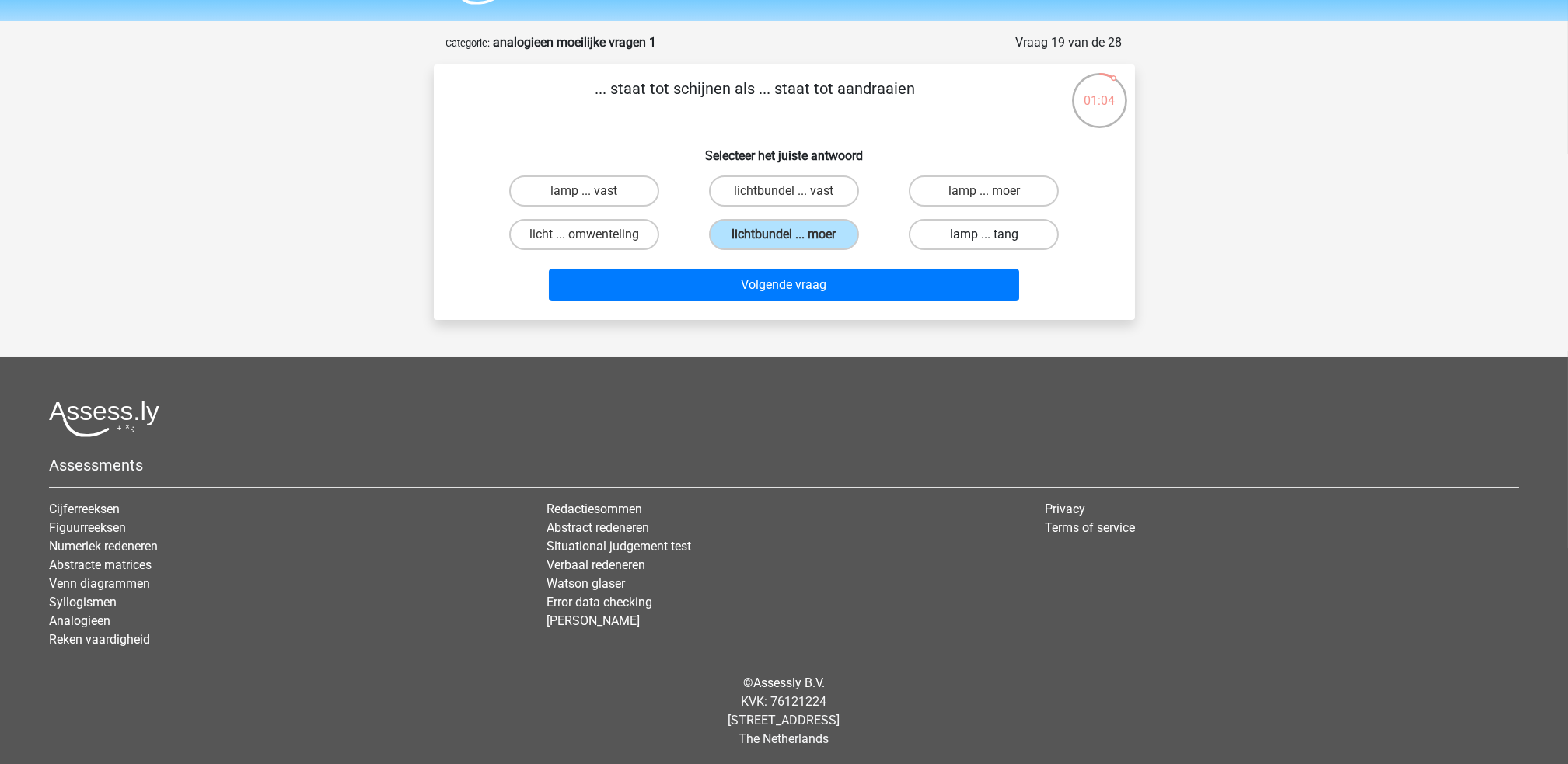
radio input "true"
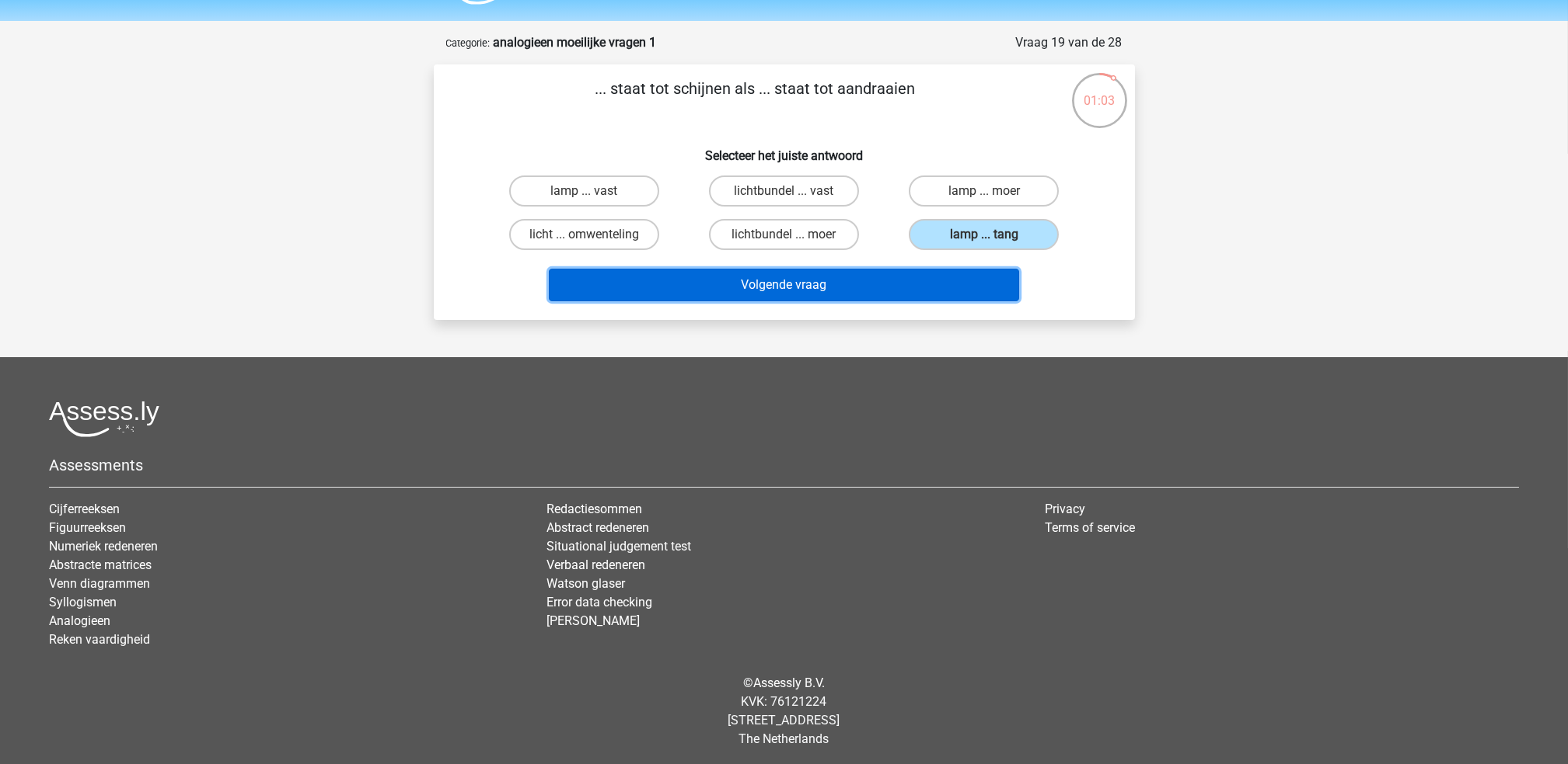
click at [945, 275] on button "Volgende vraag" at bounding box center [784, 284] width 470 height 33
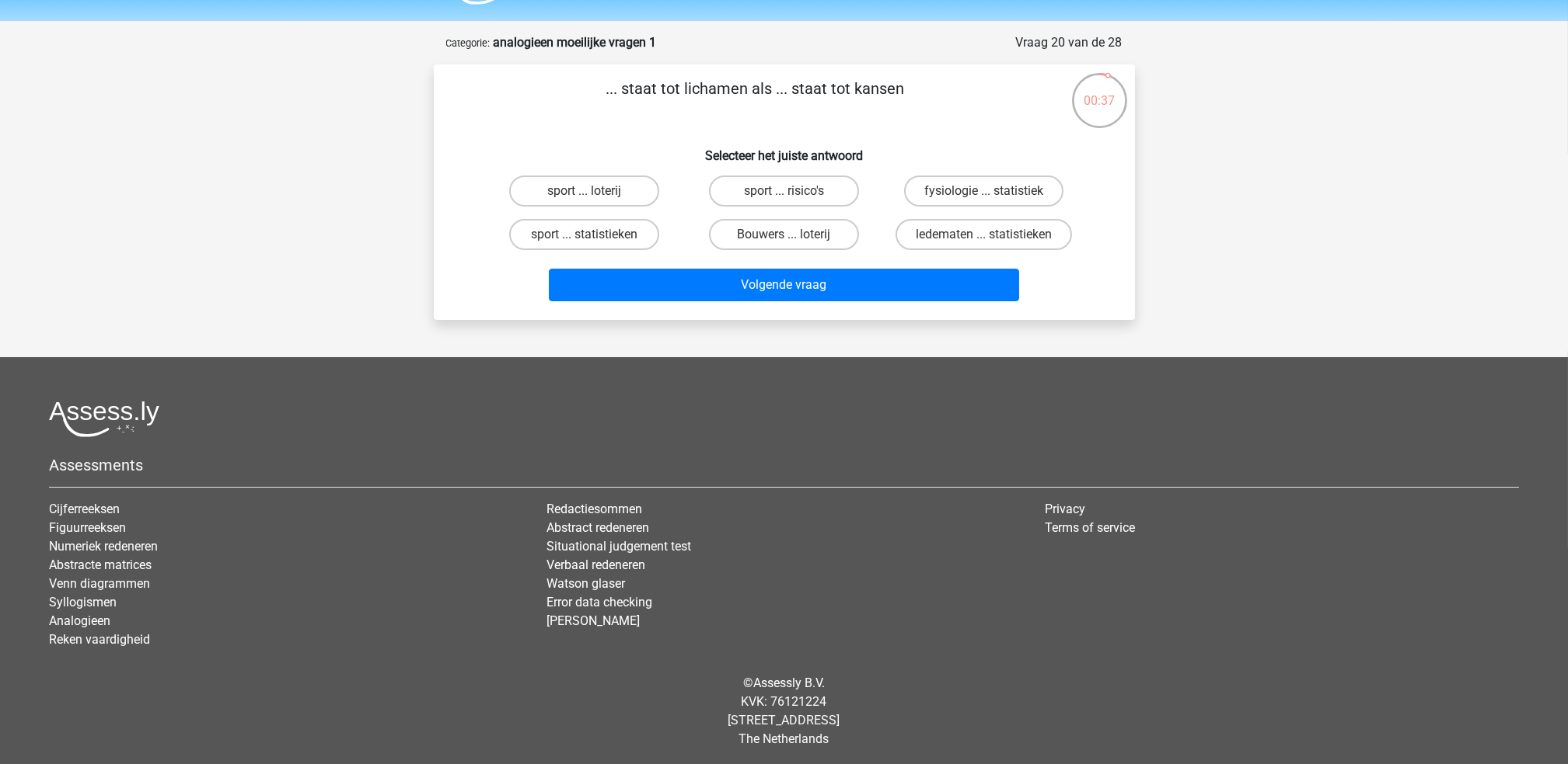
click at [984, 191] on input "fysiologie ... statistiek" at bounding box center [989, 196] width 10 height 10
radio input "true"
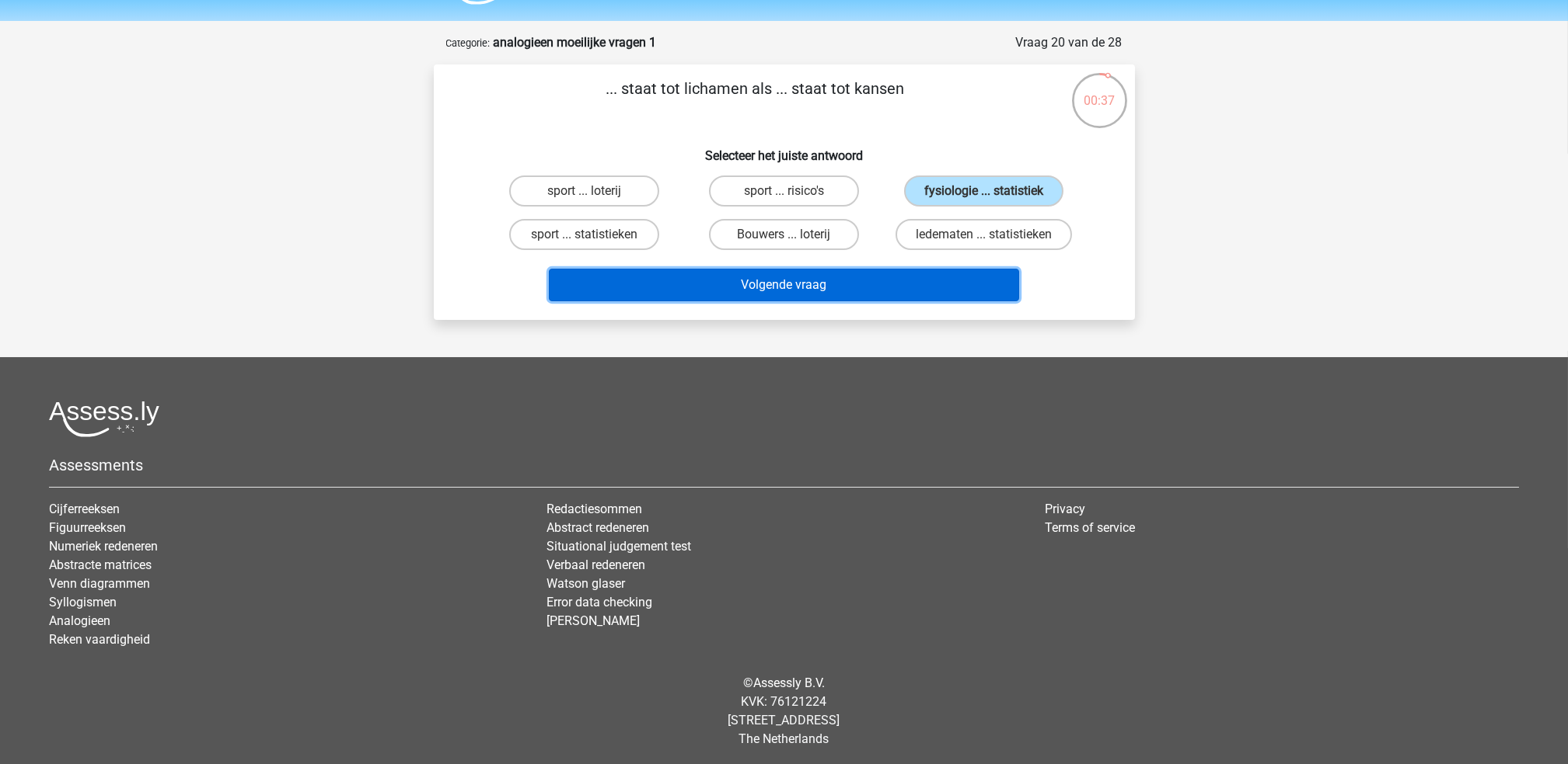
click at [941, 274] on button "Volgende vraag" at bounding box center [784, 284] width 470 height 33
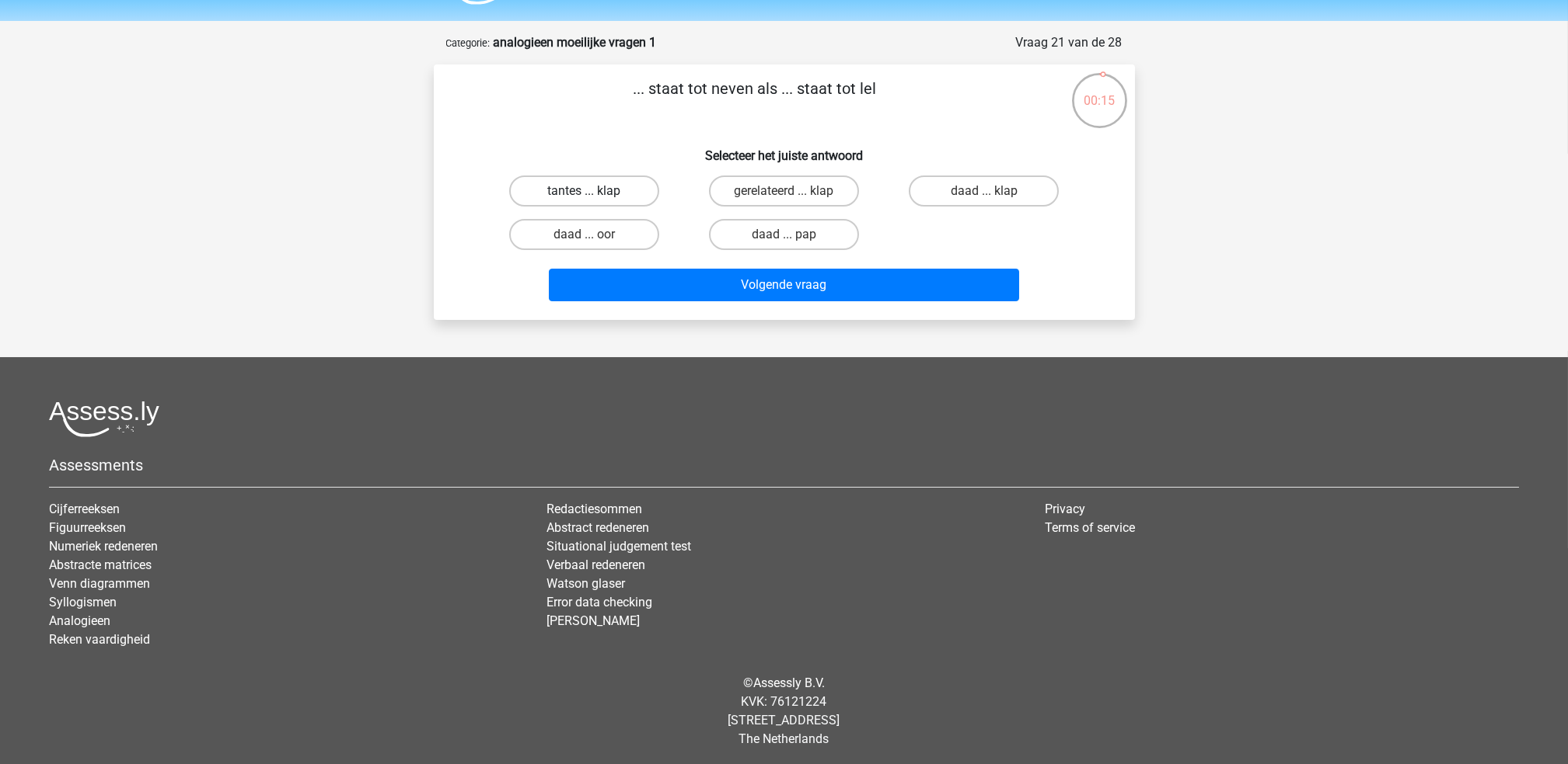
click at [601, 183] on label "tantes ... klap" at bounding box center [584, 190] width 150 height 31
click at [594, 191] on input "tantes ... klap" at bounding box center [588, 196] width 10 height 10
radio input "true"
click at [817, 181] on label "gerelateerd ... klap" at bounding box center [784, 190] width 150 height 31
click at [794, 191] on input "gerelateerd ... klap" at bounding box center [789, 196] width 10 height 10
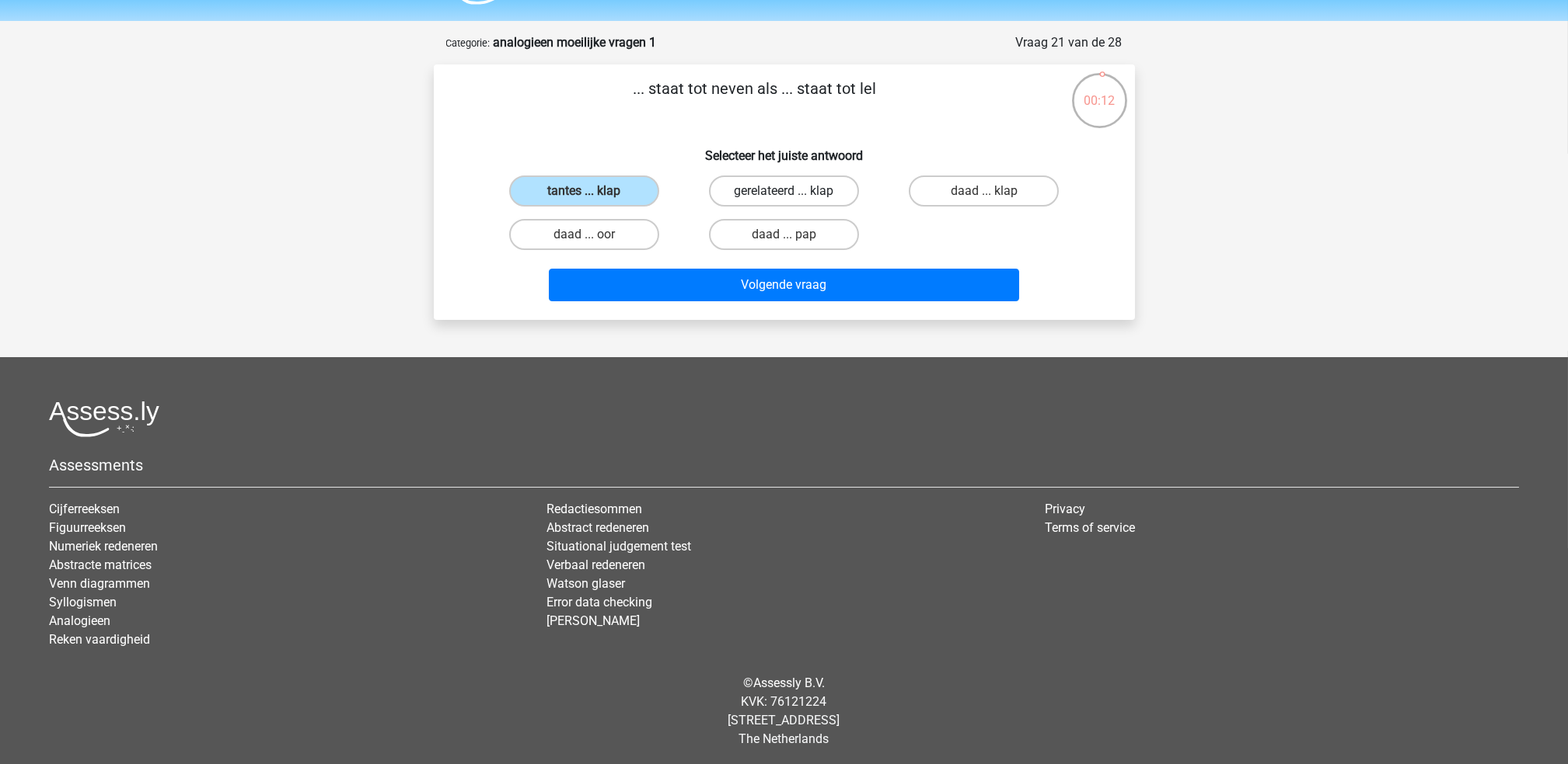
radio input "true"
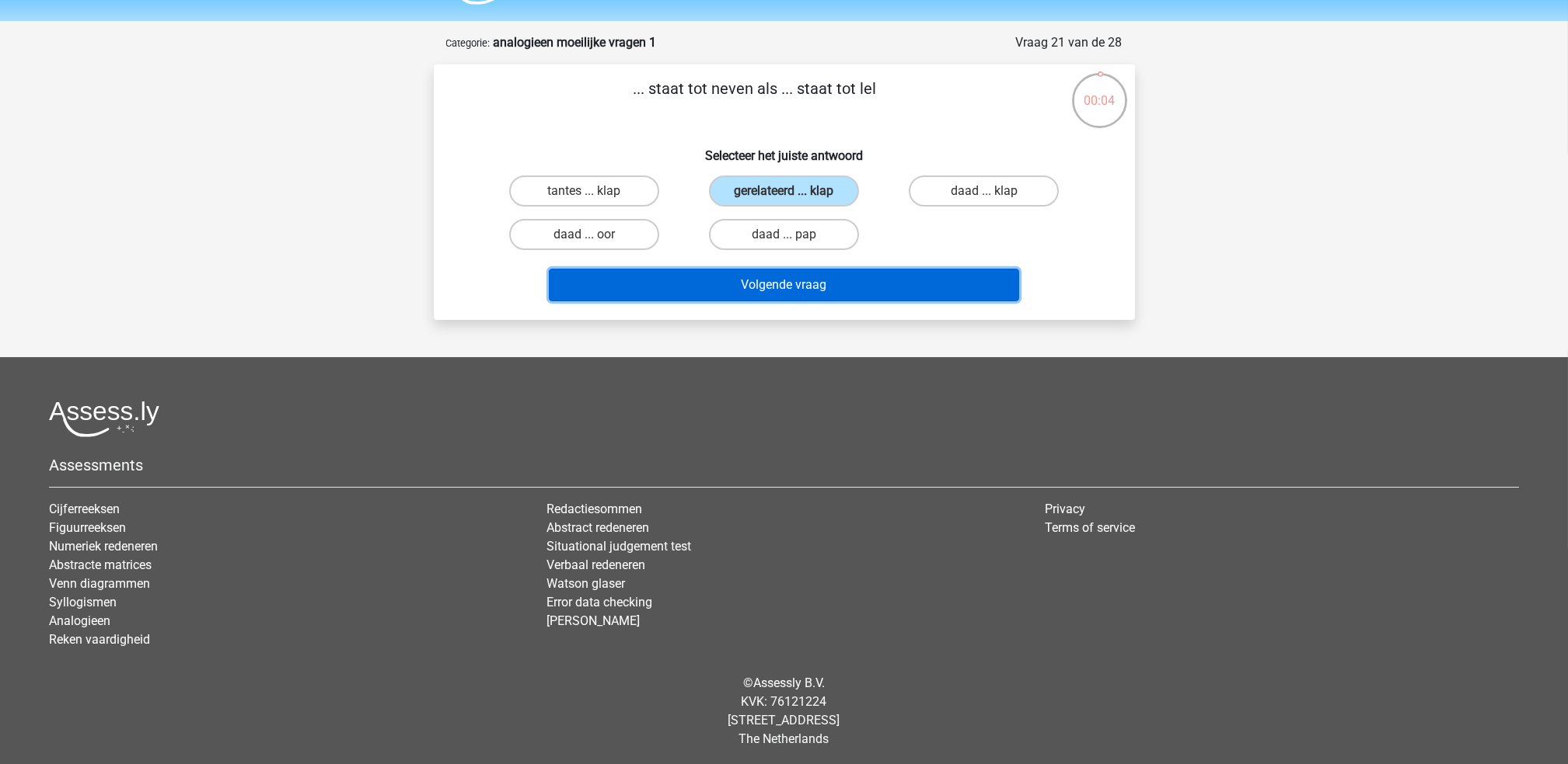
click at [877, 280] on button "Volgende vraag" at bounding box center [784, 284] width 470 height 33
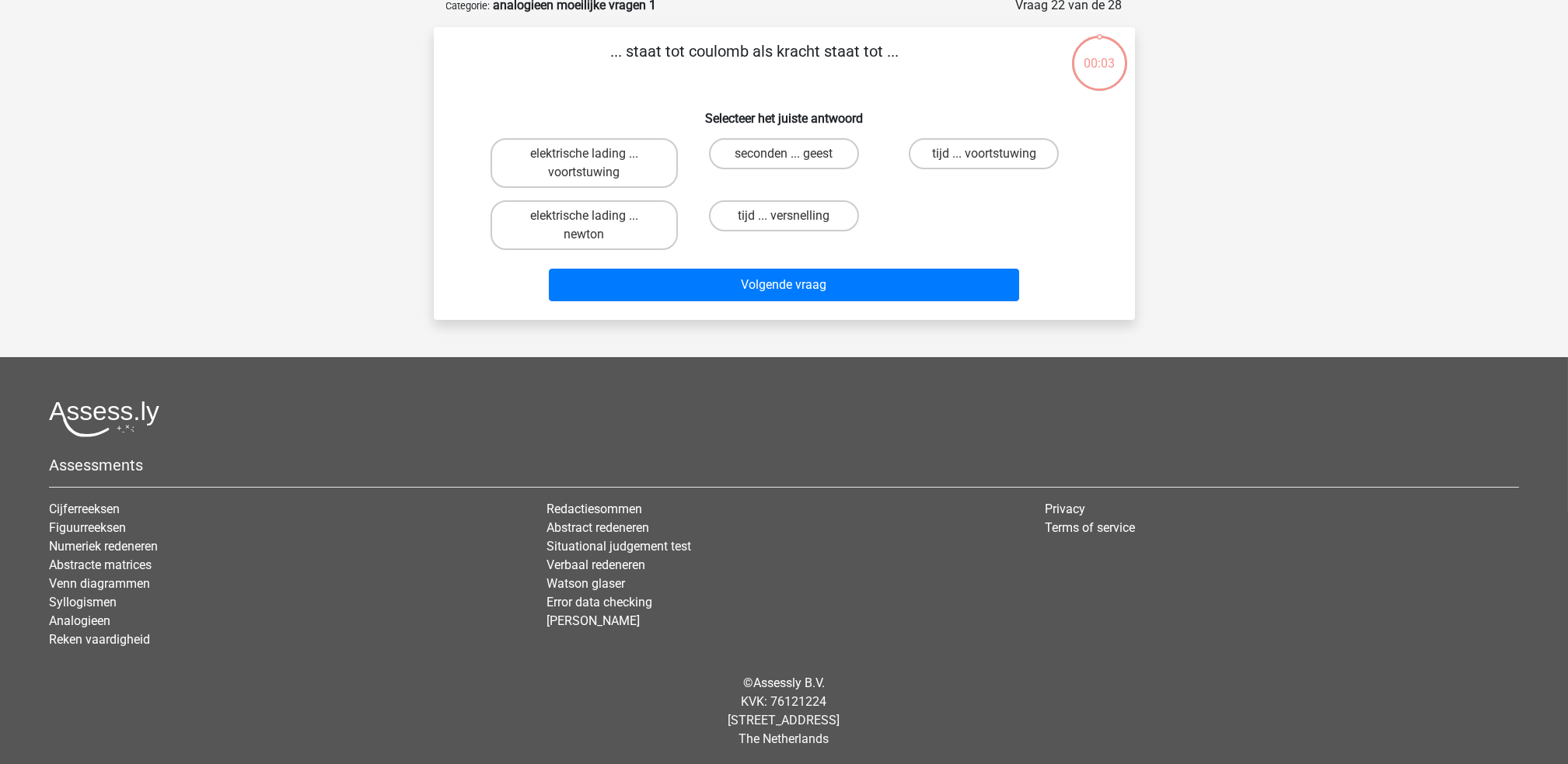
scroll to position [0, 0]
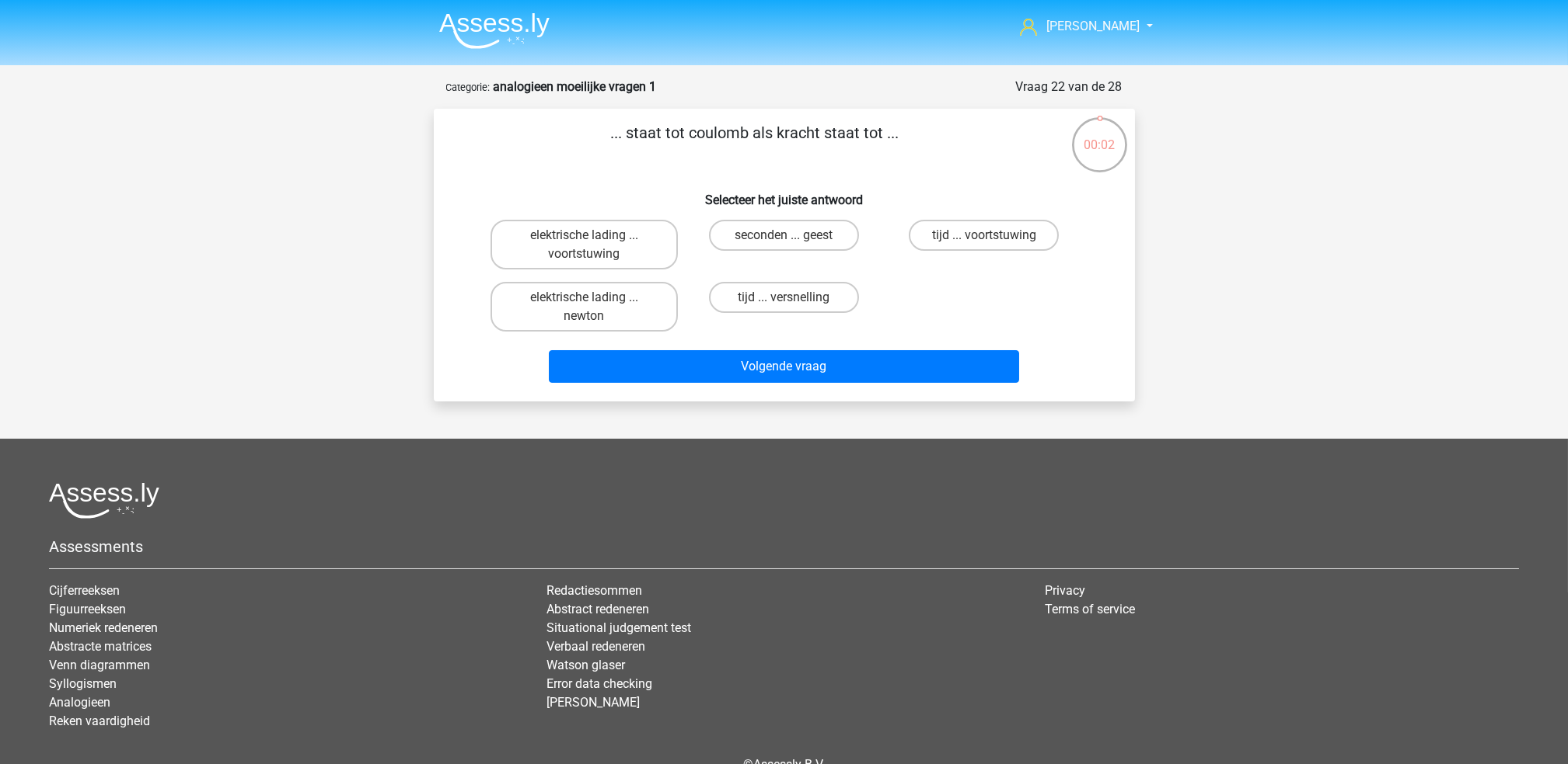
click at [787, 239] on input "seconden ... geest" at bounding box center [789, 240] width 10 height 10
radio input "true"
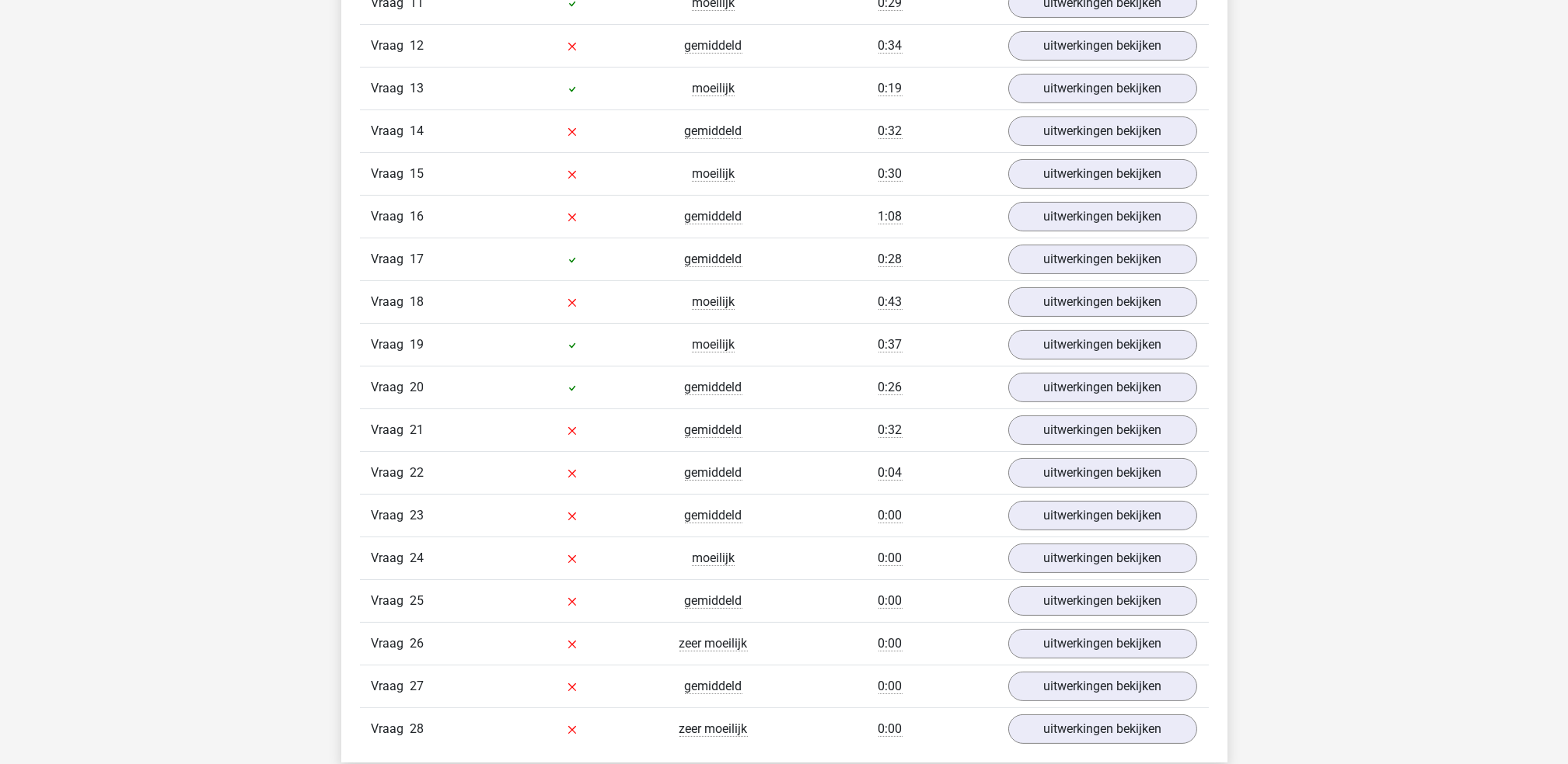
scroll to position [1516, 0]
click at [1048, 460] on link "uitwerkingen bekijken" at bounding box center [1102, 475] width 217 height 34
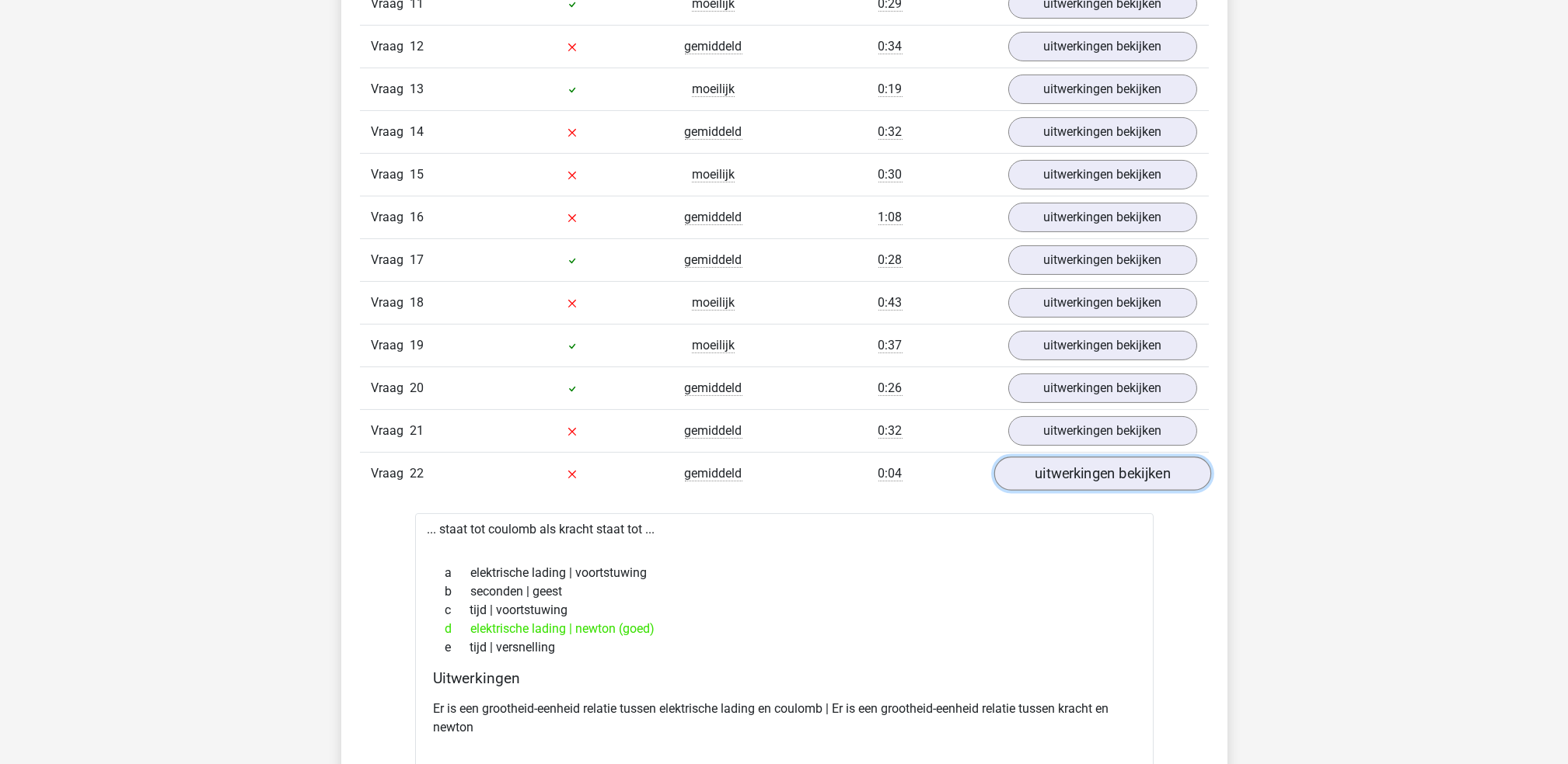
click at [1048, 460] on link "uitwerkingen bekijken" at bounding box center [1102, 475] width 217 height 34
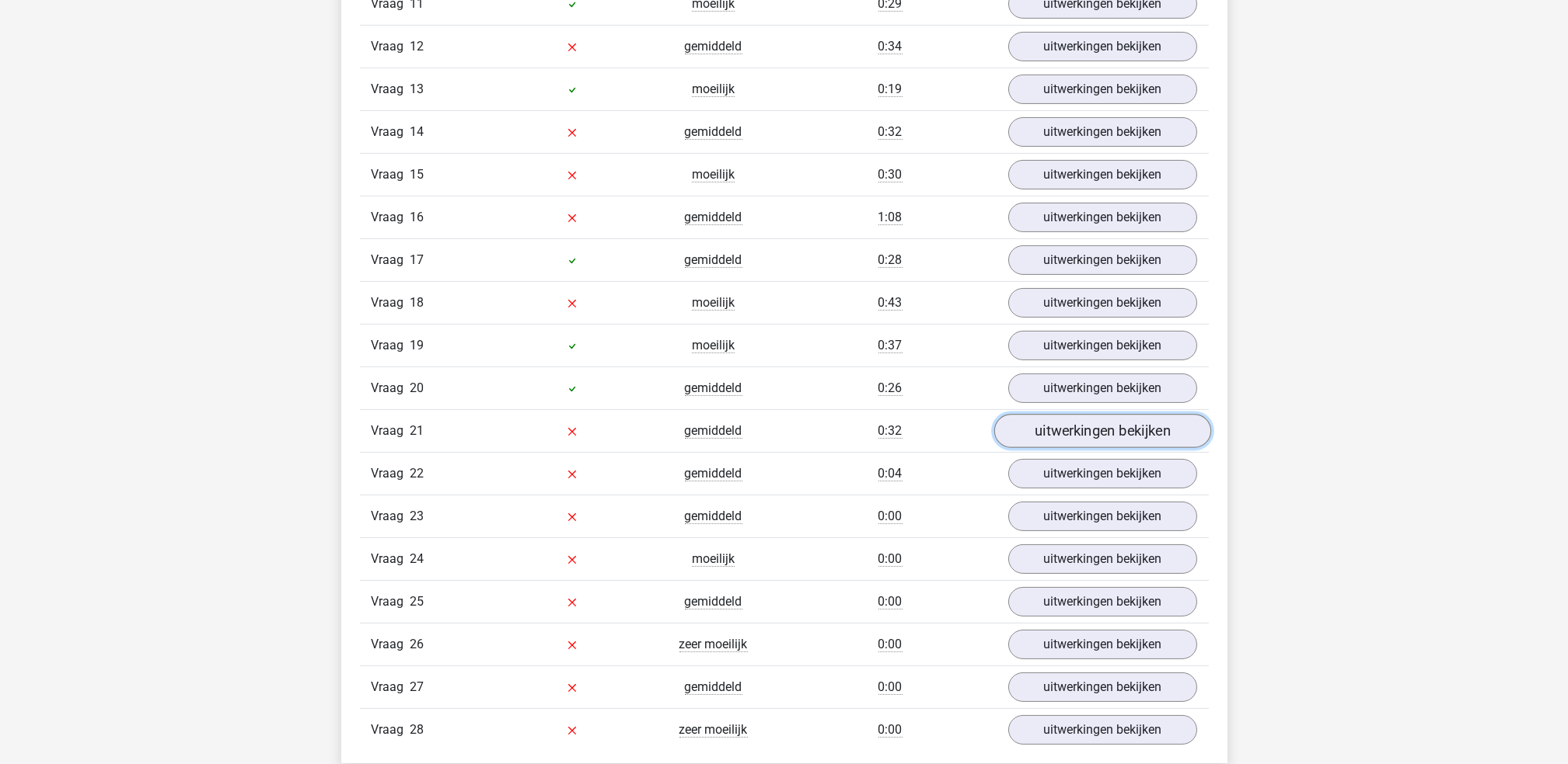
click at [1058, 423] on link "uitwerkingen bekijken" at bounding box center [1102, 431] width 217 height 34
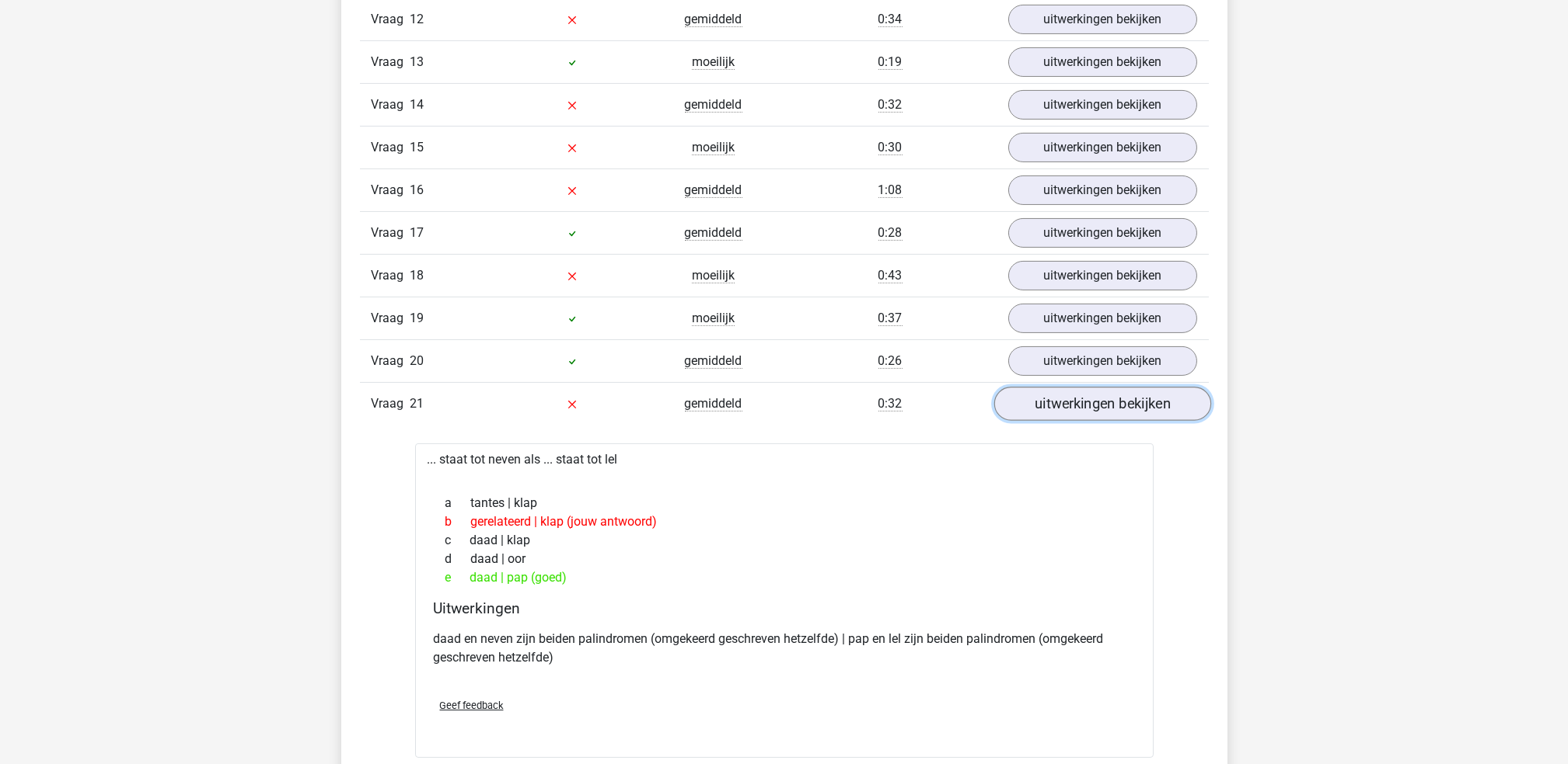
scroll to position [1567, 0]
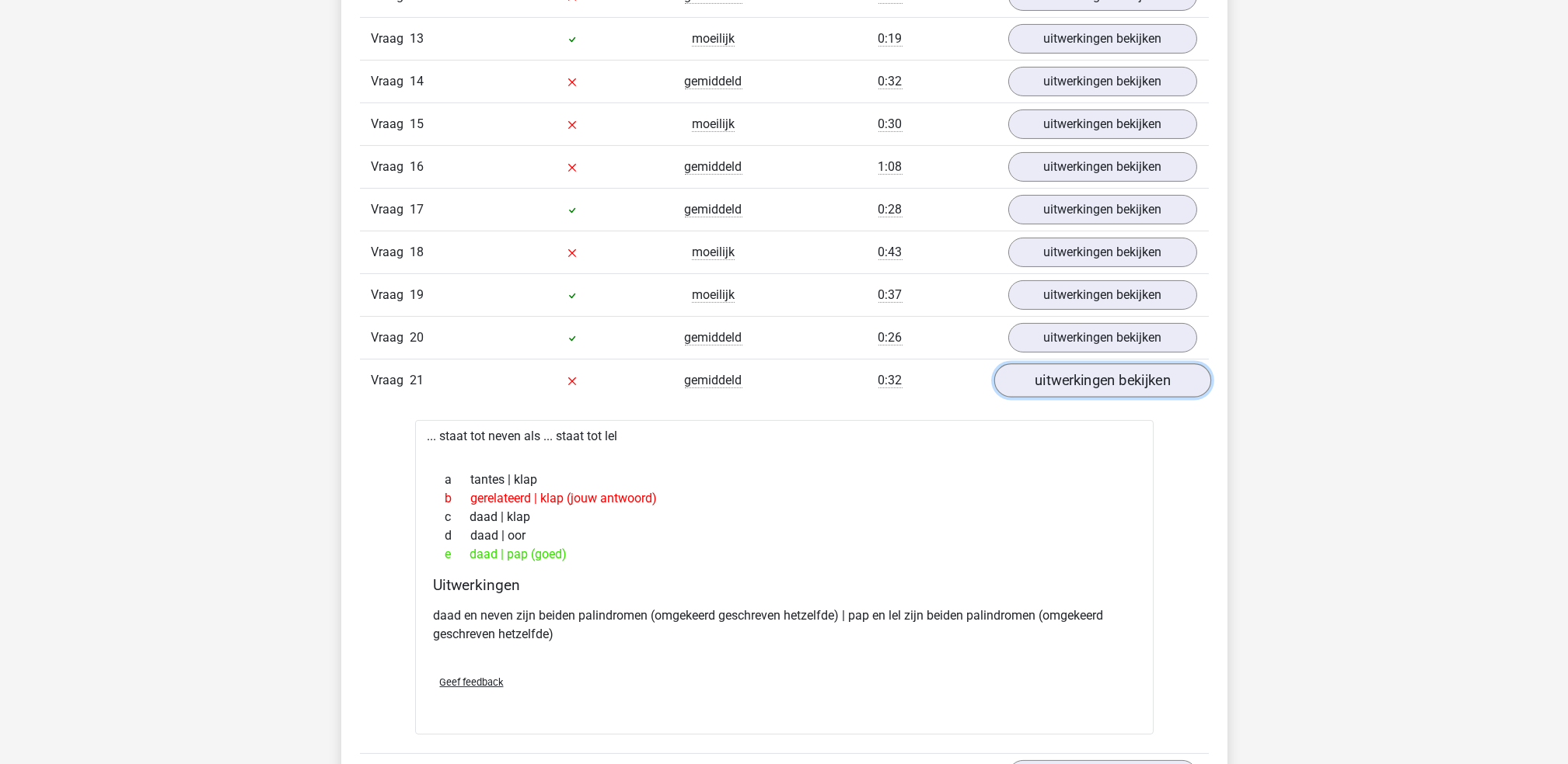
click at [1051, 375] on link "uitwerkingen bekijken" at bounding box center [1102, 381] width 217 height 34
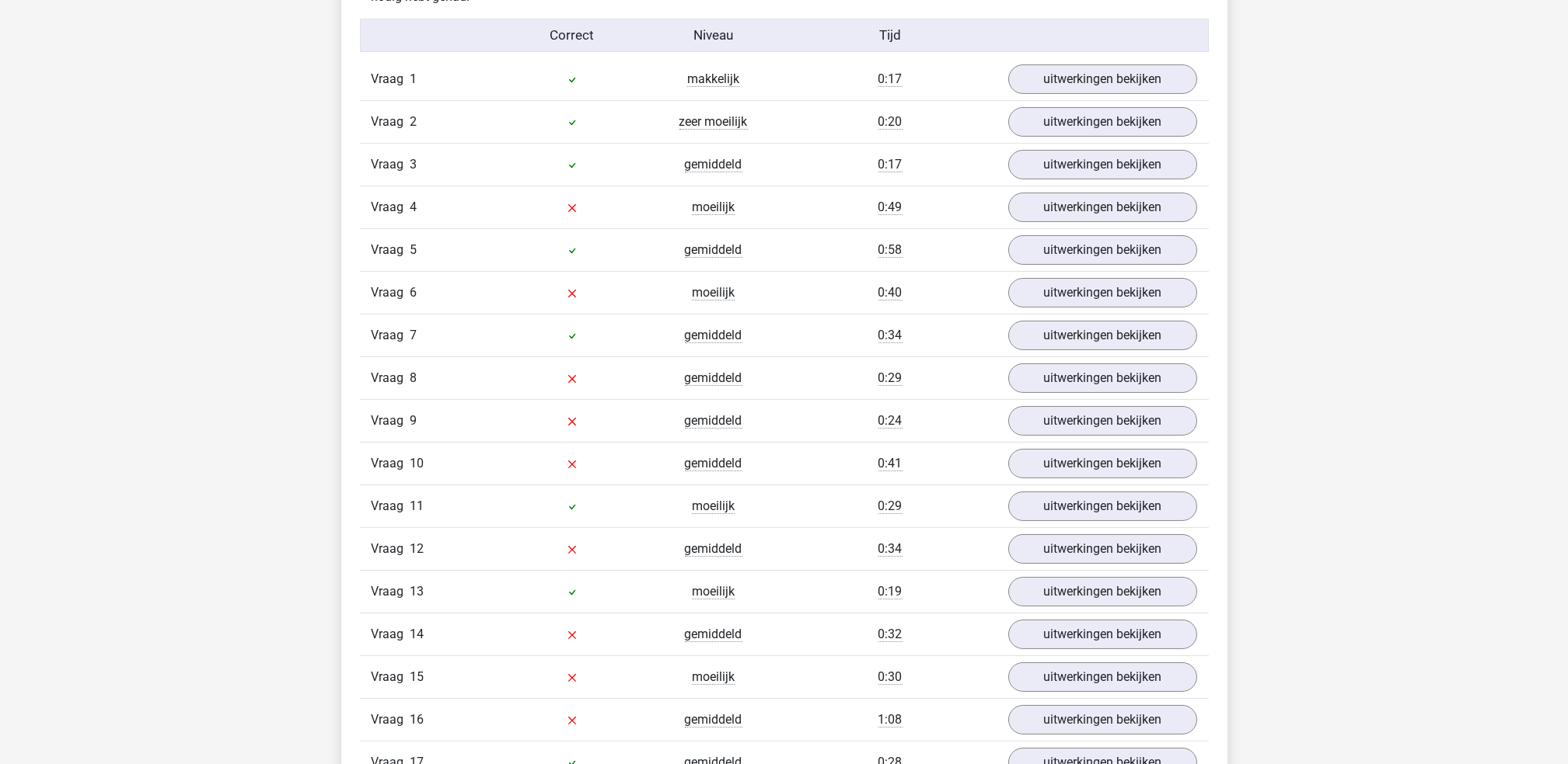
scroll to position [962, 0]
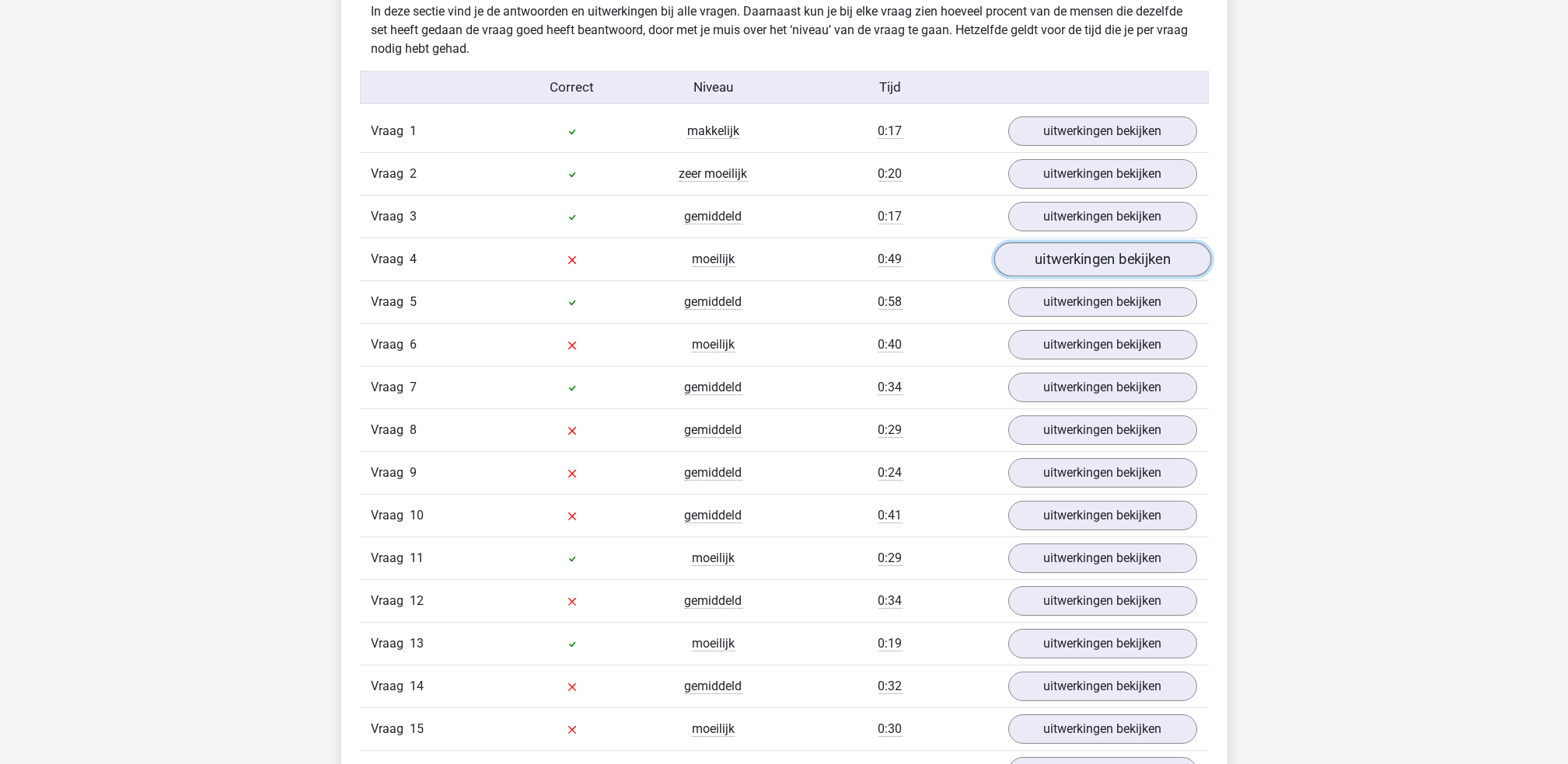
click at [1052, 251] on link "uitwerkingen bekijken" at bounding box center [1102, 260] width 217 height 34
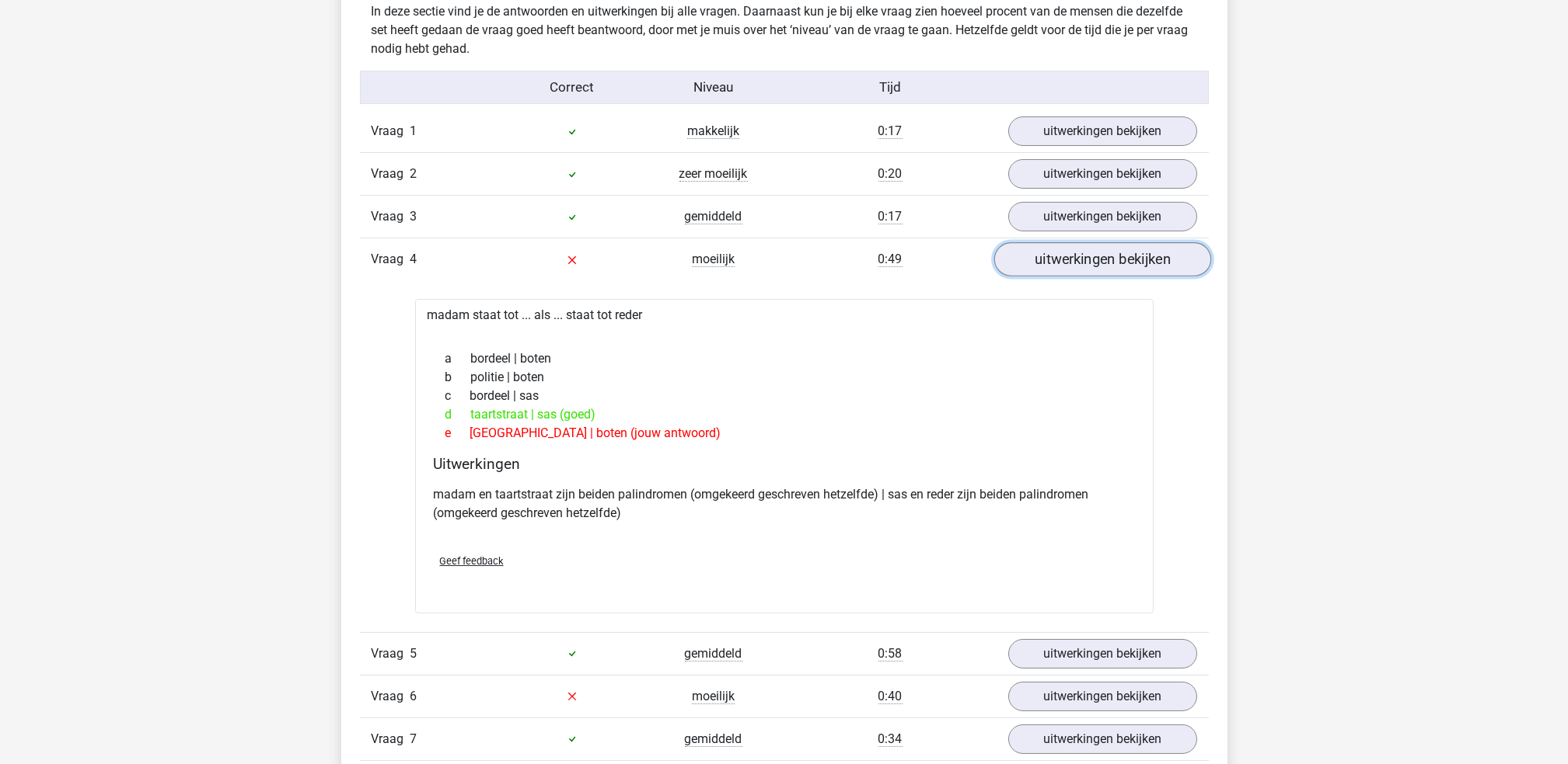
click at [1052, 251] on link "uitwerkingen bekijken" at bounding box center [1102, 260] width 217 height 34
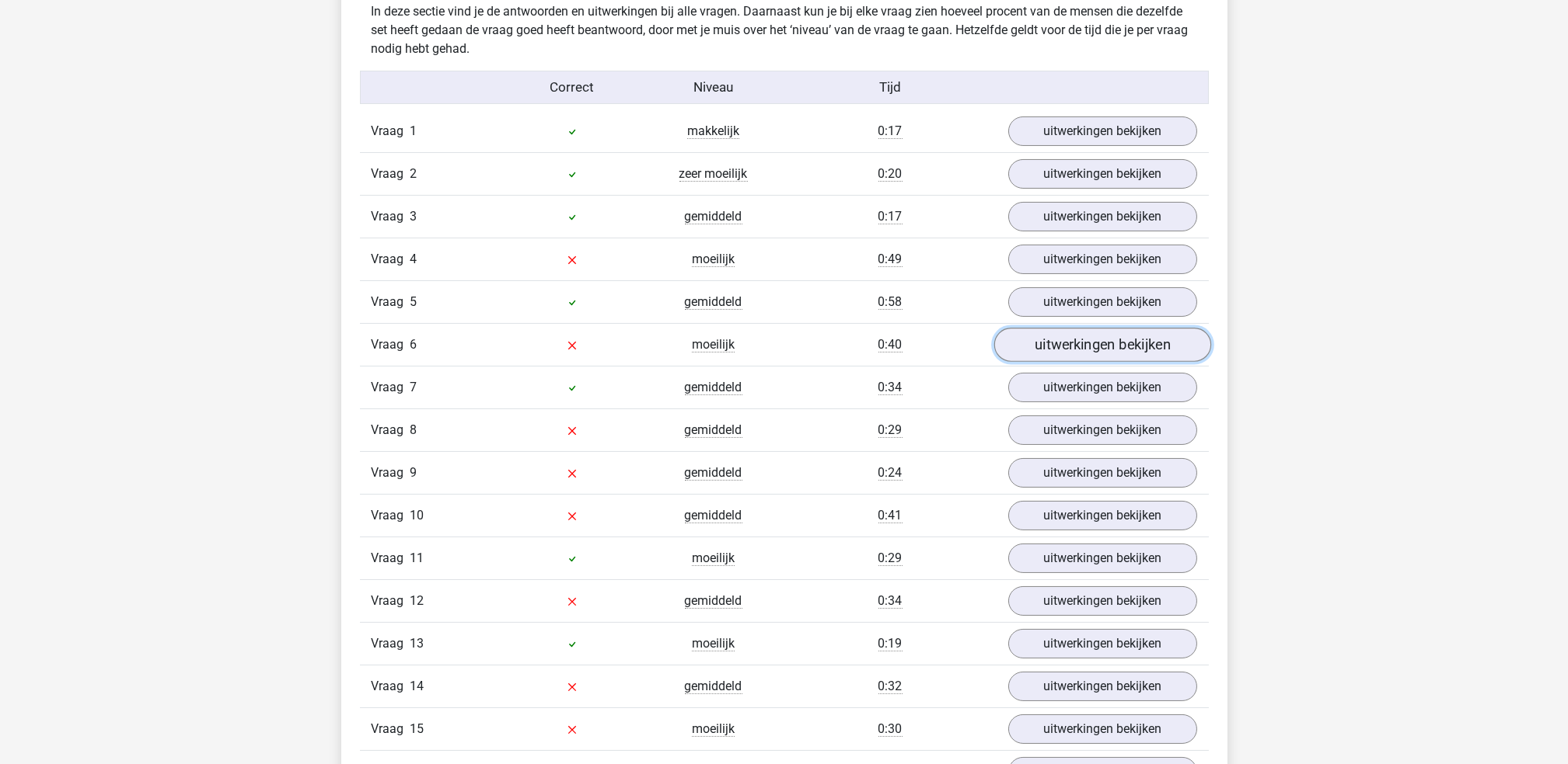
click at [1102, 354] on link "uitwerkingen bekijken" at bounding box center [1102, 345] width 217 height 34
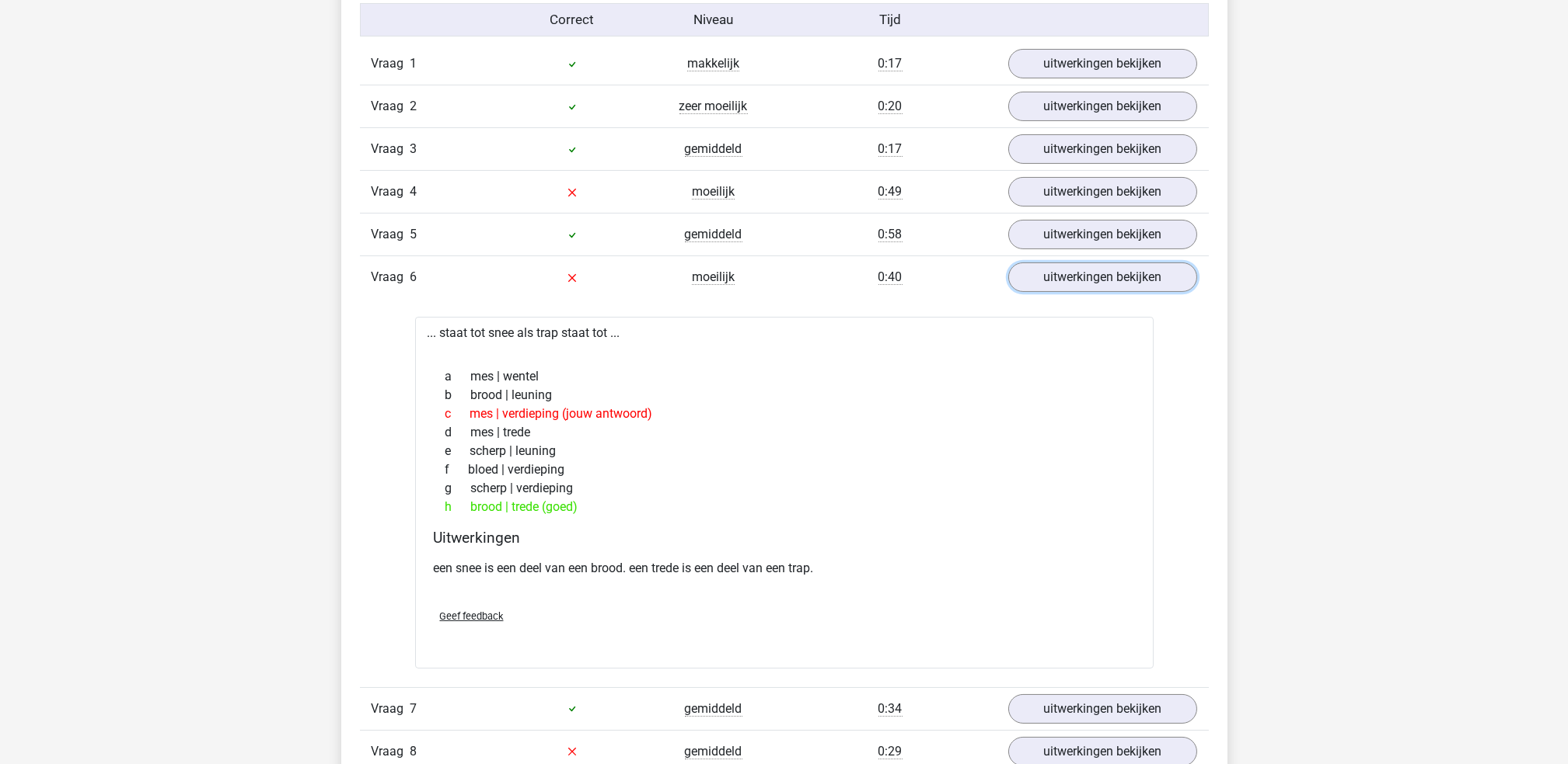
scroll to position [1035, 0]
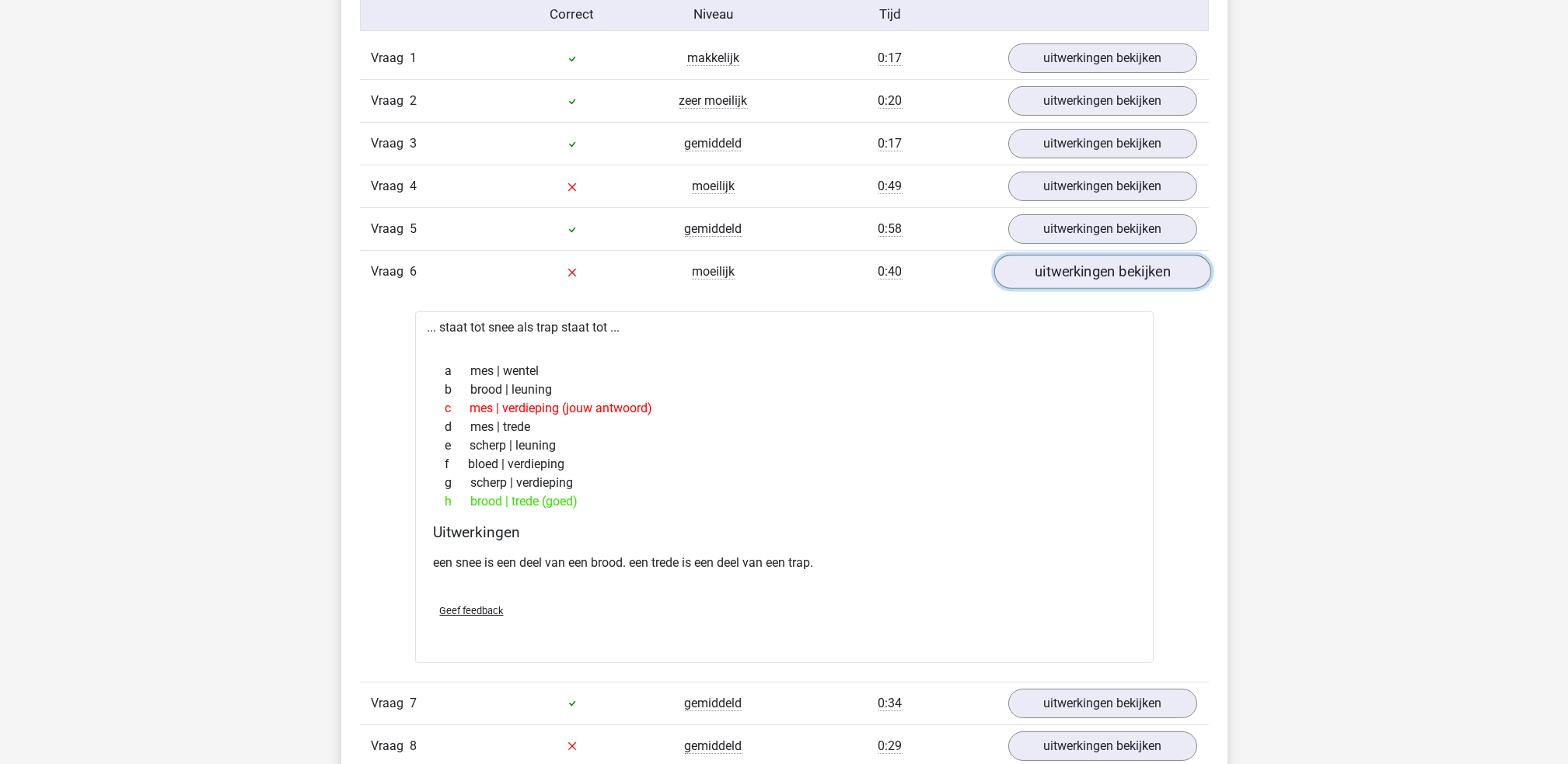
click at [1089, 269] on link "uitwerkingen bekijken" at bounding box center [1102, 272] width 217 height 34
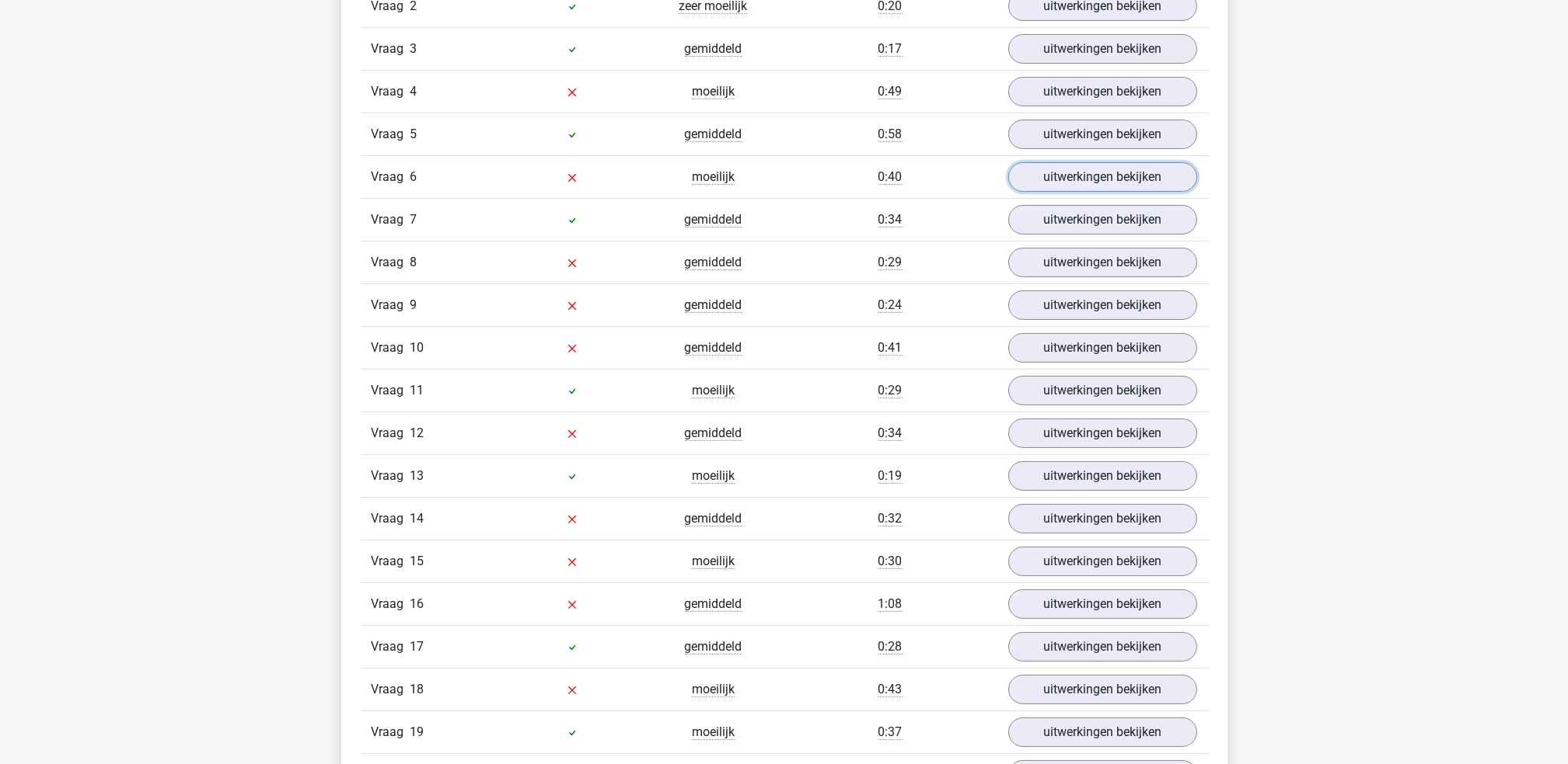
scroll to position [1131, 0]
click at [1049, 273] on link "uitwerkingen bekijken" at bounding box center [1102, 261] width 217 height 34
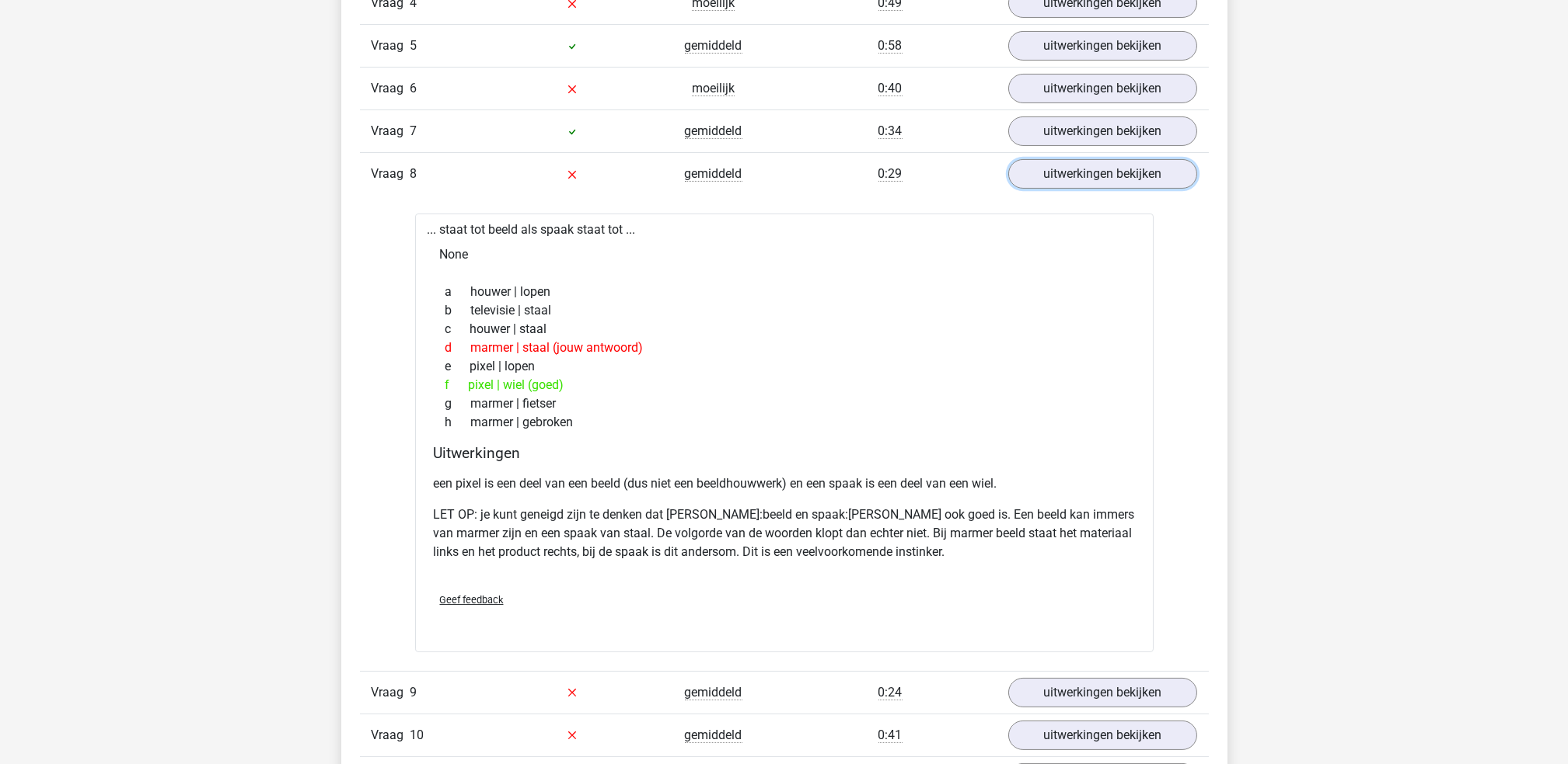
scroll to position [1209, 0]
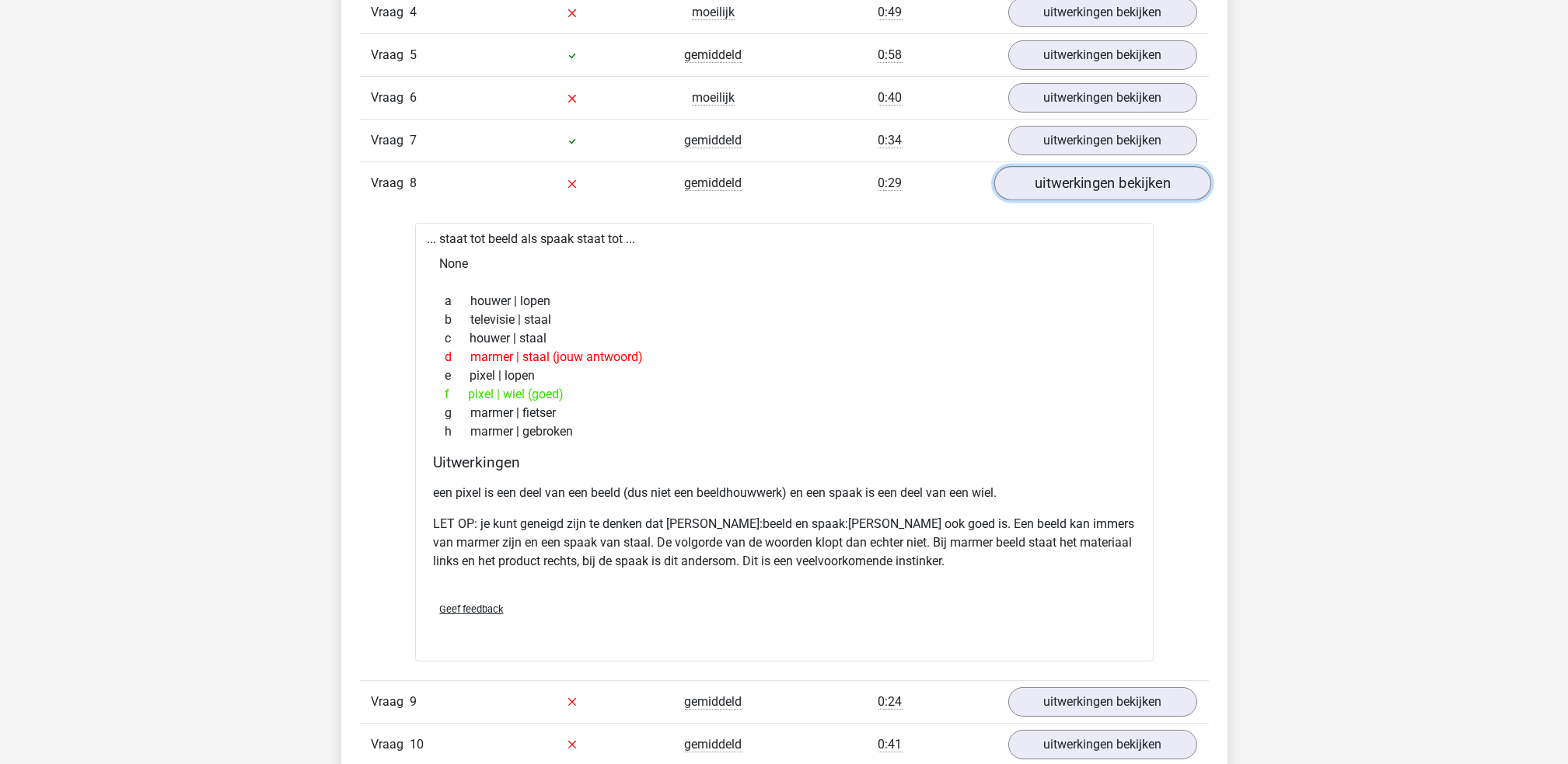
click at [1112, 188] on link "uitwerkingen bekijken" at bounding box center [1102, 183] width 217 height 34
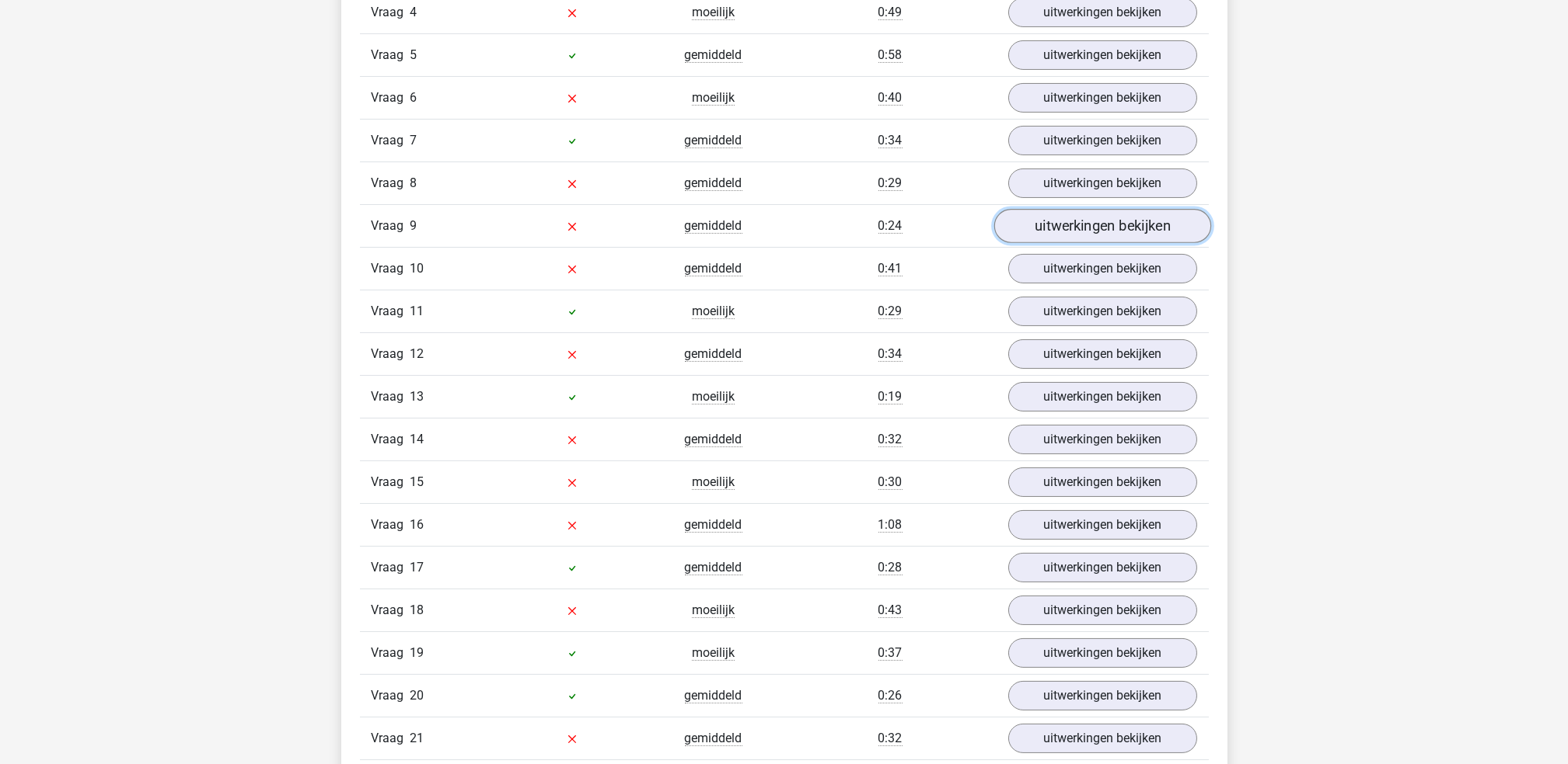
click at [1098, 221] on link "uitwerkingen bekijken" at bounding box center [1102, 226] width 217 height 34
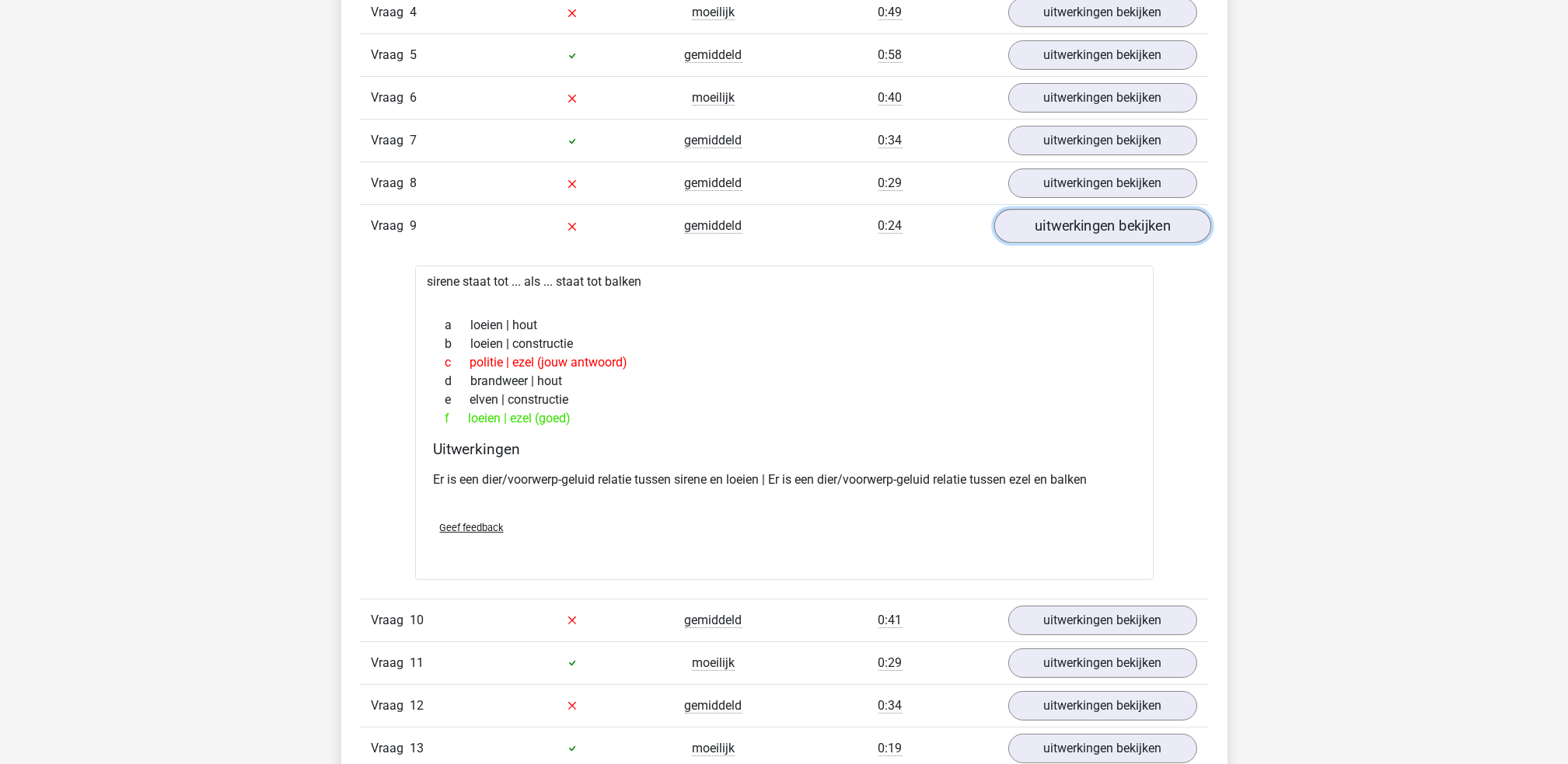
click at [1100, 224] on link "uitwerkingen bekijken" at bounding box center [1102, 226] width 217 height 34
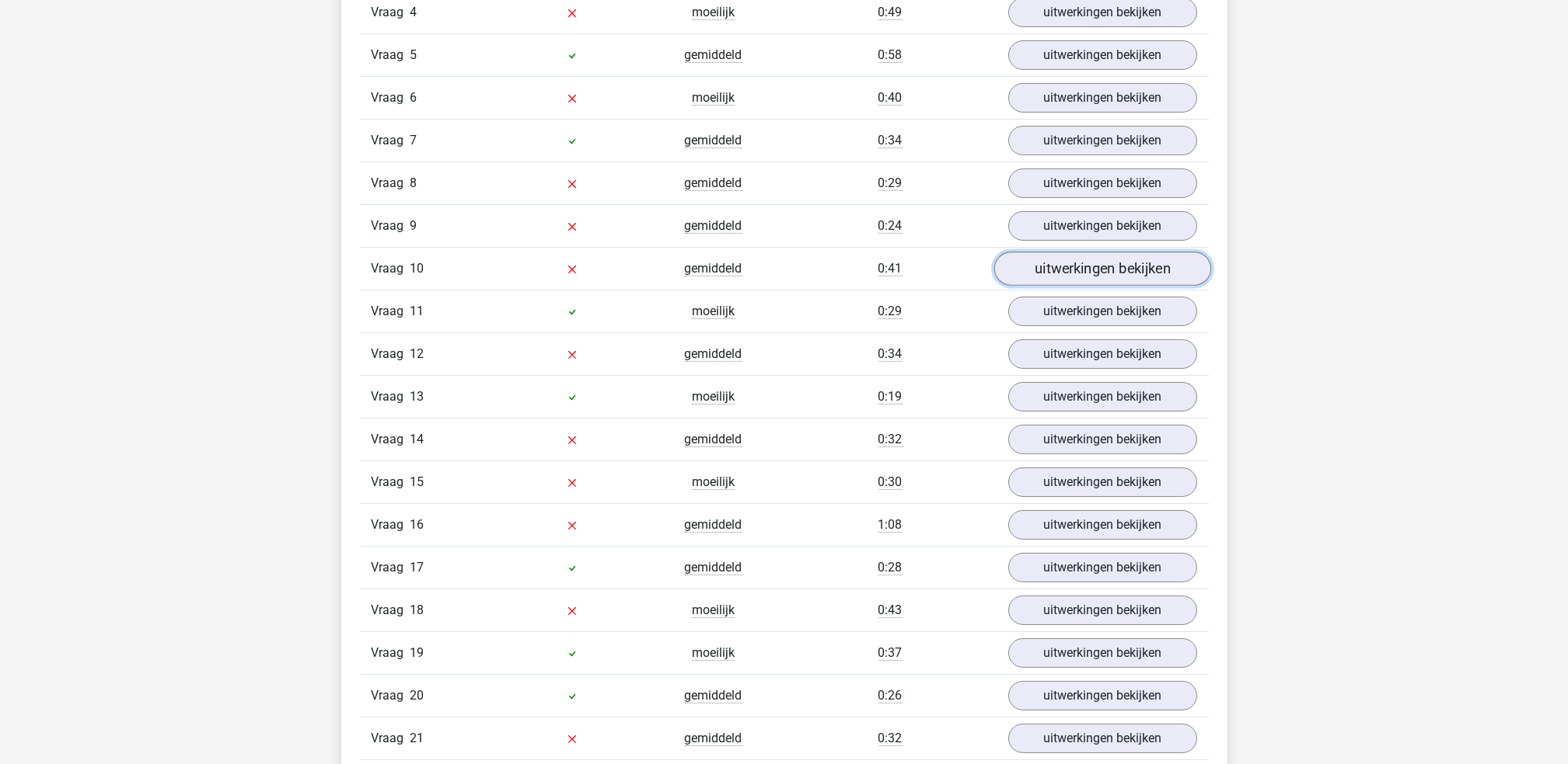
click at [1097, 269] on link "uitwerkingen bekijken" at bounding box center [1102, 269] width 217 height 34
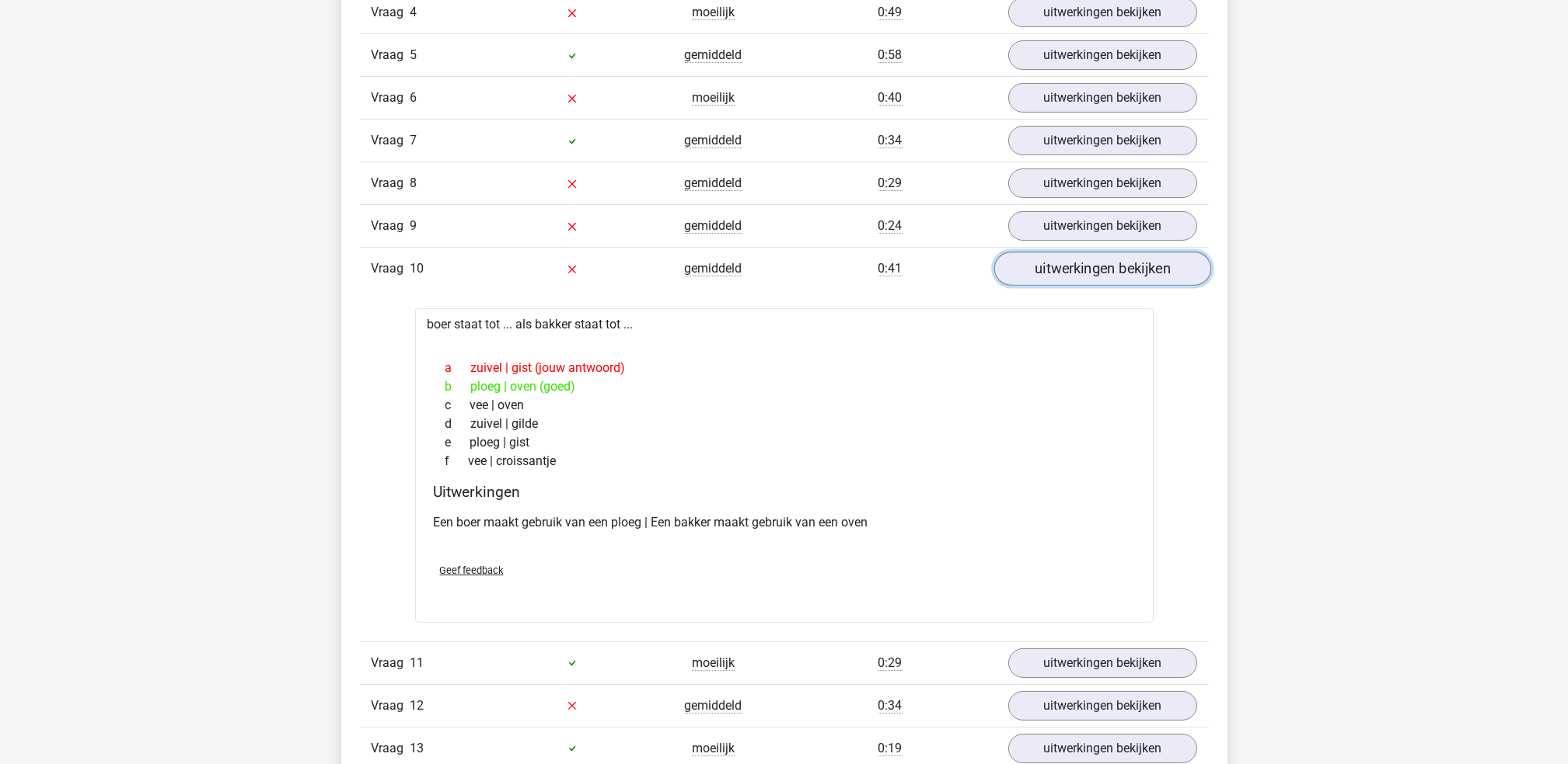
click at [1097, 269] on link "uitwerkingen bekijken" at bounding box center [1102, 269] width 217 height 34
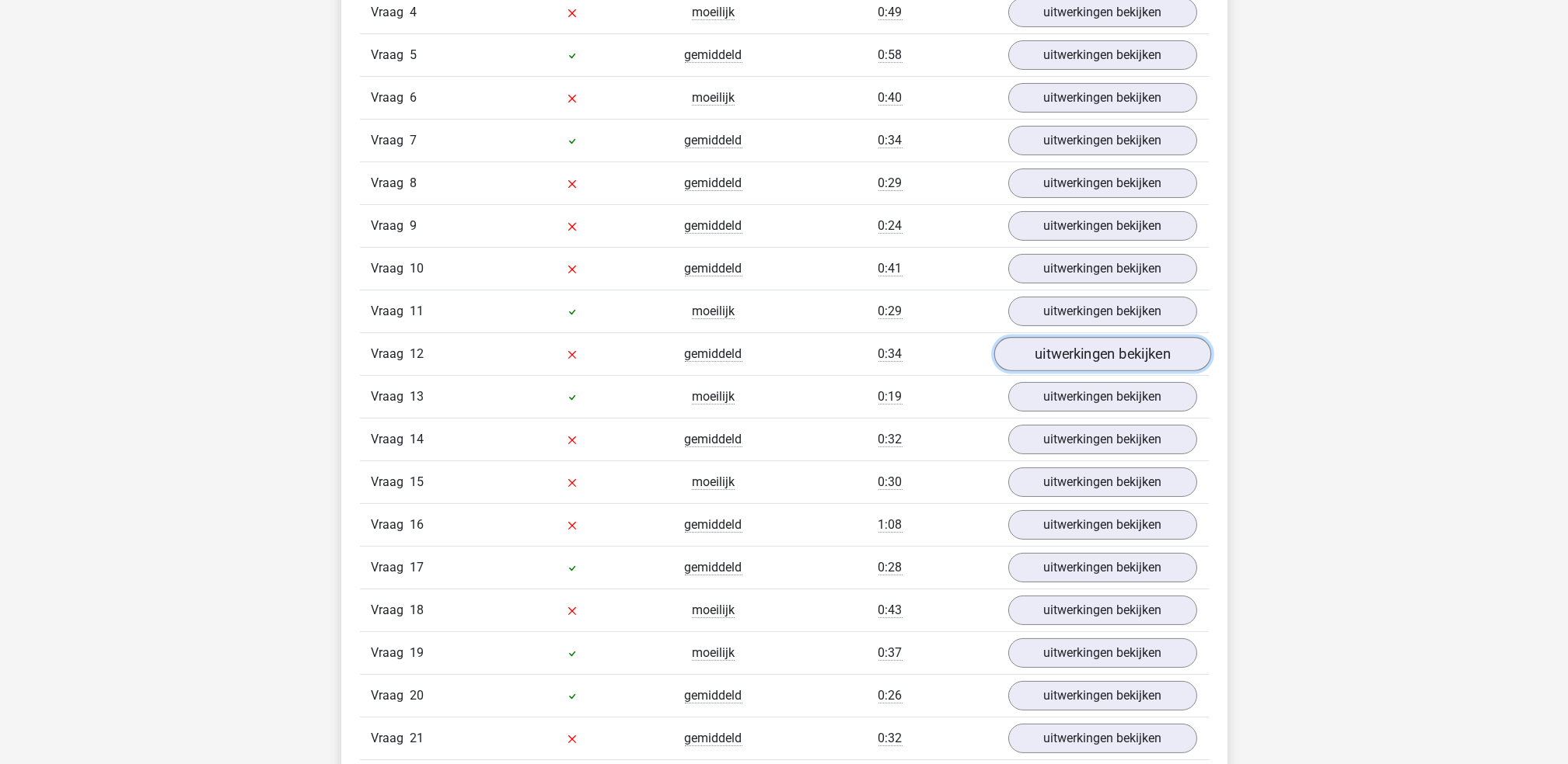
click at [1088, 356] on link "uitwerkingen bekijken" at bounding box center [1102, 354] width 217 height 34
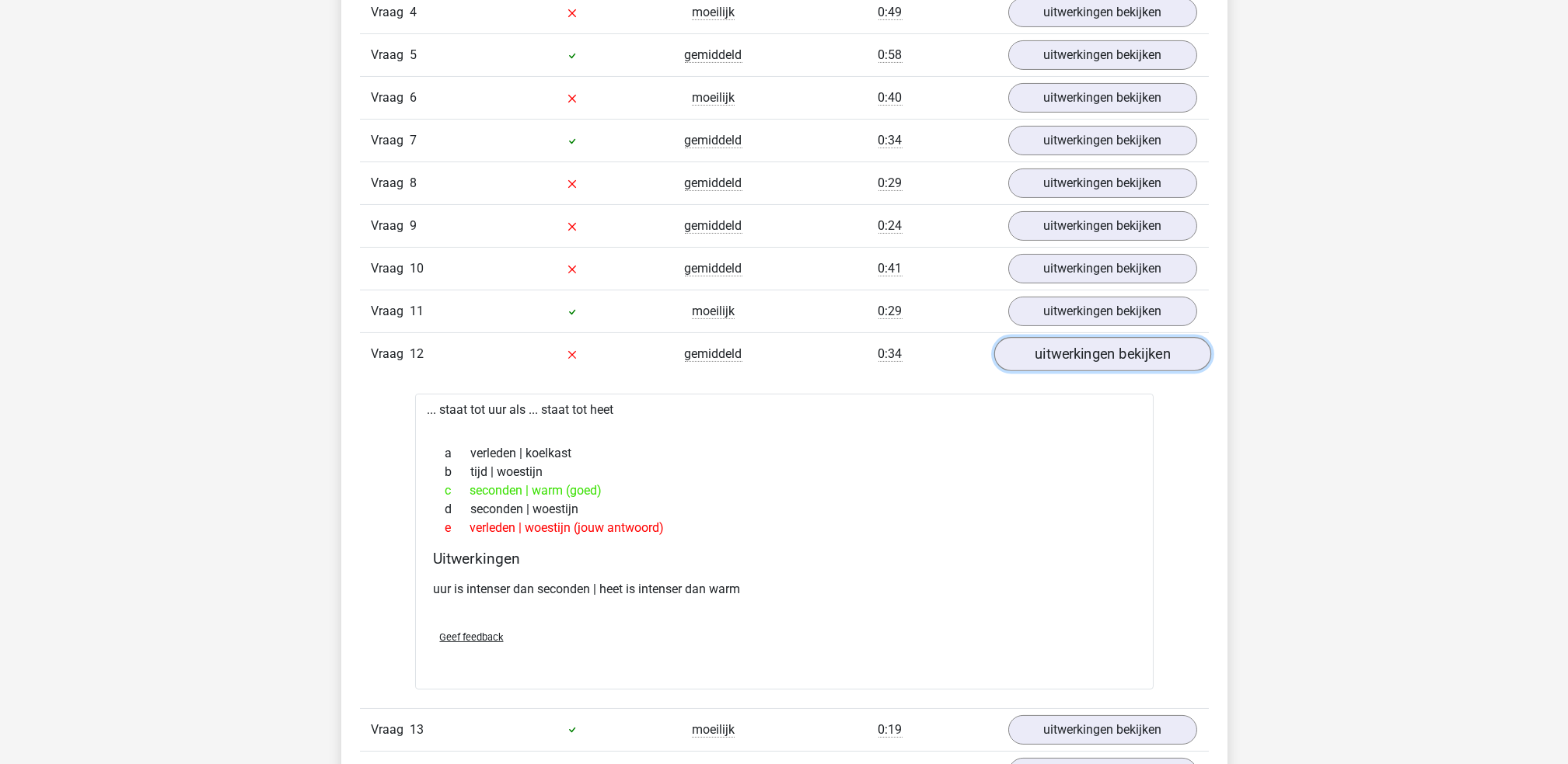
click at [1088, 356] on link "uitwerkingen bekijken" at bounding box center [1102, 354] width 217 height 34
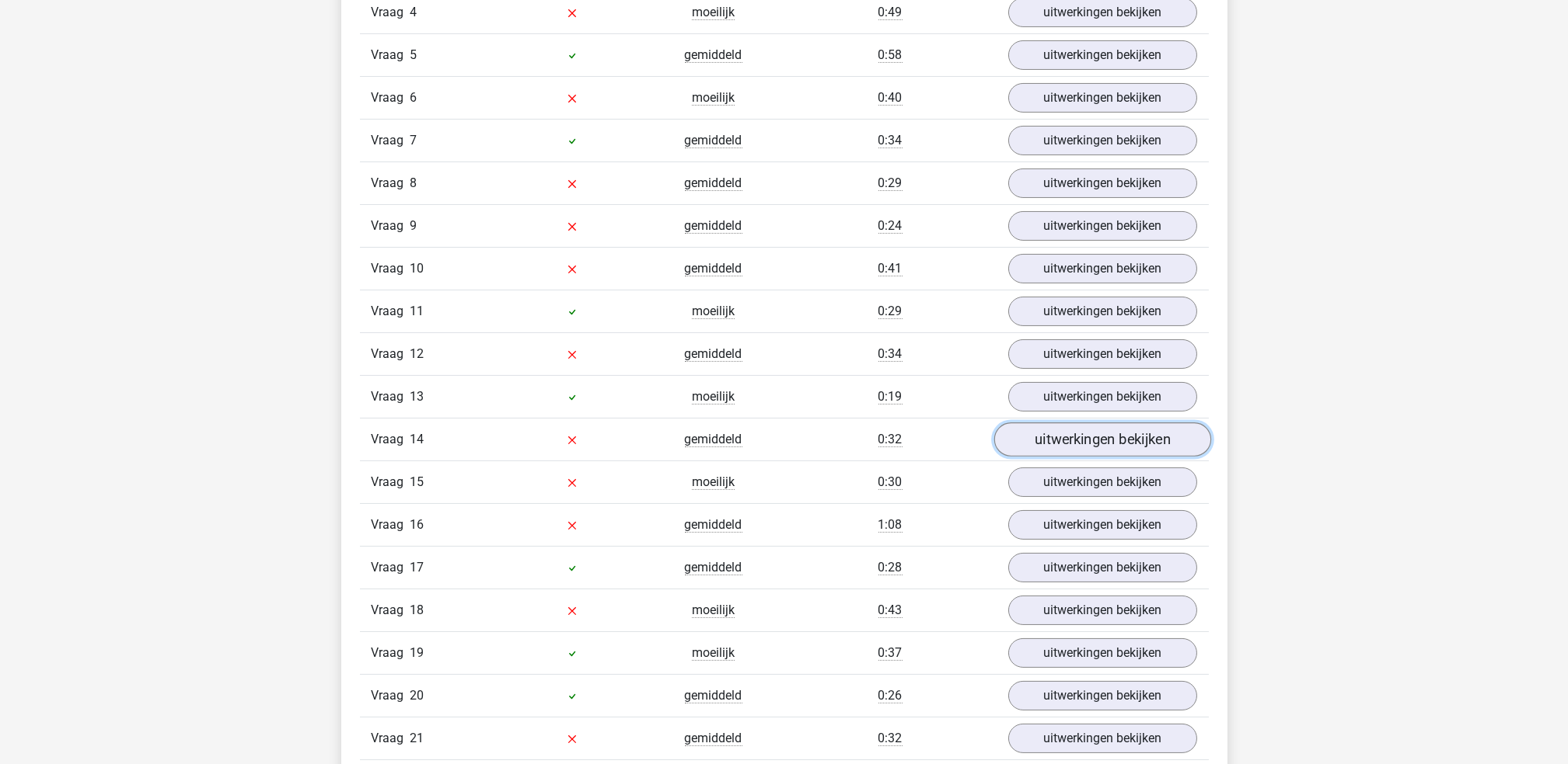
click at [1076, 440] on link "uitwerkingen bekijken" at bounding box center [1102, 440] width 217 height 34
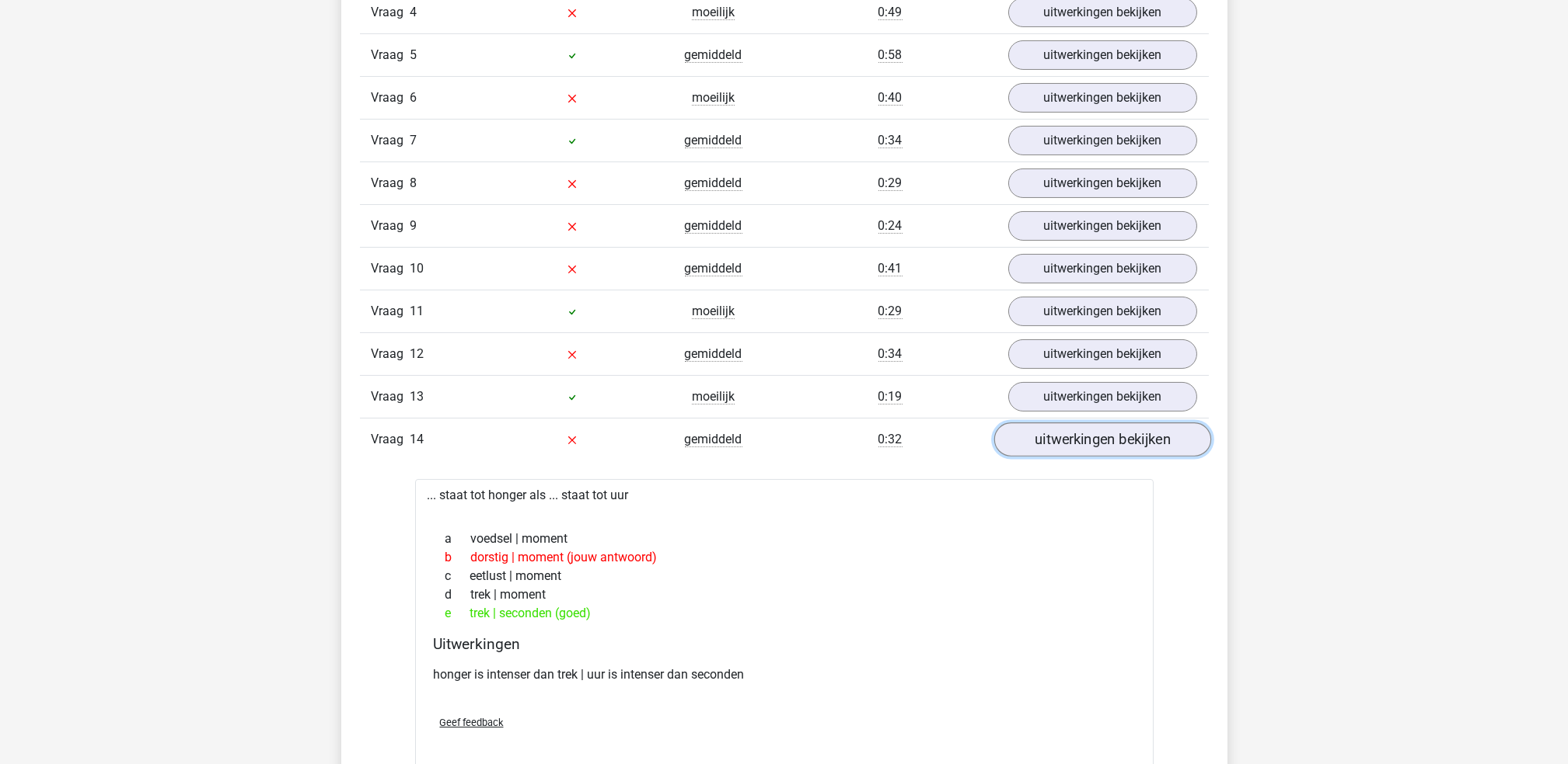
click at [1073, 437] on link "uitwerkingen bekijken" at bounding box center [1102, 440] width 217 height 34
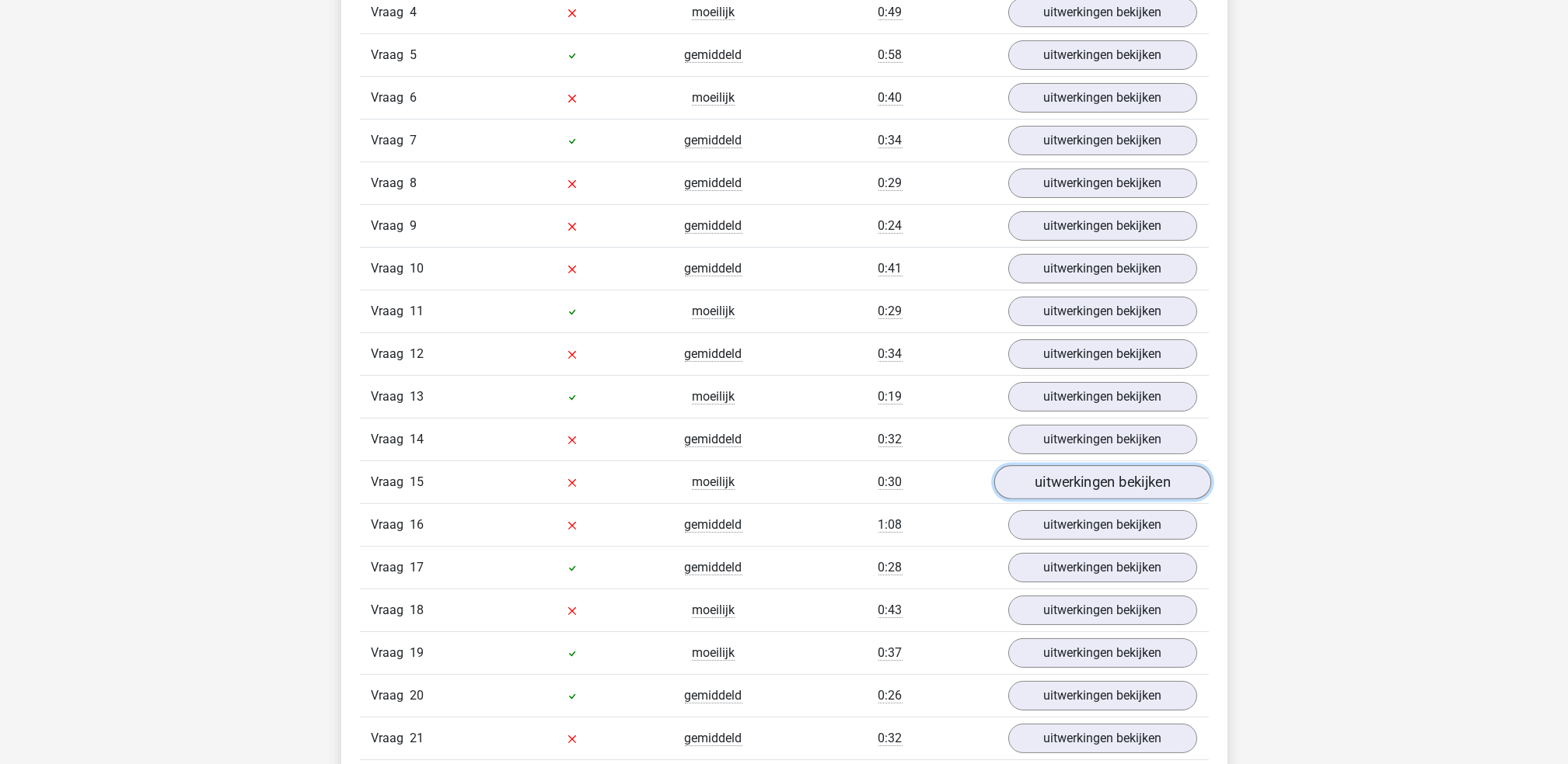
click at [1072, 492] on link "uitwerkingen bekijken" at bounding box center [1102, 483] width 217 height 34
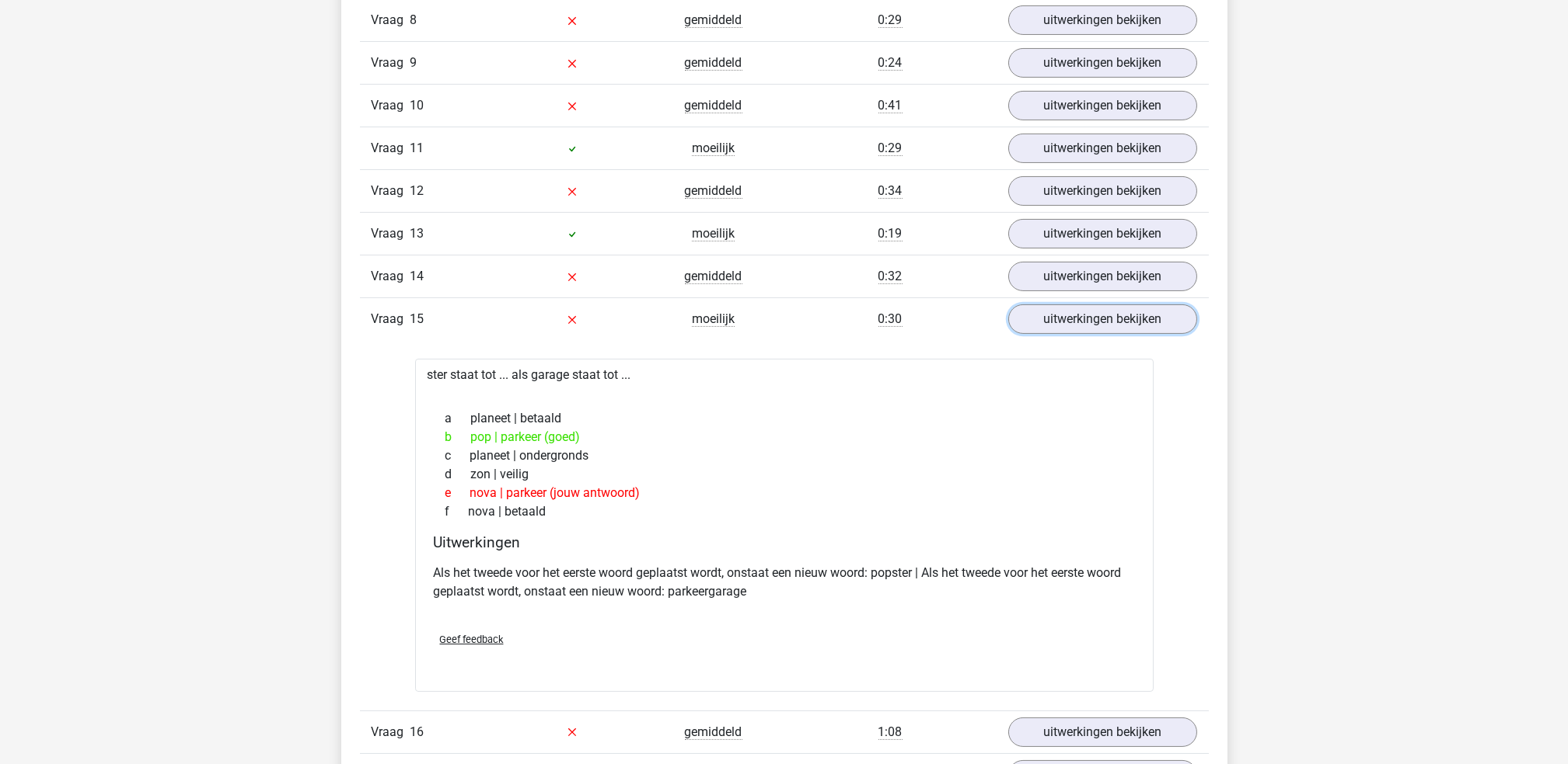
scroll to position [1375, 0]
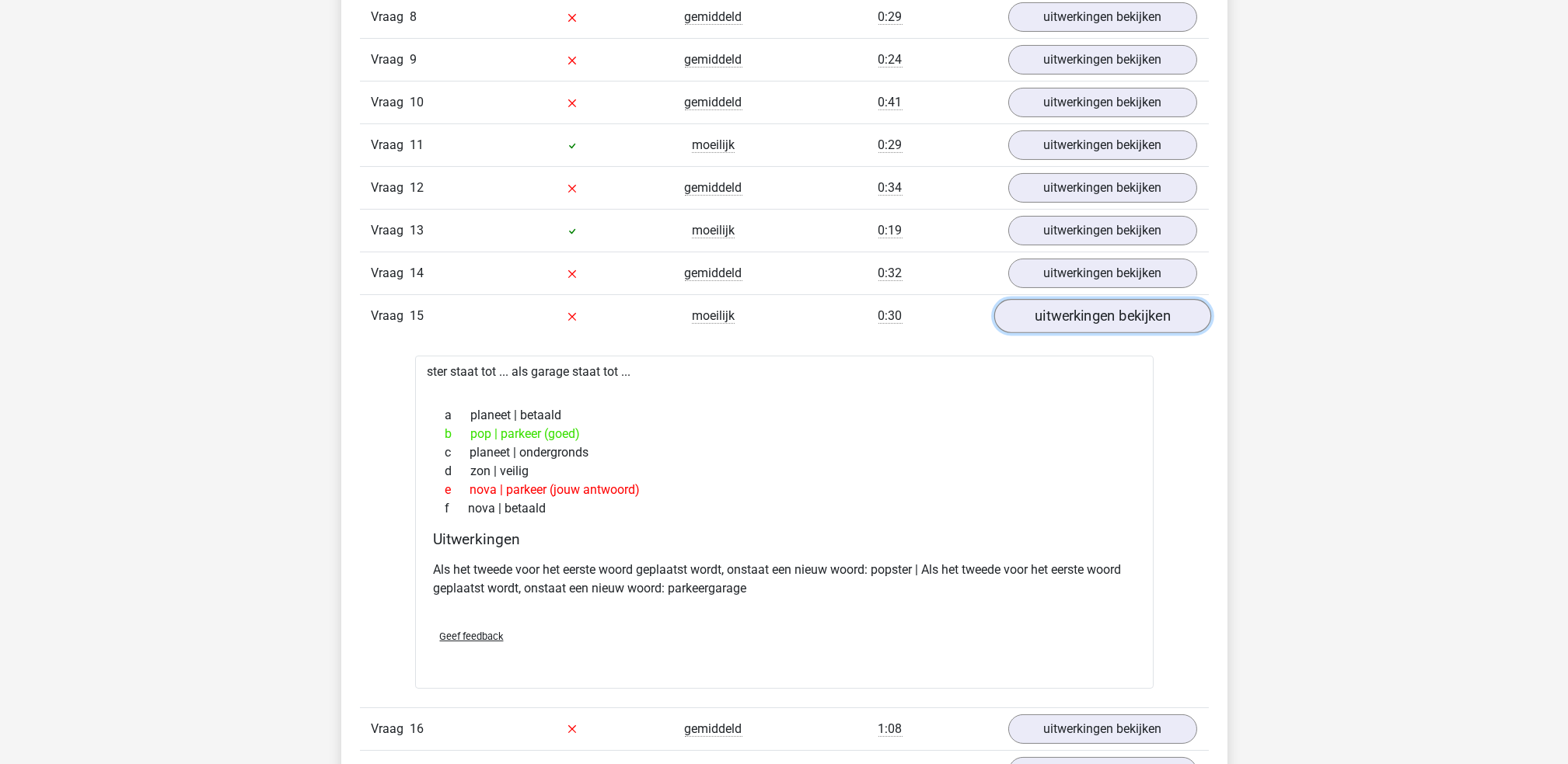
click at [1066, 306] on link "uitwerkingen bekijken" at bounding box center [1102, 316] width 217 height 34
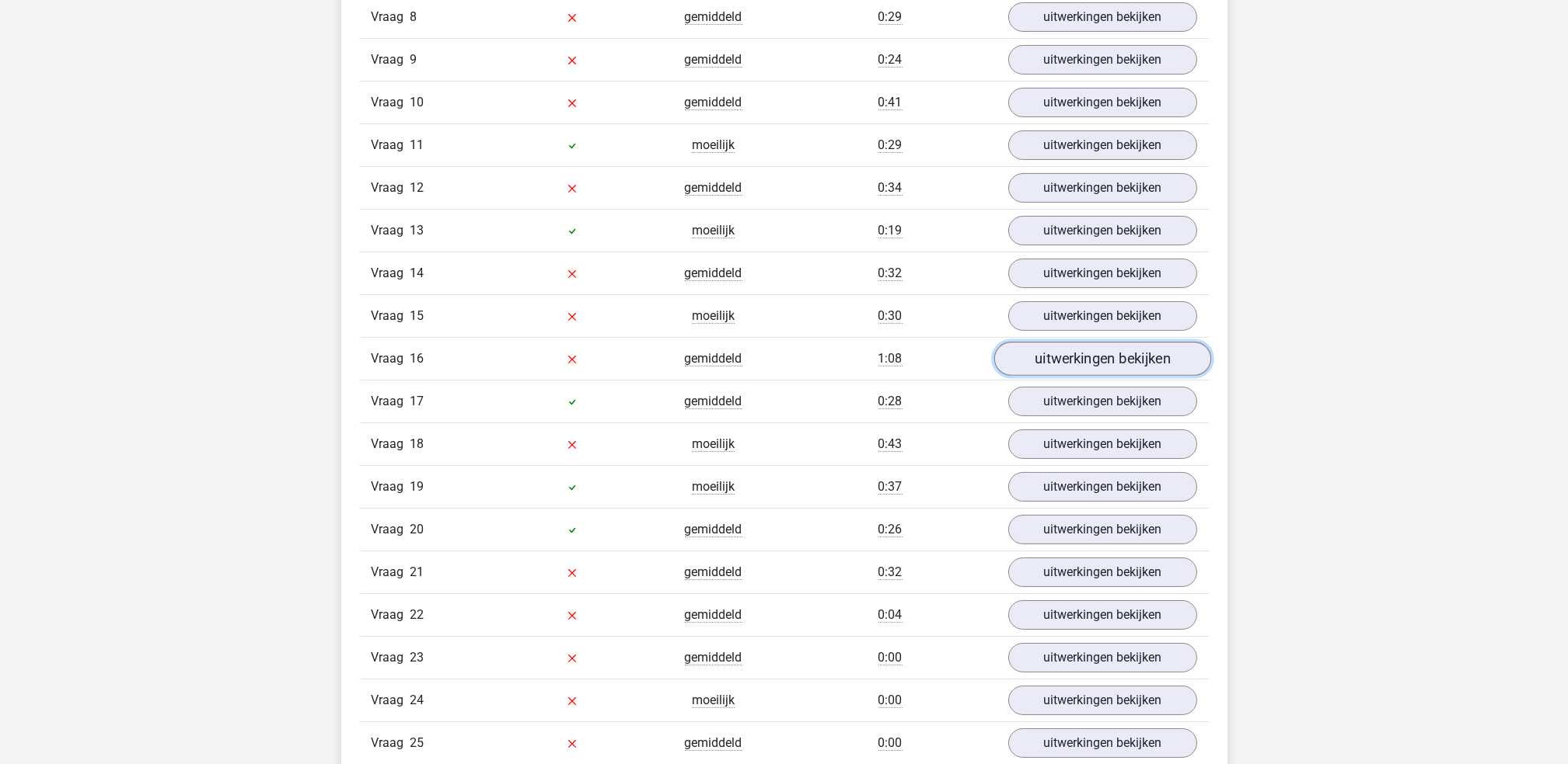
click at [1073, 364] on link "uitwerkingen bekijken" at bounding box center [1102, 359] width 217 height 34
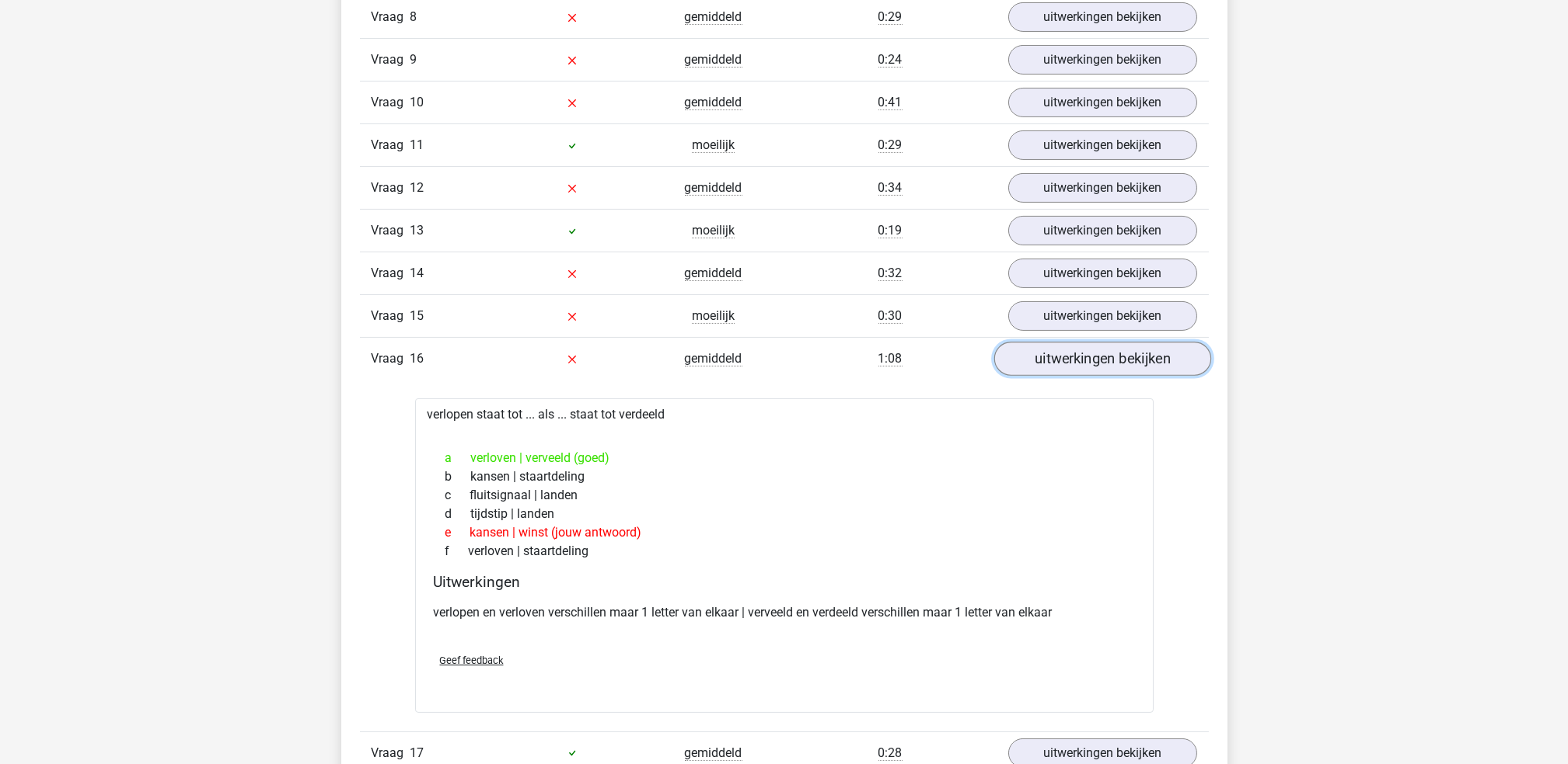
click at [1073, 364] on link "uitwerkingen bekijken" at bounding box center [1102, 359] width 217 height 34
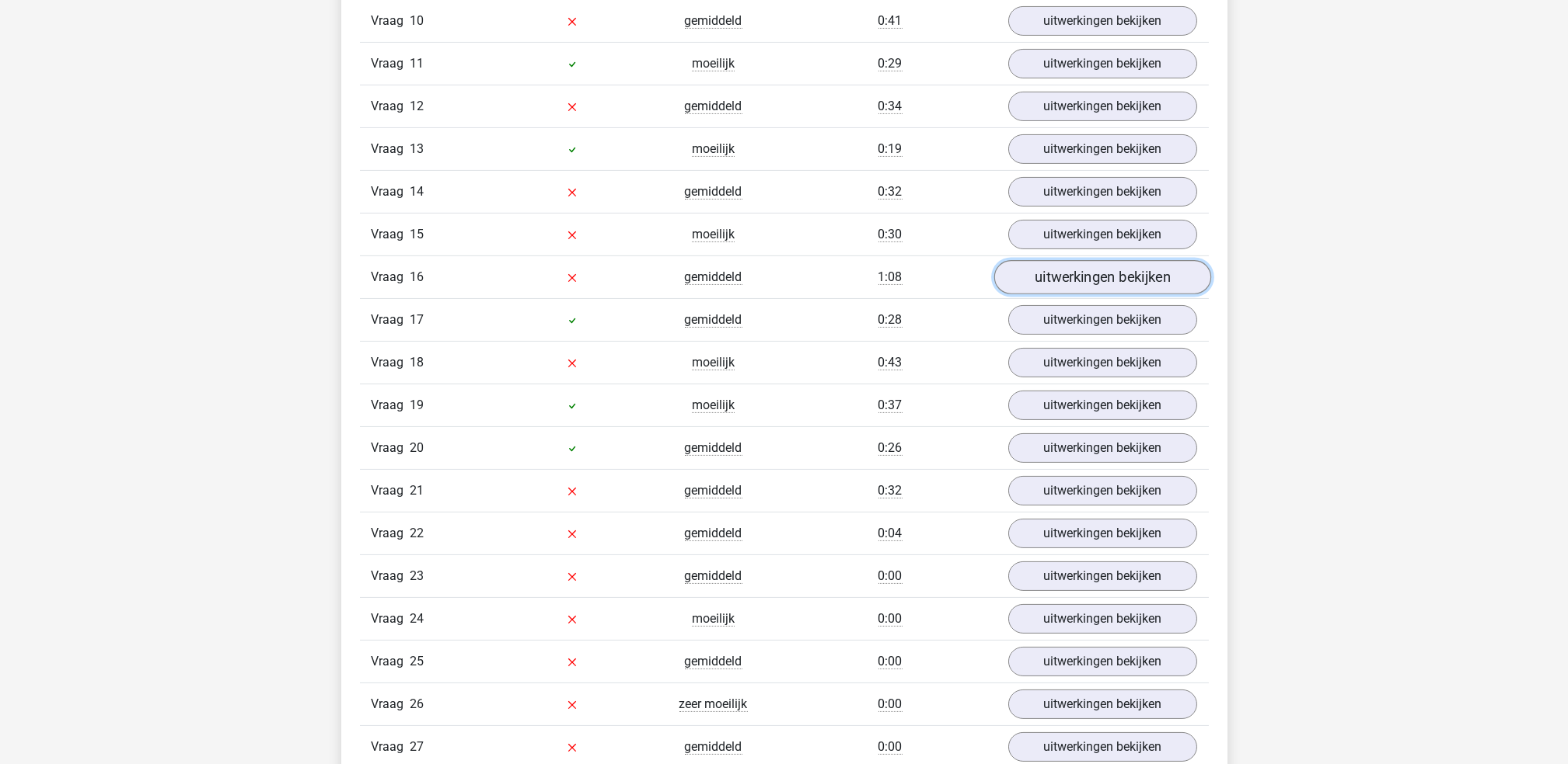
scroll to position [1461, 0]
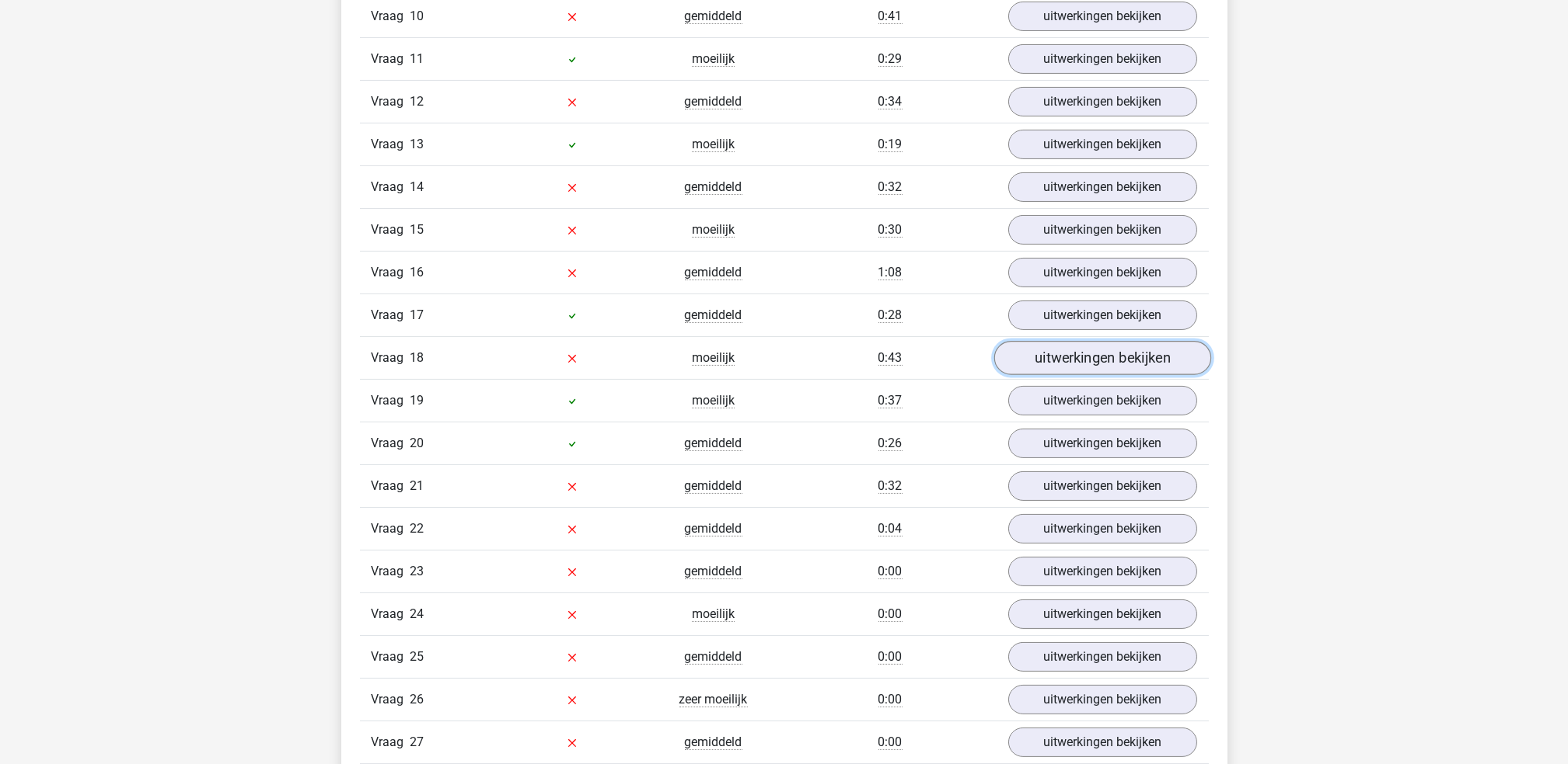
click at [1074, 369] on link "uitwerkingen bekijken" at bounding box center [1102, 359] width 217 height 34
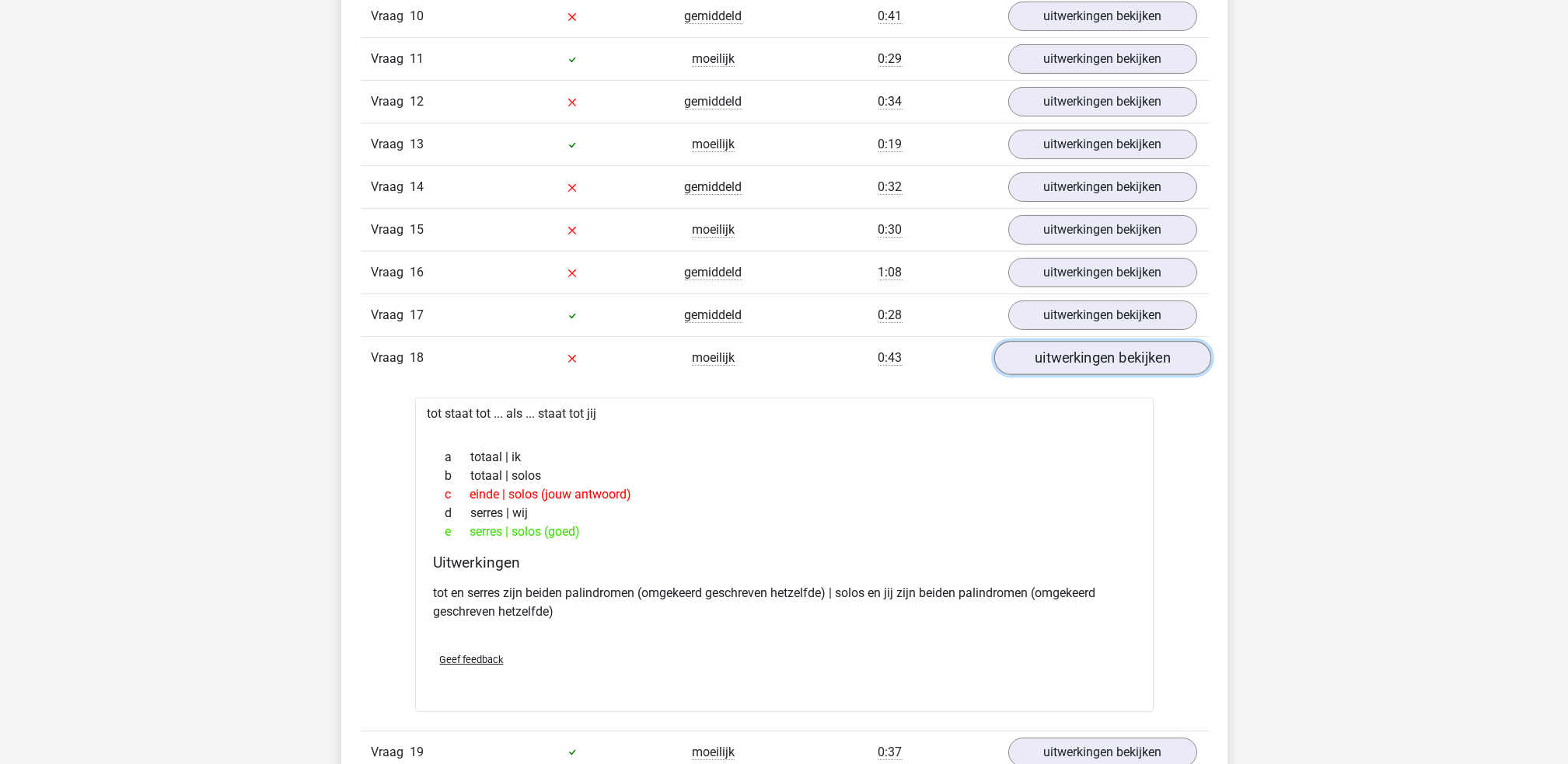
click at [1081, 367] on link "uitwerkingen bekijken" at bounding box center [1102, 359] width 217 height 34
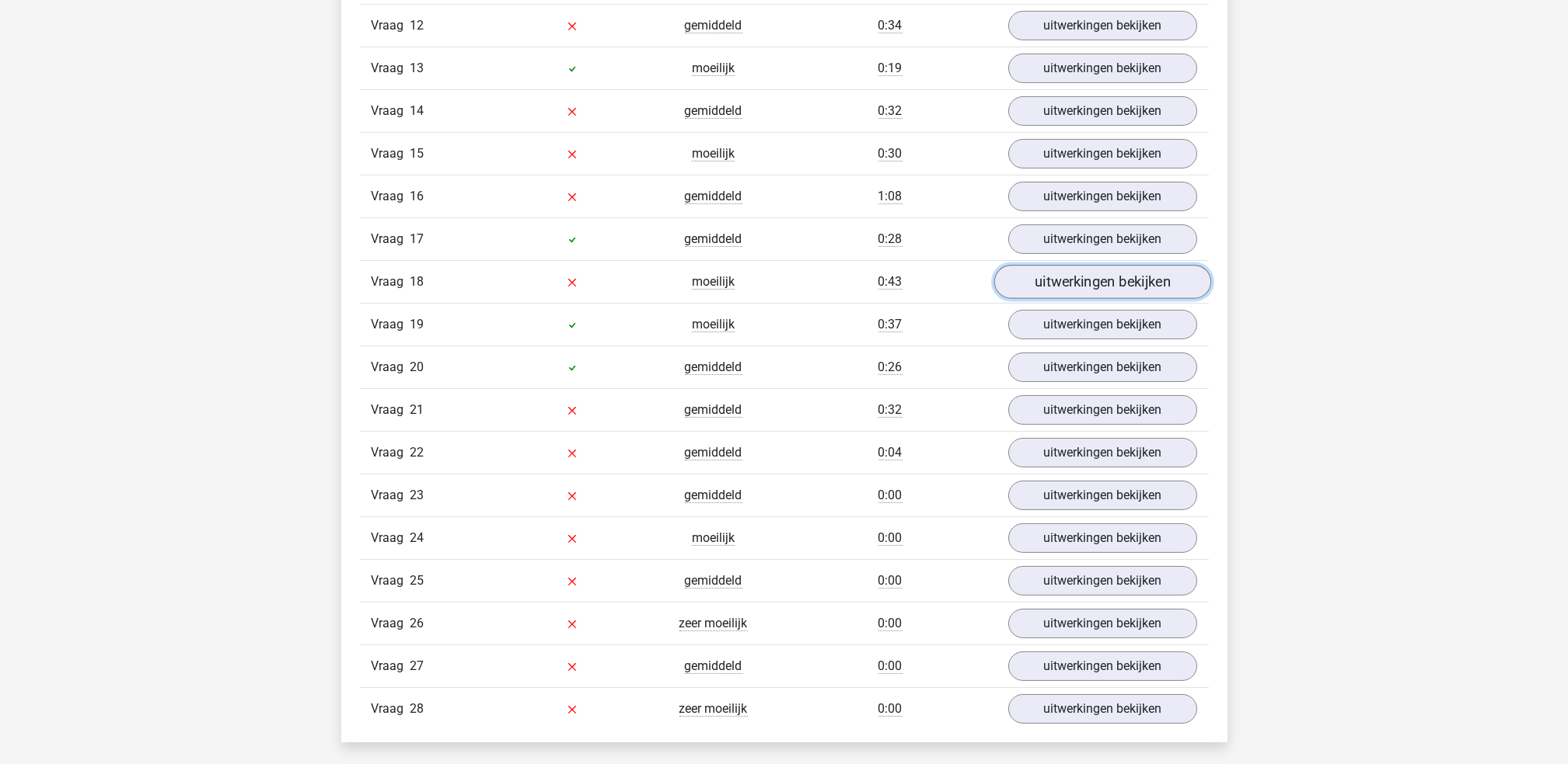
scroll to position [1545, 0]
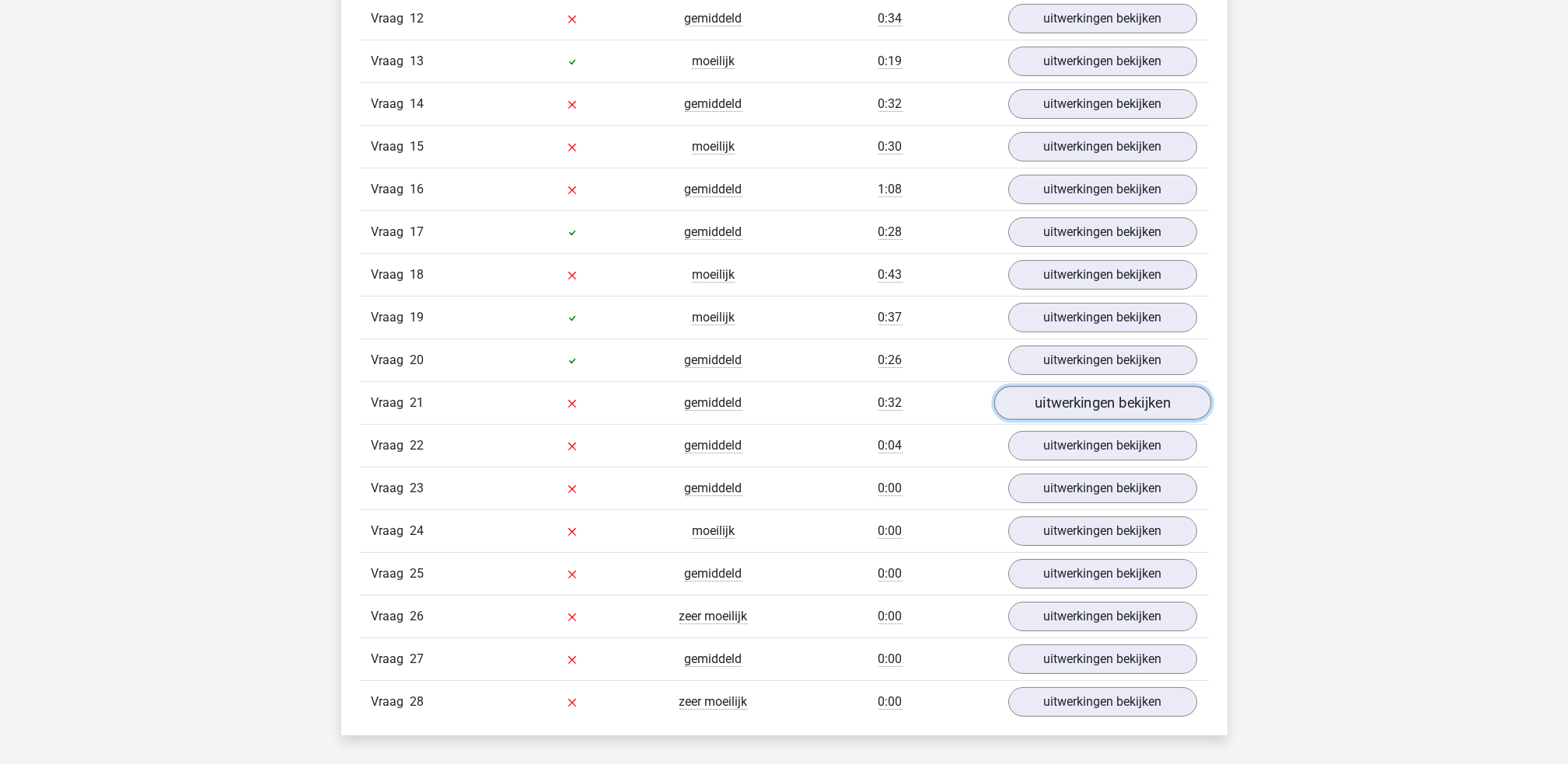
click at [1091, 392] on link "uitwerkingen bekijken" at bounding box center [1102, 404] width 217 height 34
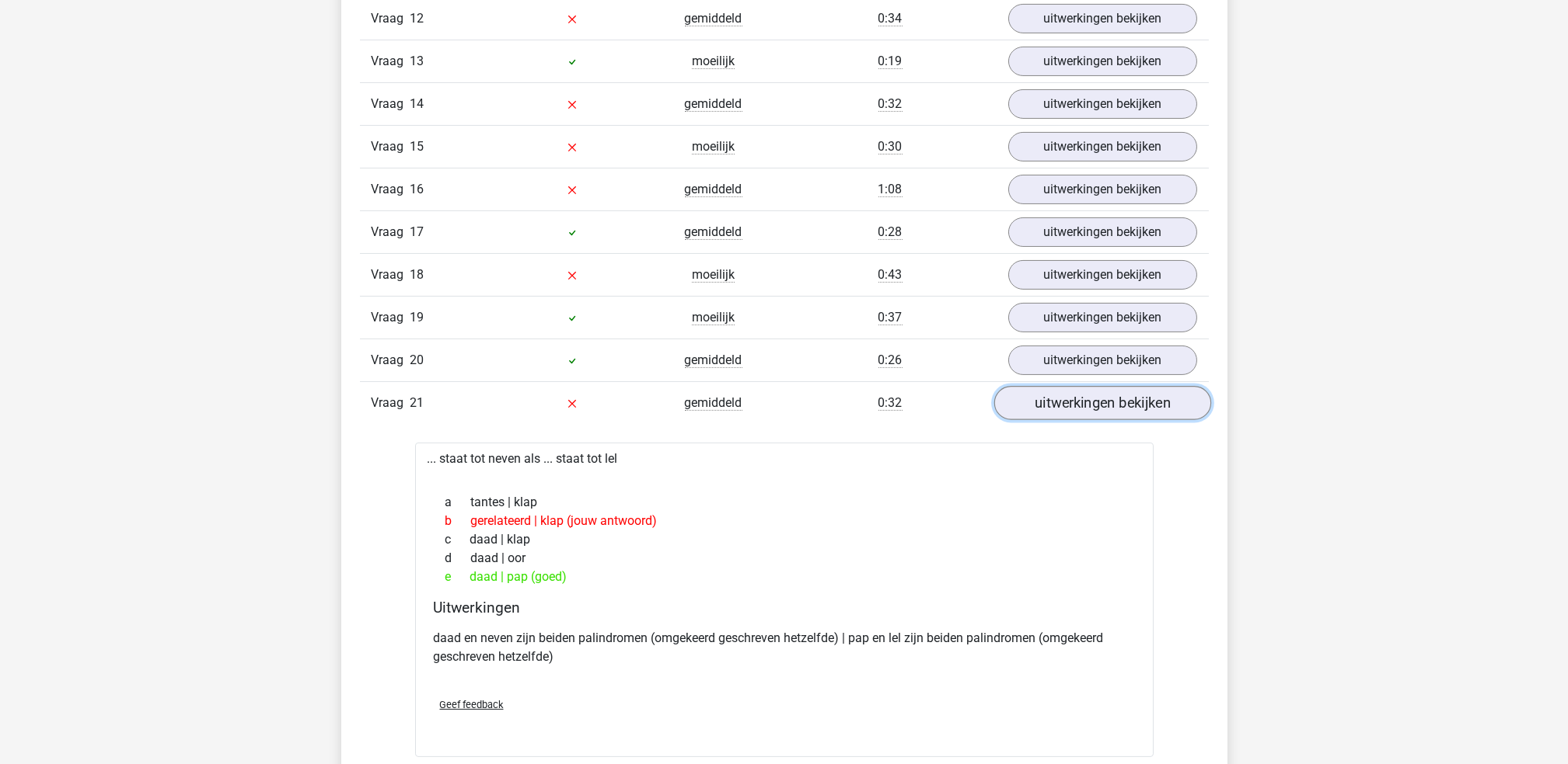
click at [1091, 392] on link "uitwerkingen bekijken" at bounding box center [1102, 404] width 217 height 34
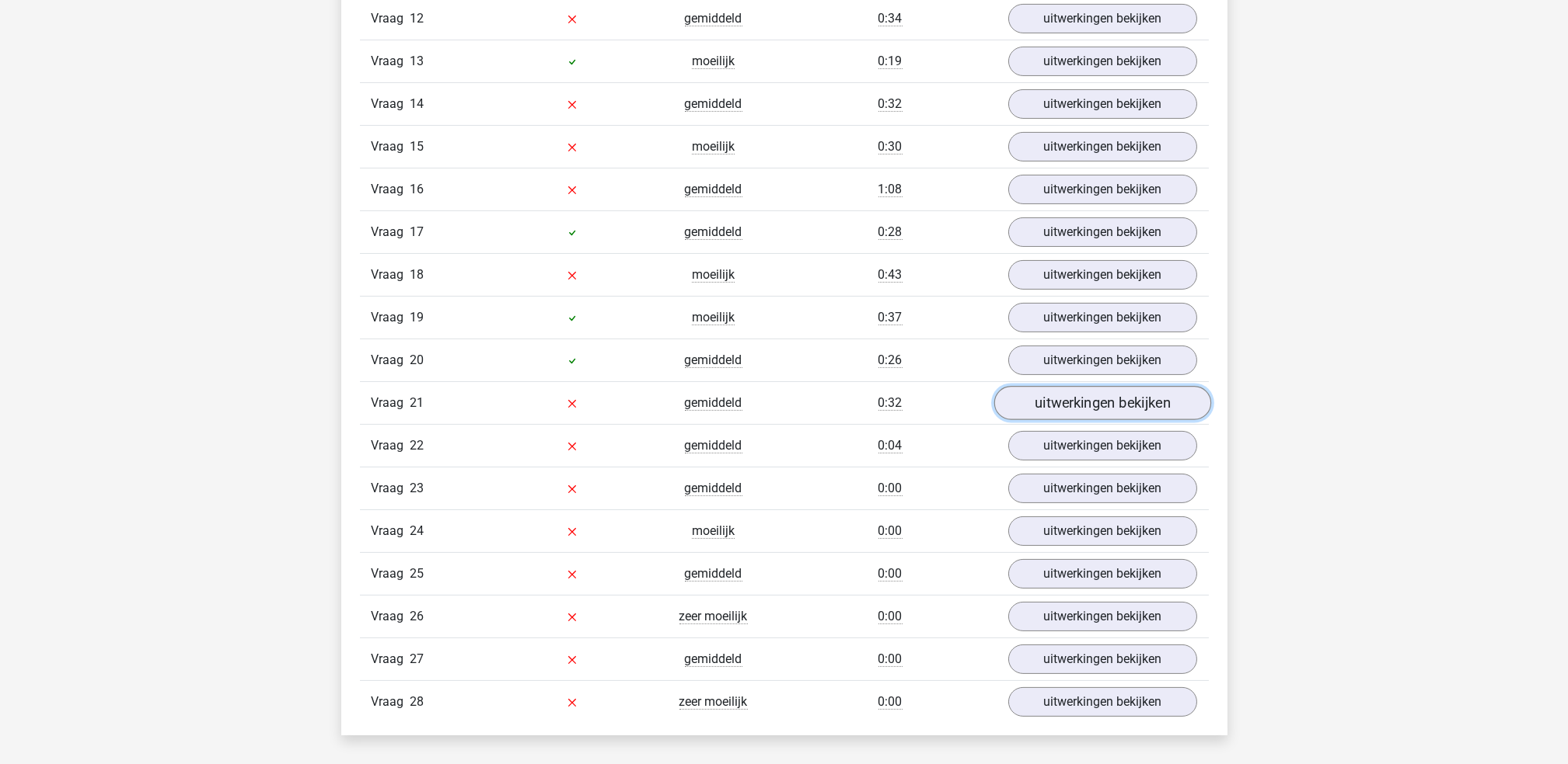
scroll to position [1571, 0]
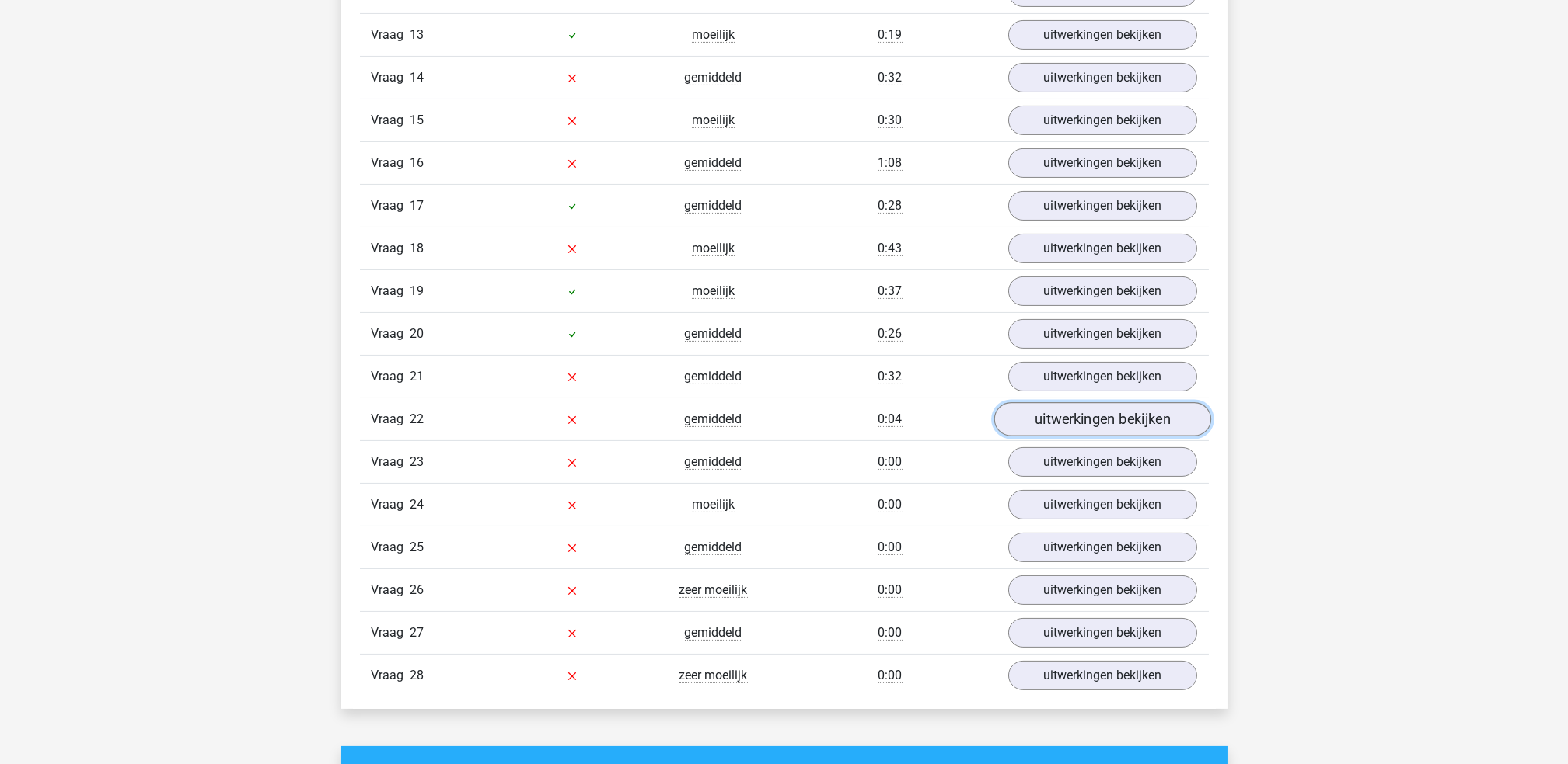
click at [1094, 433] on link "uitwerkingen bekijken" at bounding box center [1102, 420] width 217 height 34
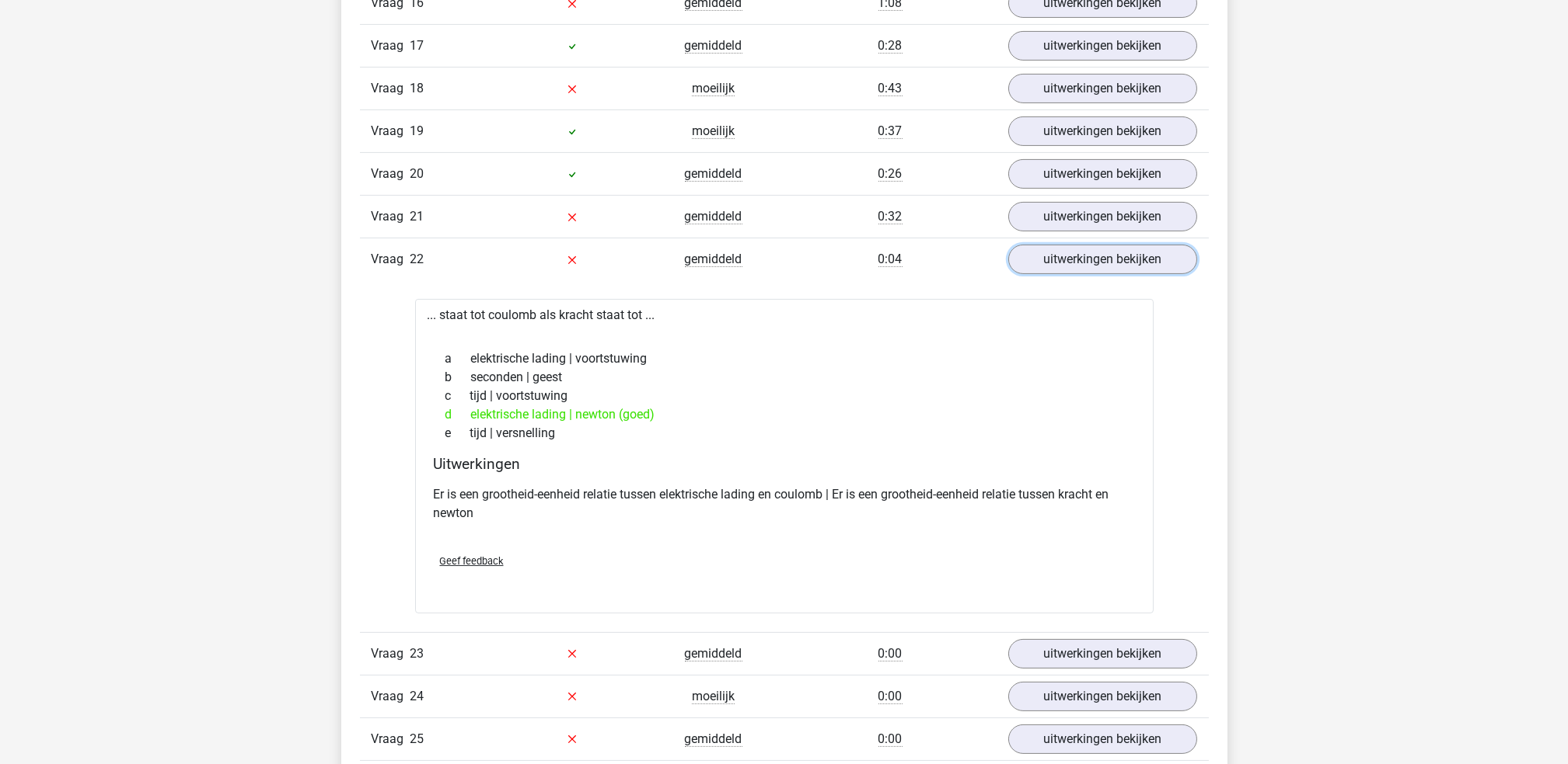
scroll to position [1744, 0]
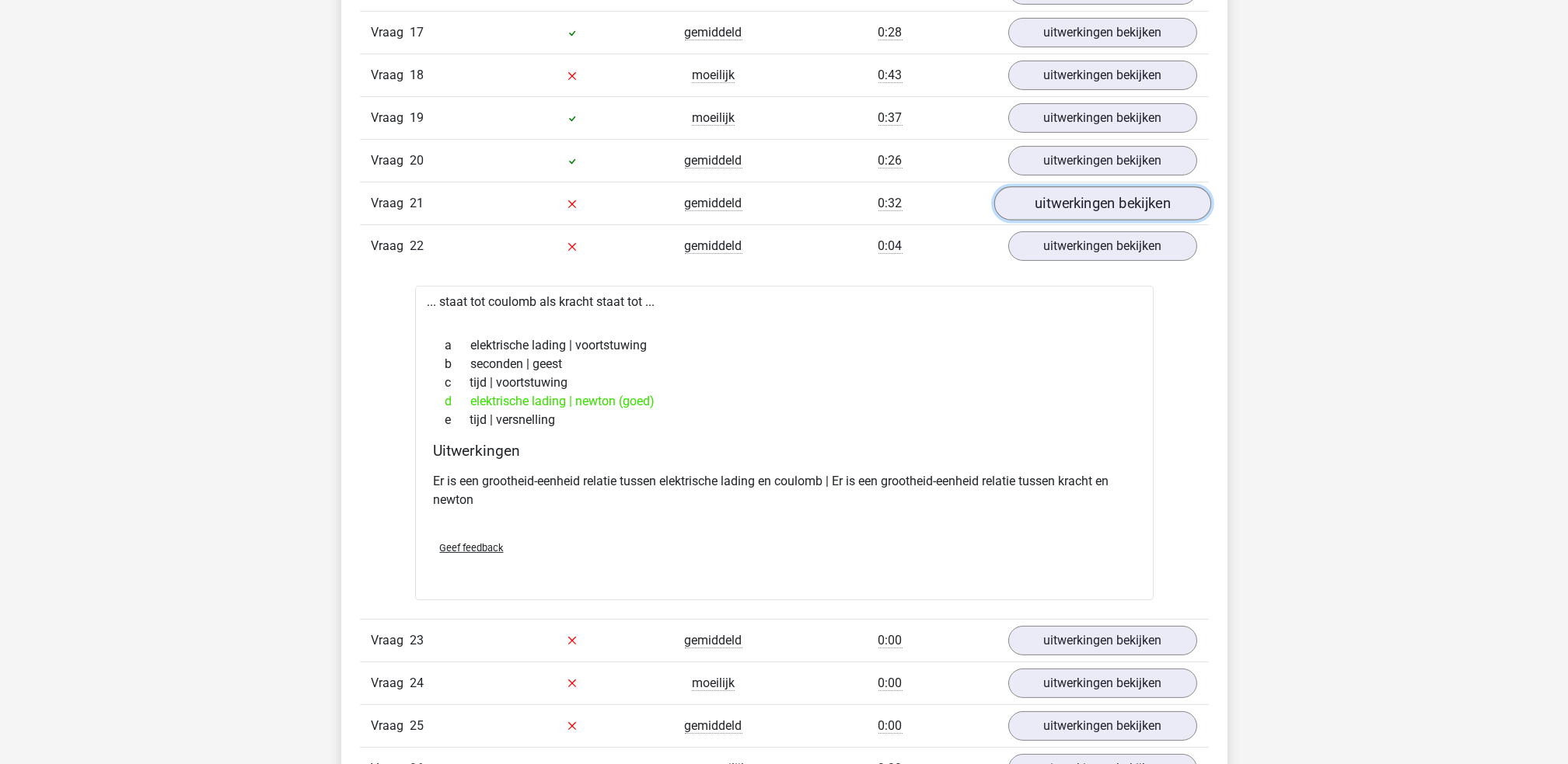
click at [1071, 205] on link "uitwerkingen bekijken" at bounding box center [1102, 204] width 217 height 34
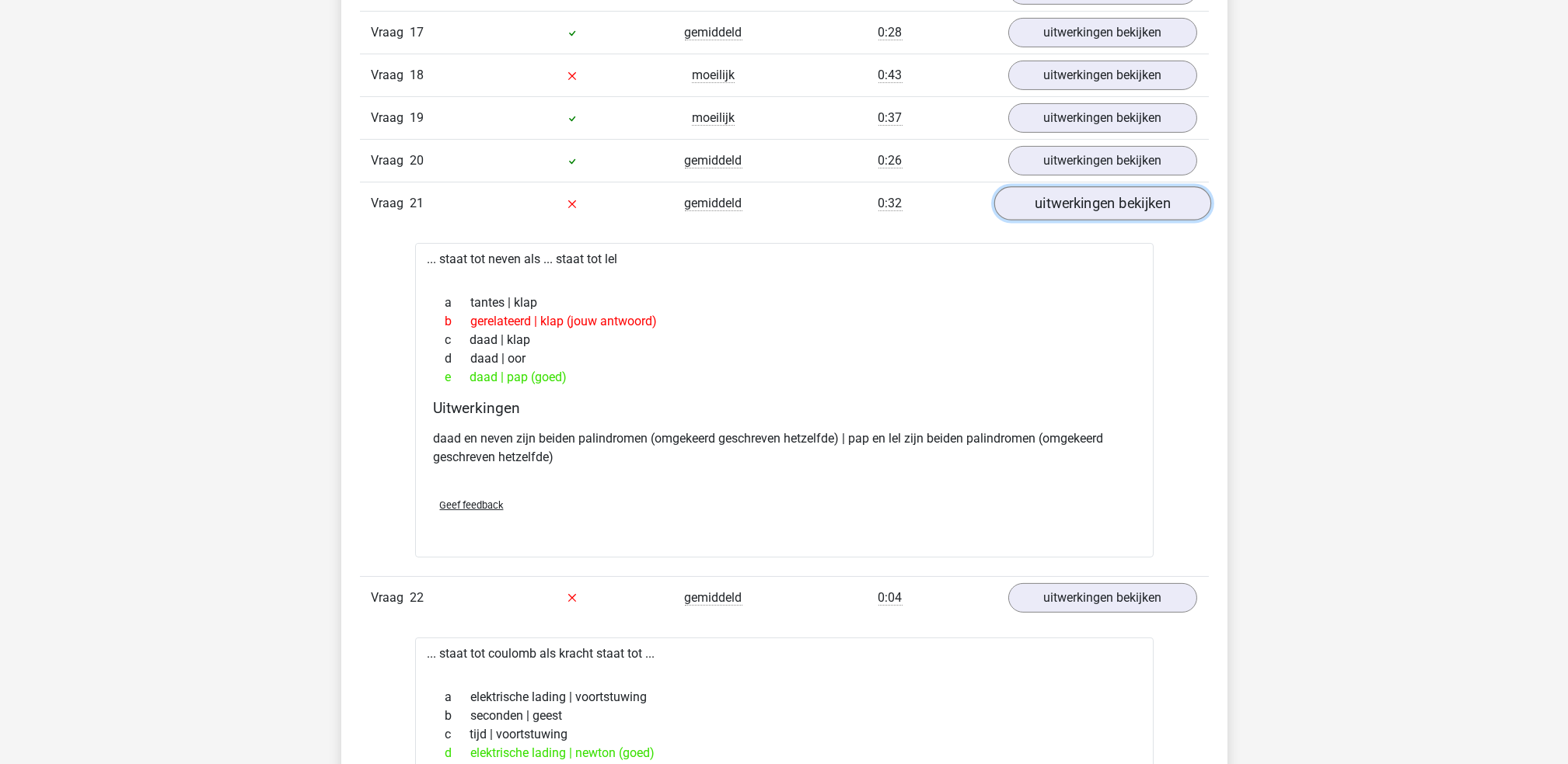
click at [1071, 205] on link "uitwerkingen bekijken" at bounding box center [1102, 204] width 217 height 34
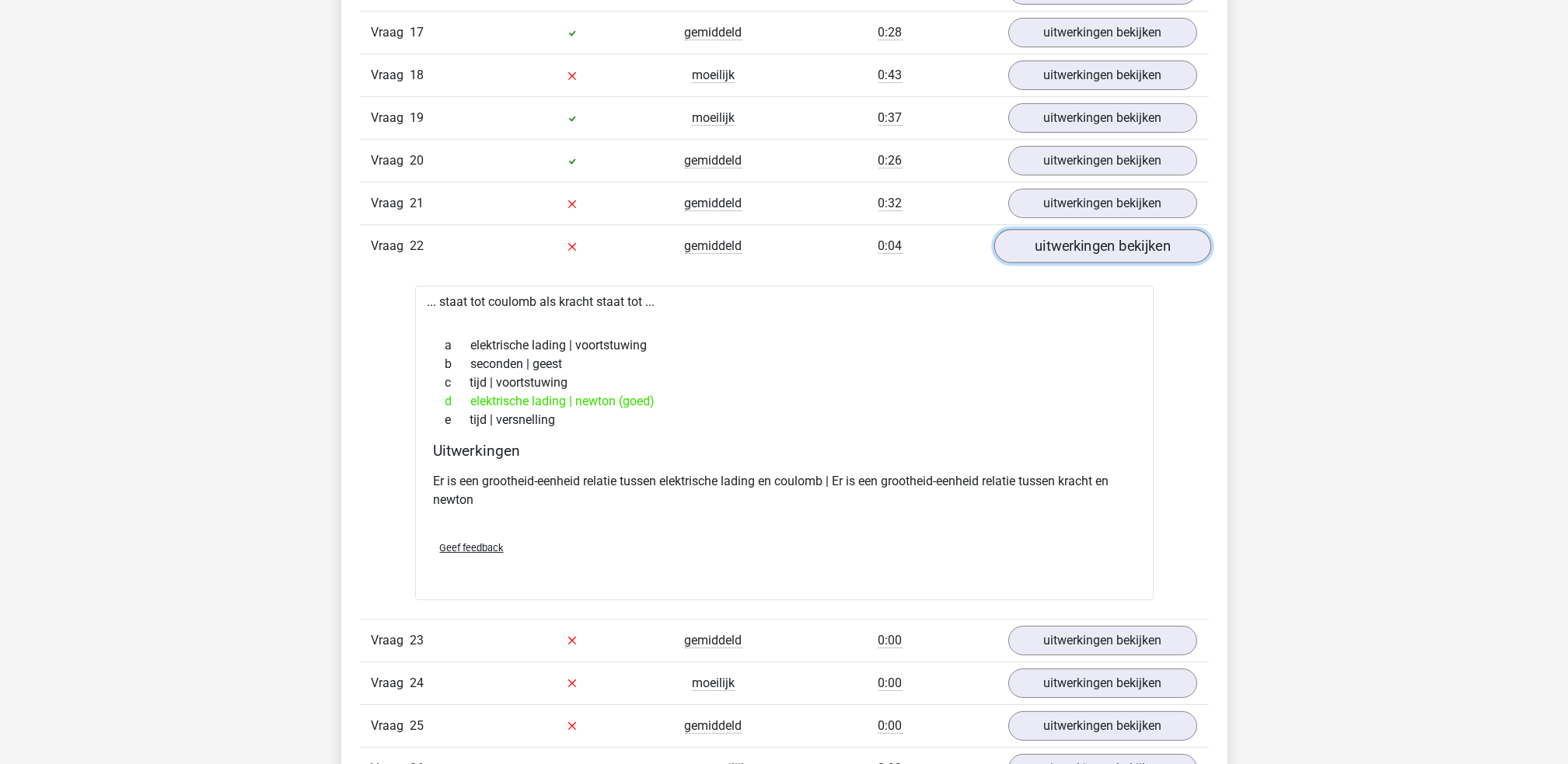
click at [1097, 248] on link "uitwerkingen bekijken" at bounding box center [1102, 247] width 217 height 34
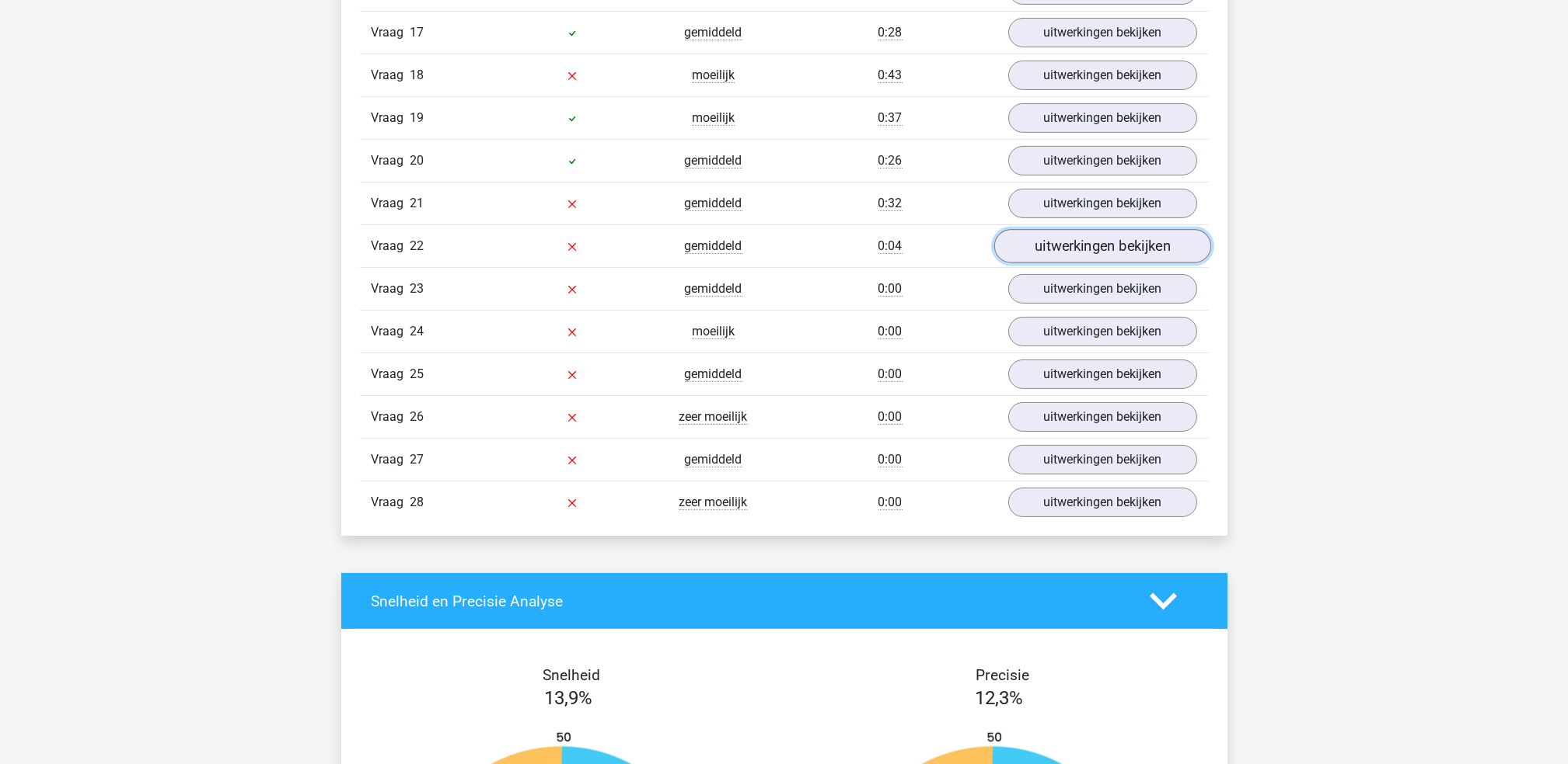
click at [1097, 248] on link "uitwerkingen bekijken" at bounding box center [1102, 247] width 217 height 34
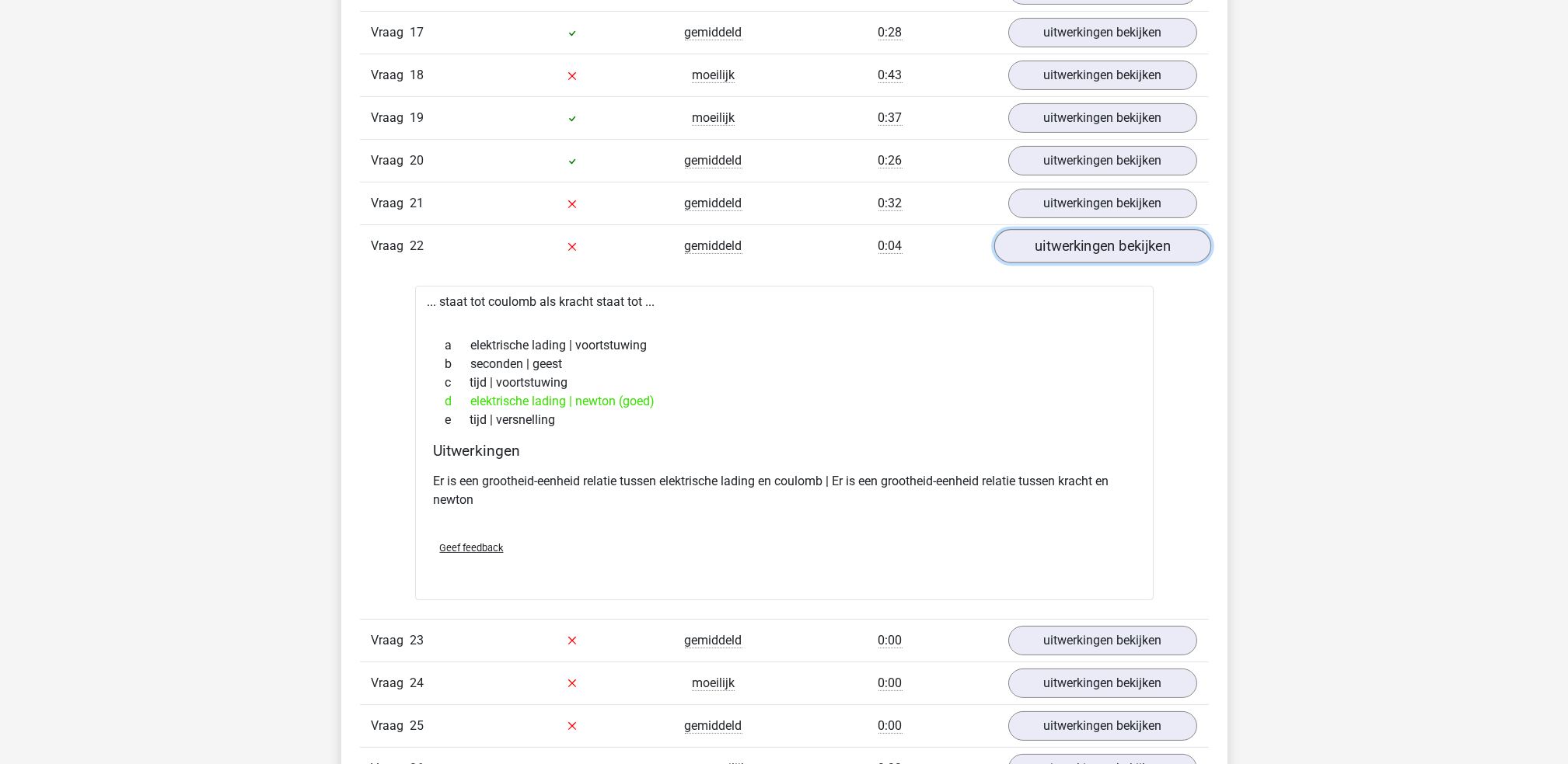
click at [1097, 248] on link "uitwerkingen bekijken" at bounding box center [1102, 247] width 217 height 34
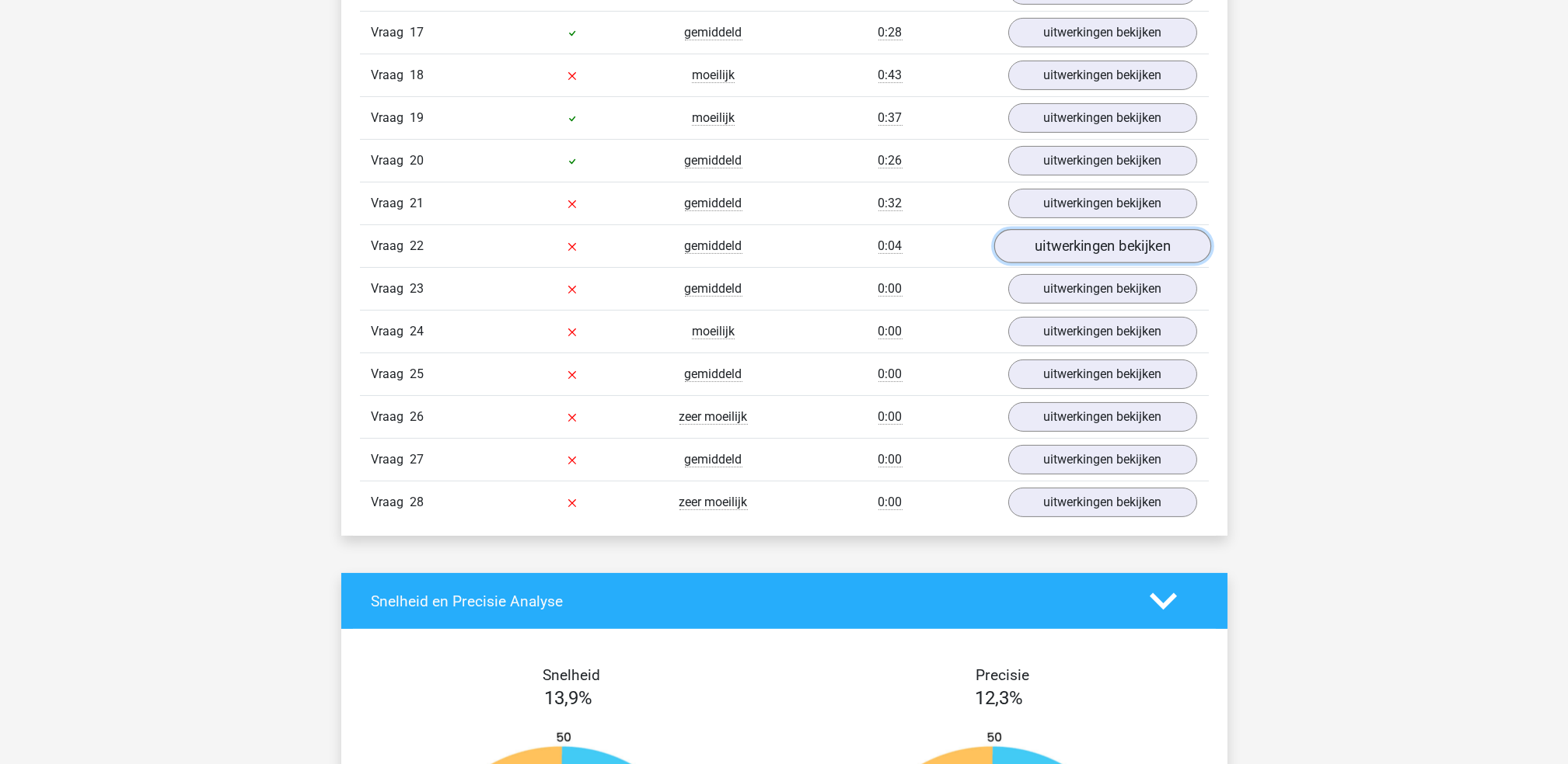
click at [1071, 246] on link "uitwerkingen bekijken" at bounding box center [1102, 247] width 217 height 34
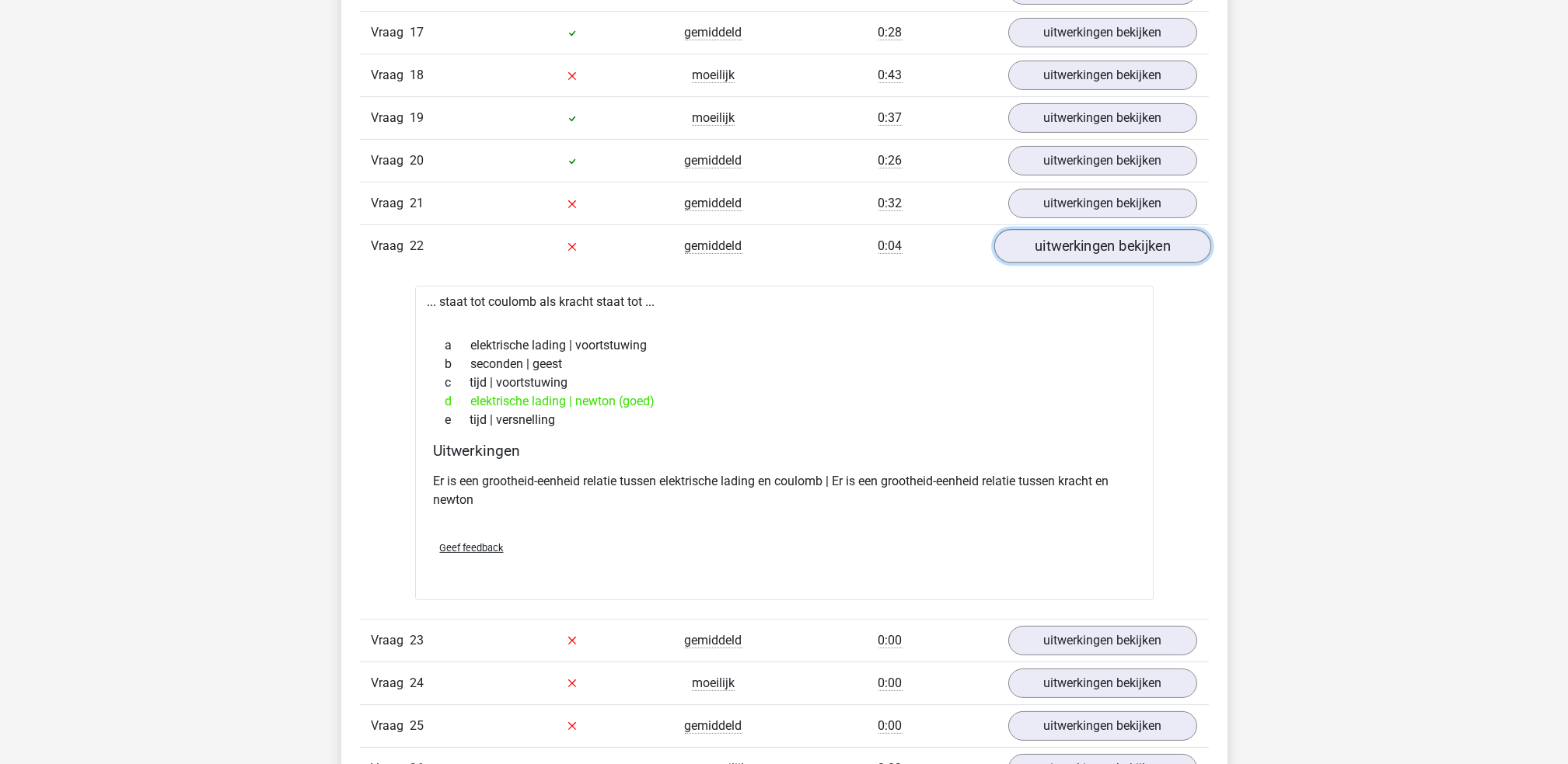
click at [1071, 246] on link "uitwerkingen bekijken" at bounding box center [1102, 247] width 217 height 34
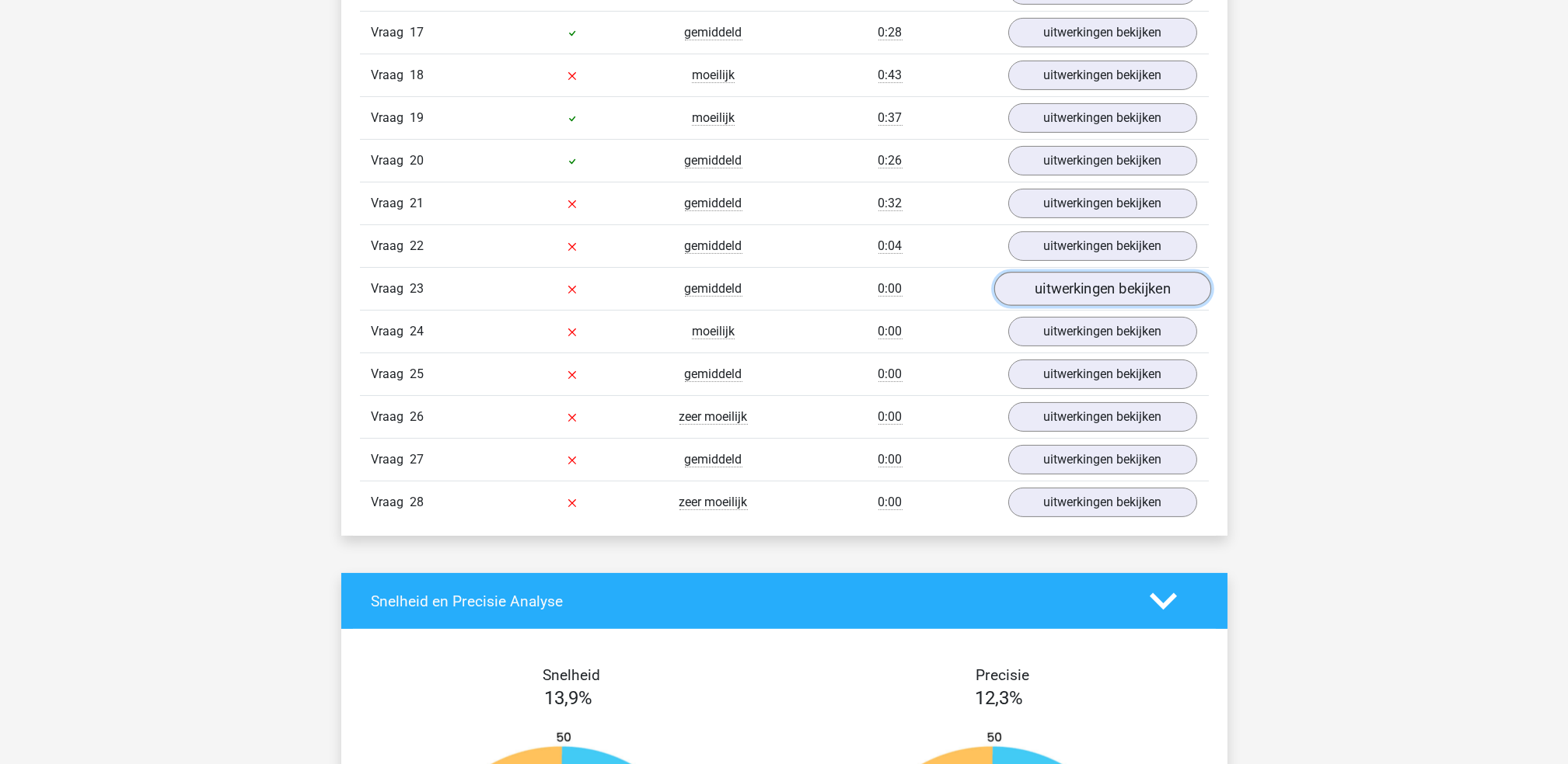
click at [1070, 294] on link "uitwerkingen bekijken" at bounding box center [1102, 289] width 217 height 34
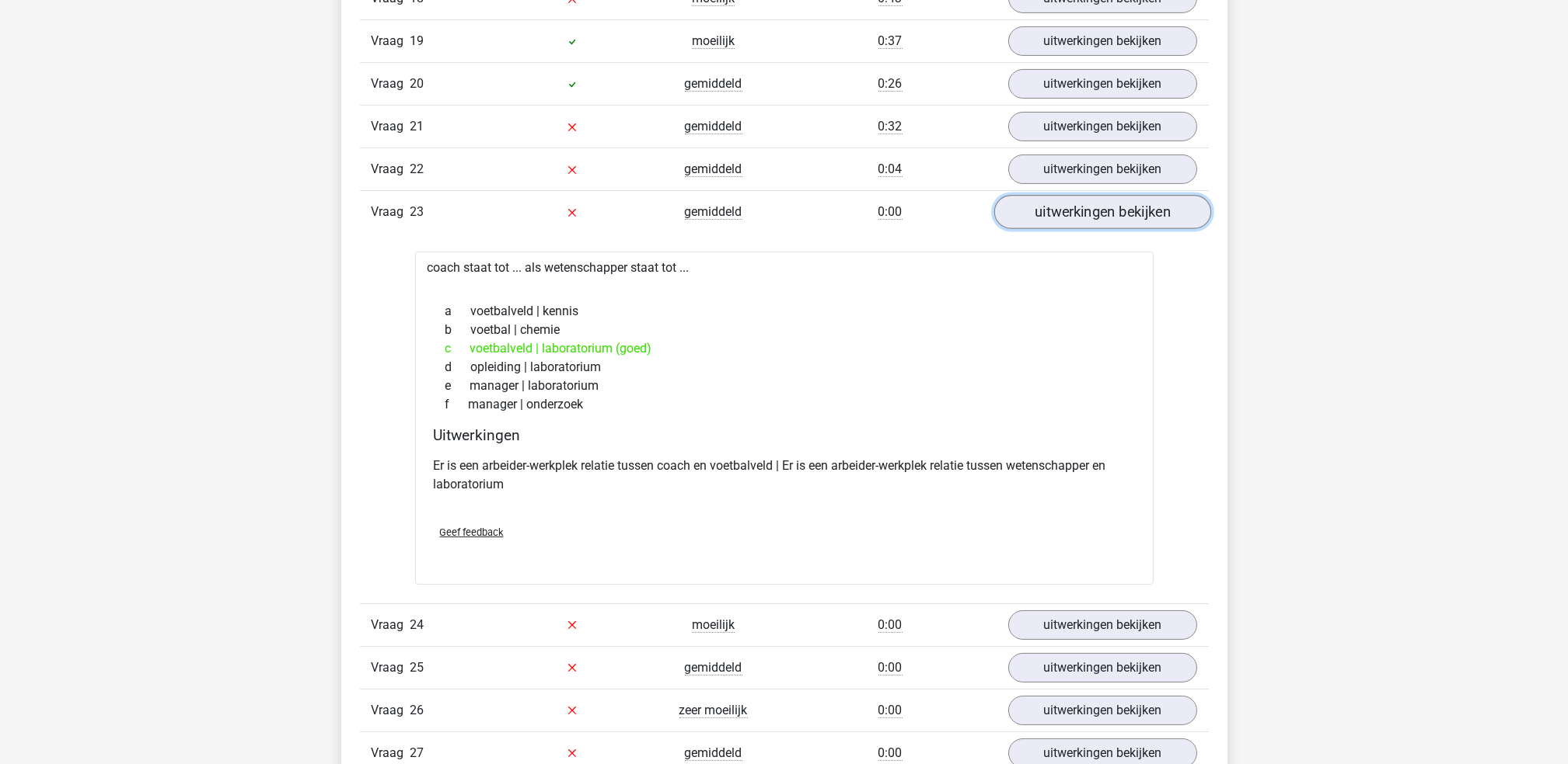
scroll to position [1822, 0]
click at [1076, 215] on link "uitwerkingen bekijken" at bounding box center [1102, 212] width 217 height 34
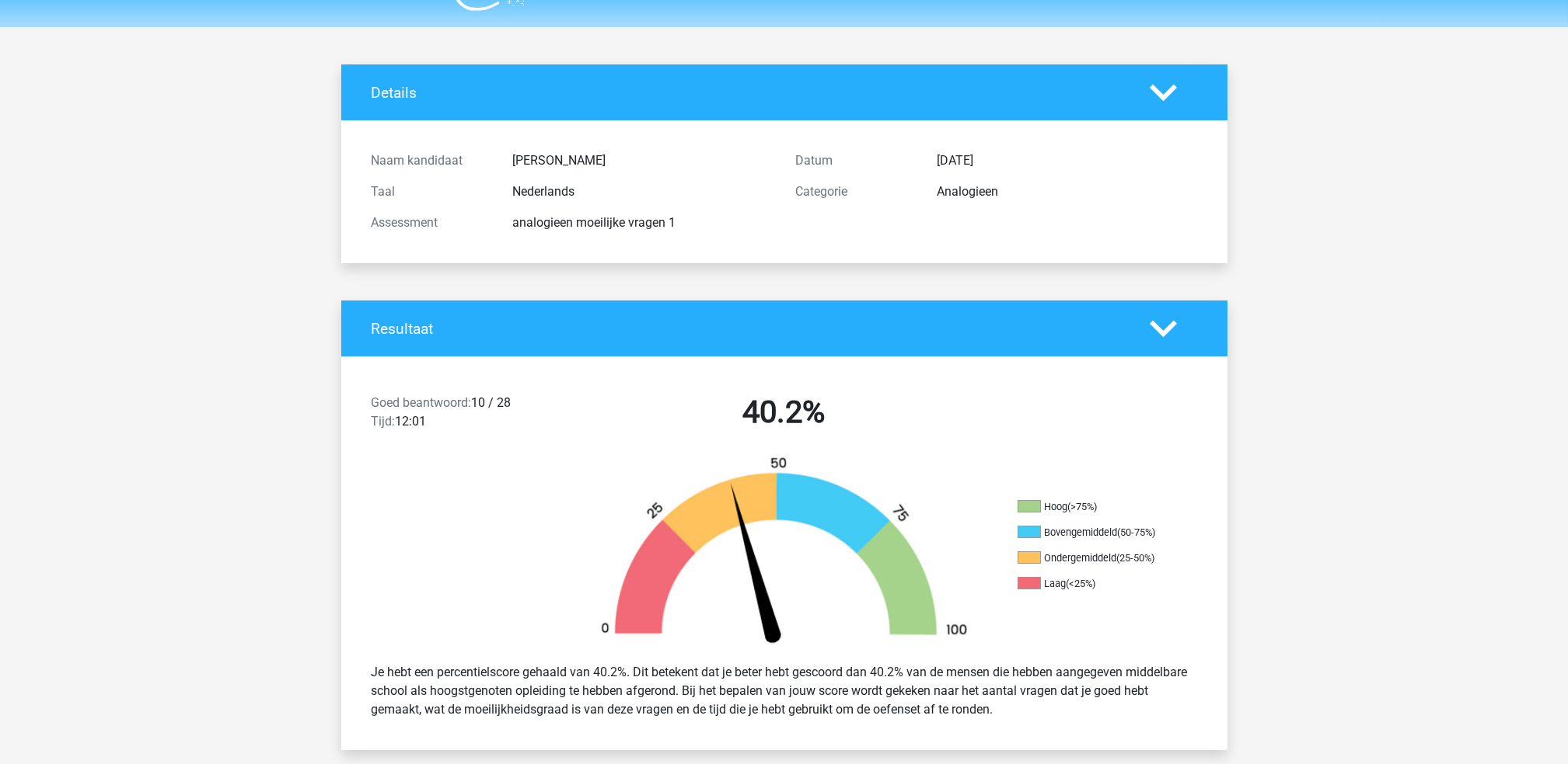
scroll to position [0, 0]
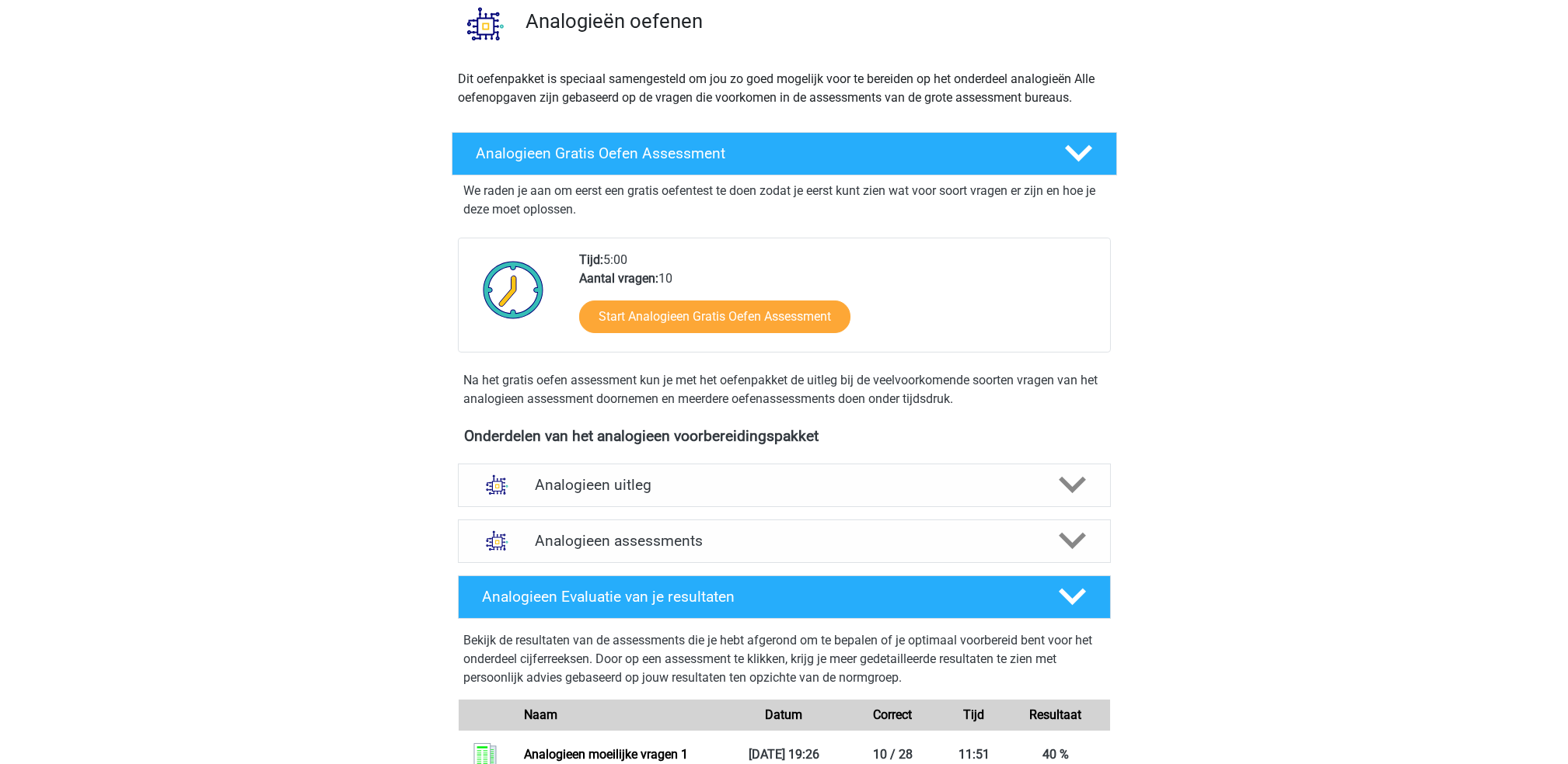
scroll to position [101, 0]
